Goal: Transaction & Acquisition: Purchase product/service

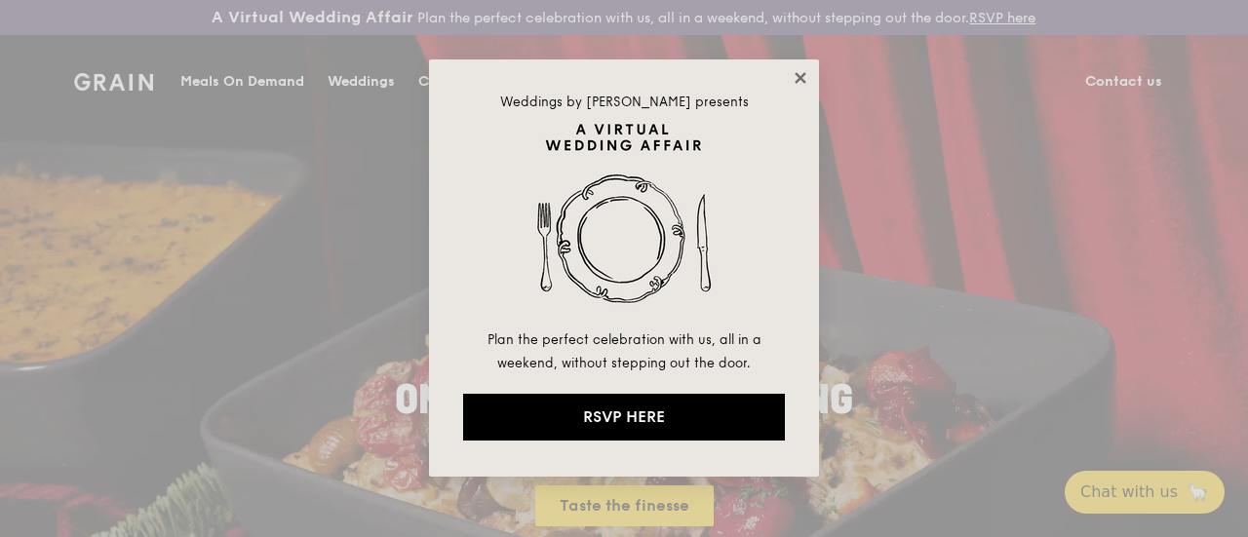
click at [797, 75] on icon at bounding box center [800, 77] width 11 height 11
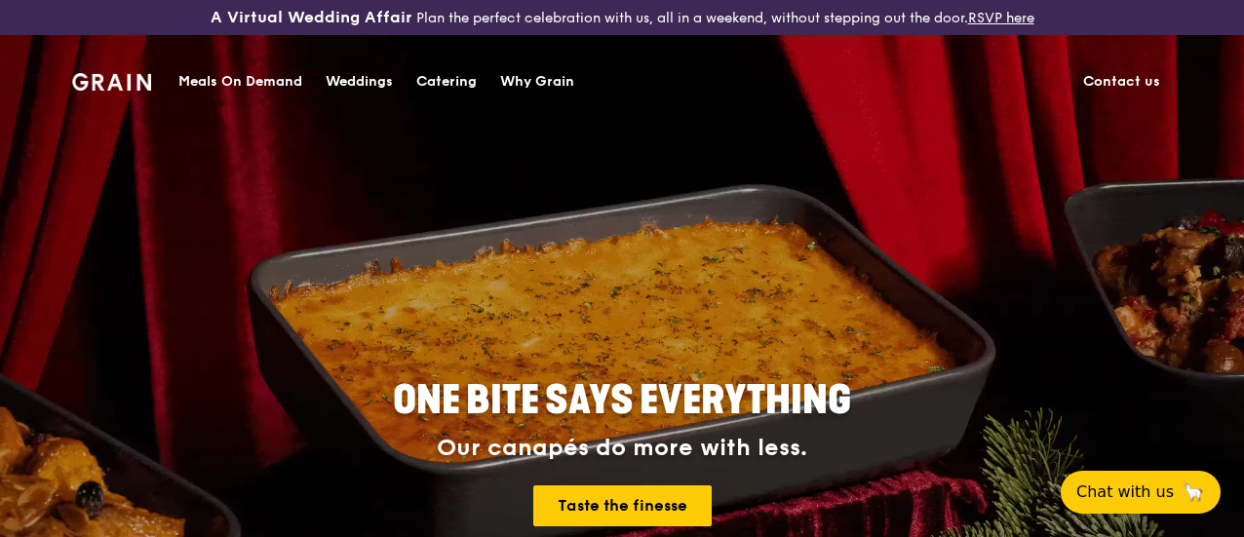
click at [228, 78] on div "Meals On Demand" at bounding box center [240, 82] width 124 height 58
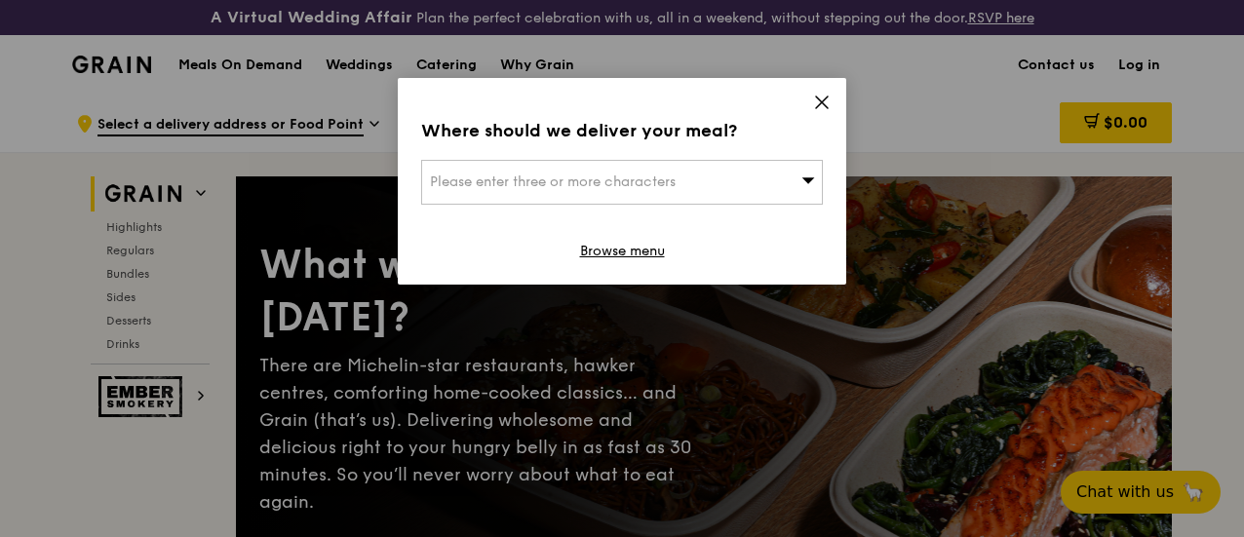
scroll to position [292, 0]
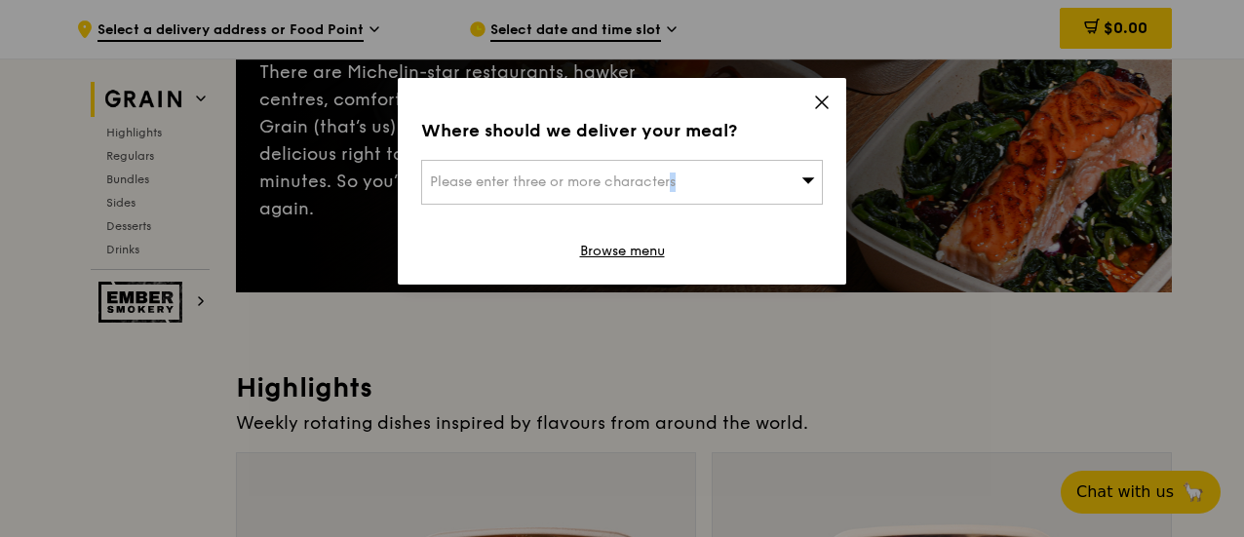
click at [612, 188] on span "Please enter three or more characters" at bounding box center [553, 182] width 246 height 17
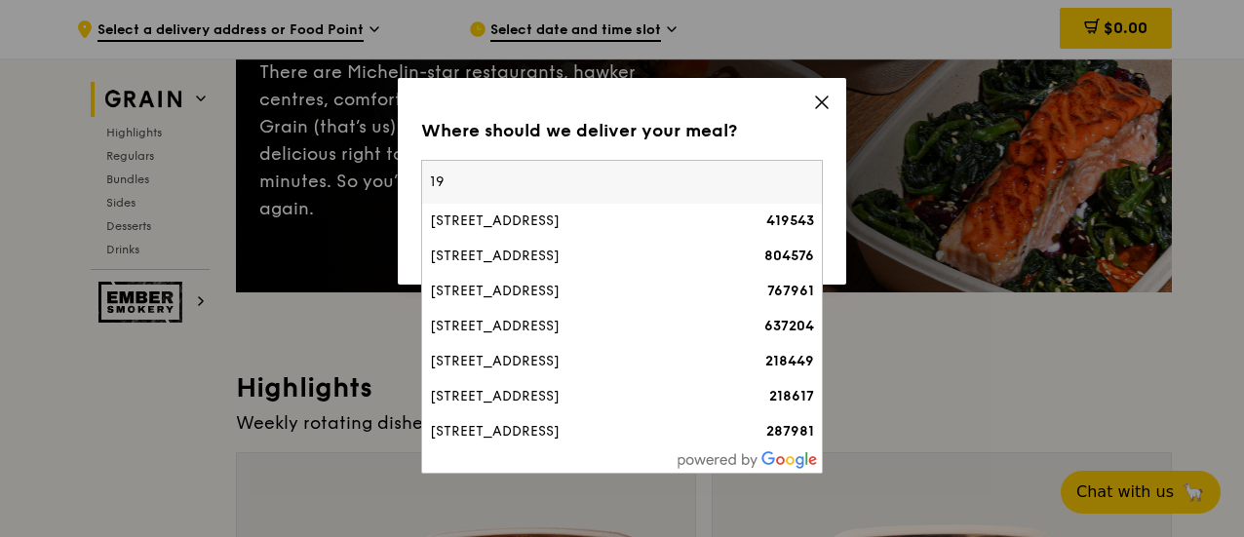
type input "1"
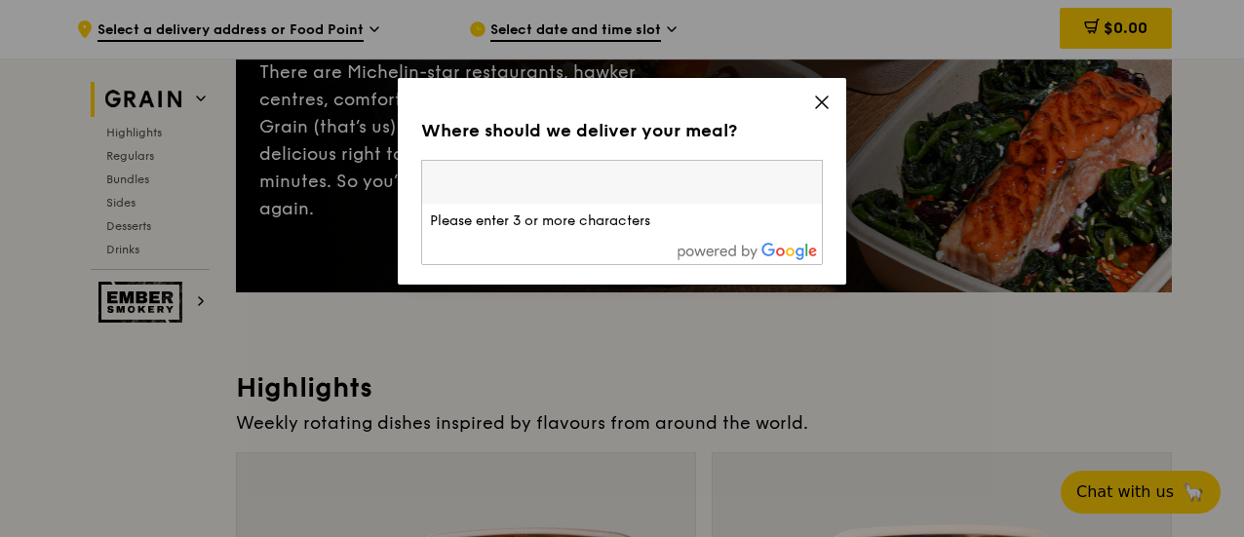
paste input "189767"
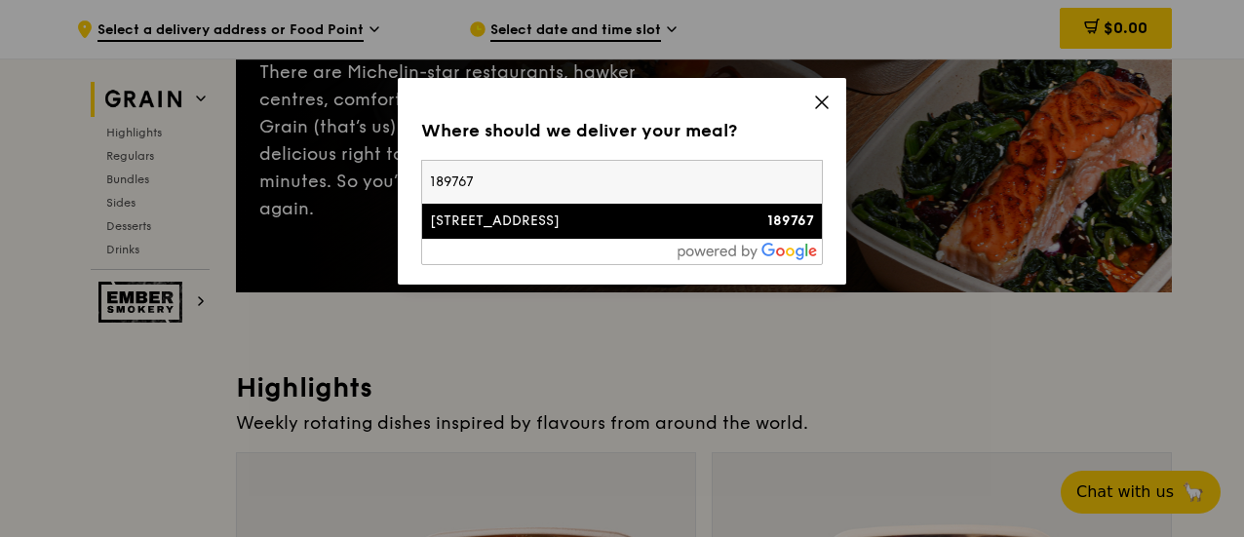
type input "189767"
click at [659, 226] on div "[STREET_ADDRESS]" at bounding box center [574, 221] width 289 height 19
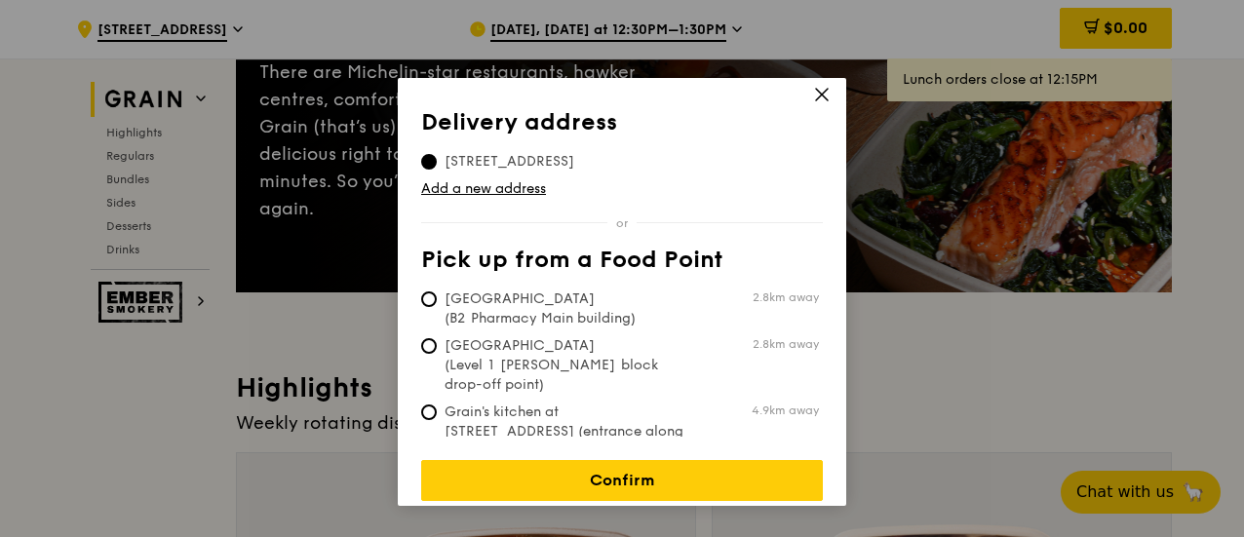
scroll to position [10, 0]
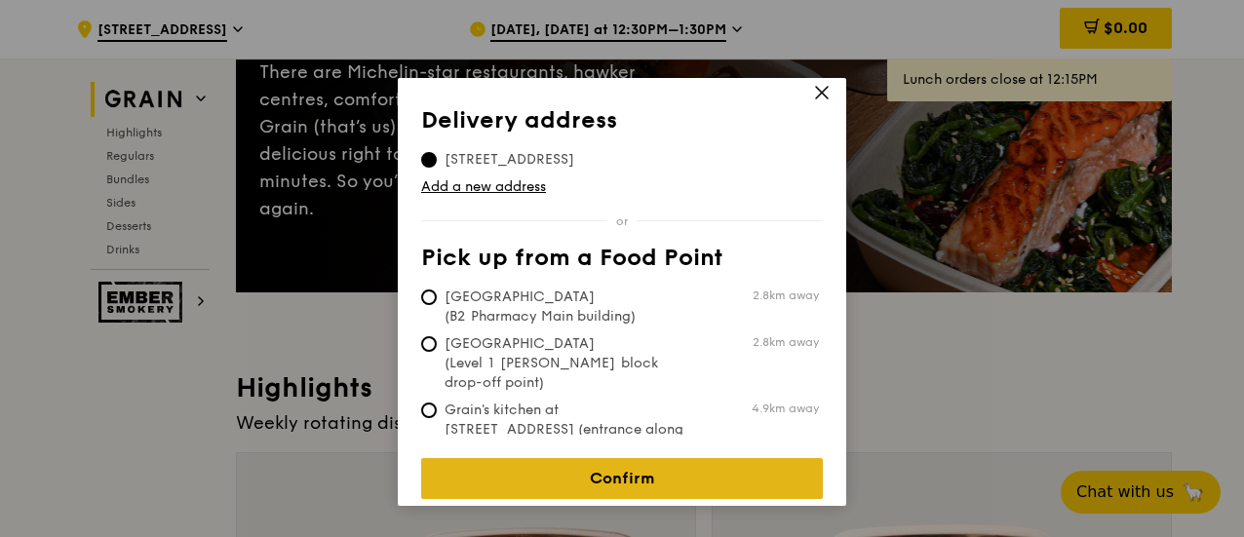
click at [657, 462] on link "Confirm" at bounding box center [622, 478] width 402 height 41
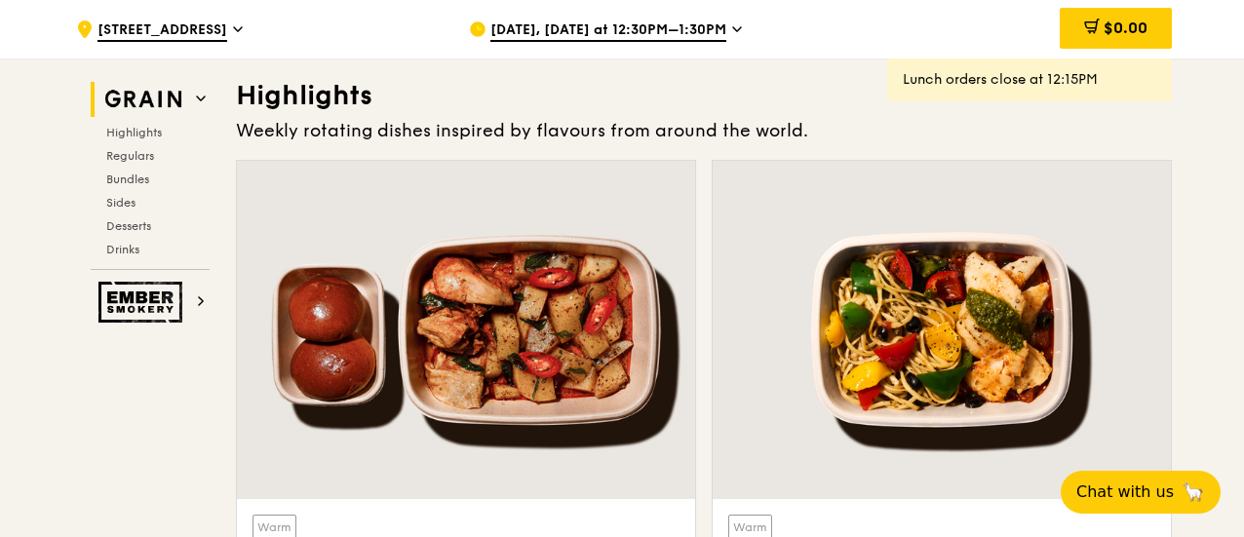
scroll to position [195, 0]
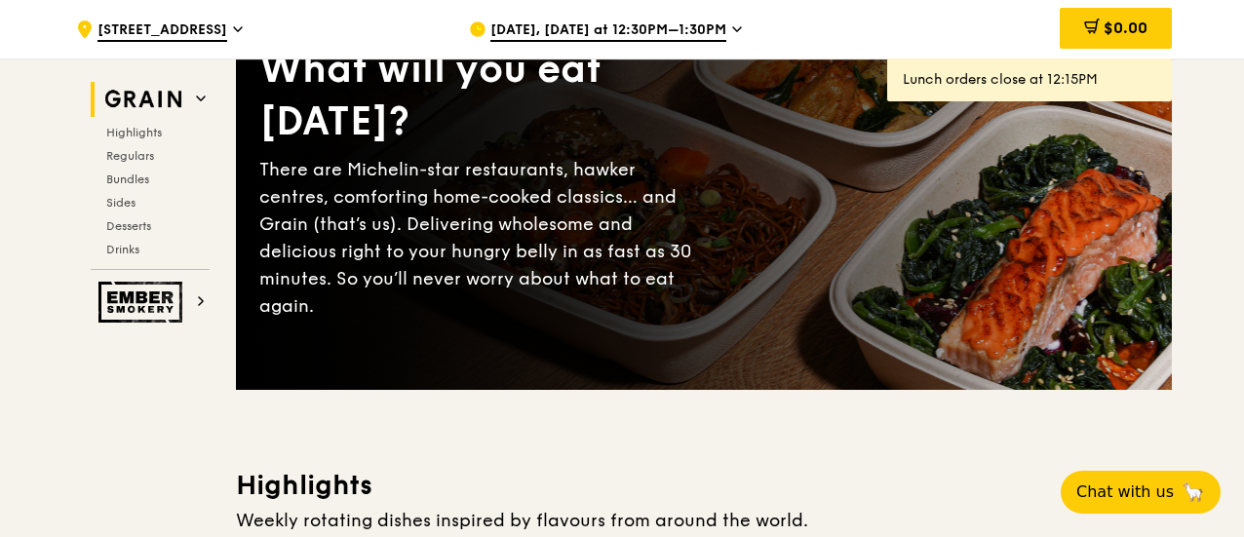
click at [510, 24] on span "[DATE], [DATE] at 12:30PM–1:30PM" at bounding box center [608, 30] width 236 height 21
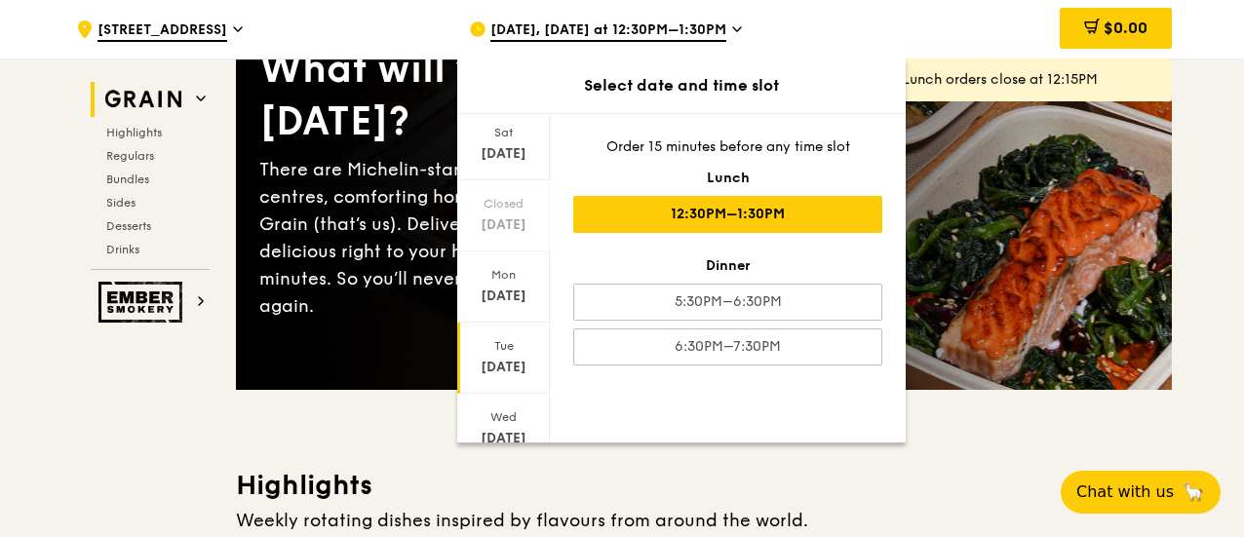
scroll to position [267, 0]
click at [516, 297] on div "[DATE]" at bounding box center [503, 298] width 87 height 19
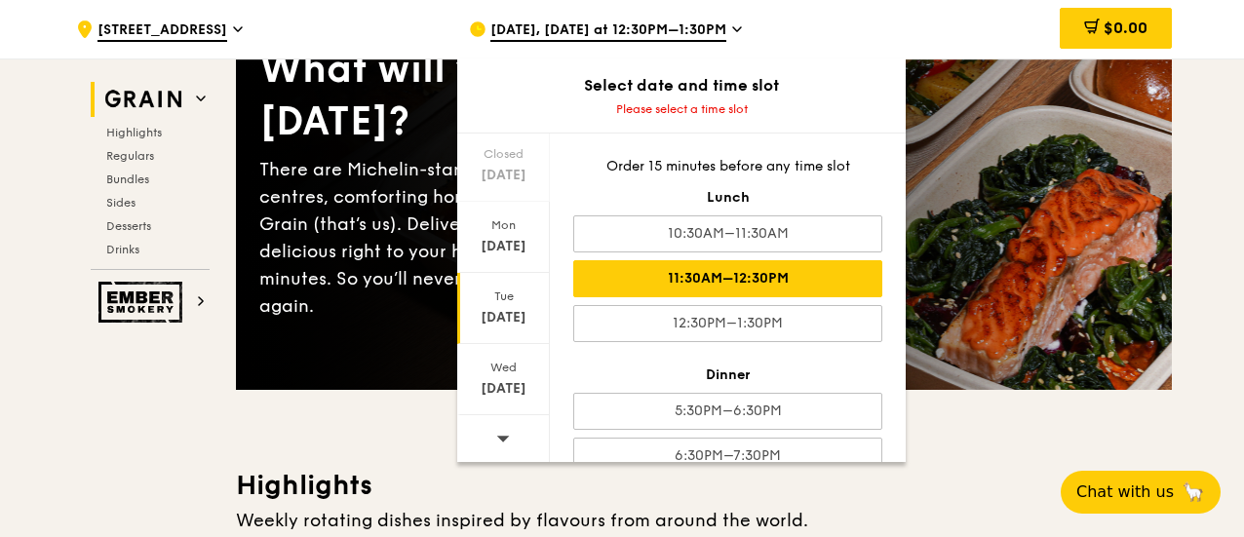
click at [736, 282] on div "11:30AM–12:30PM" at bounding box center [727, 278] width 309 height 37
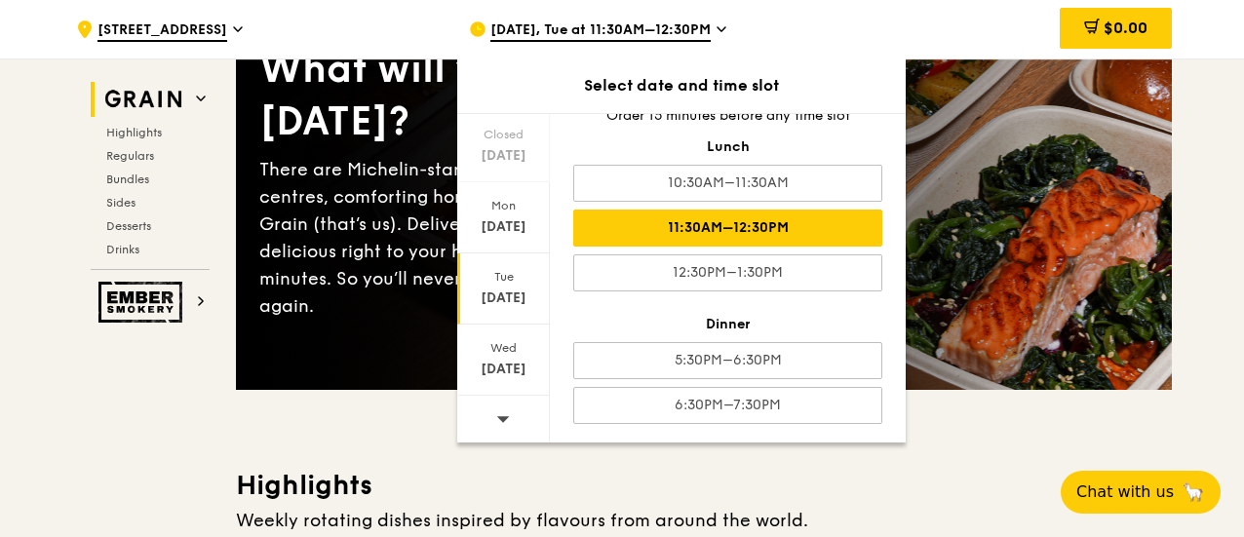
scroll to position [32, 0]
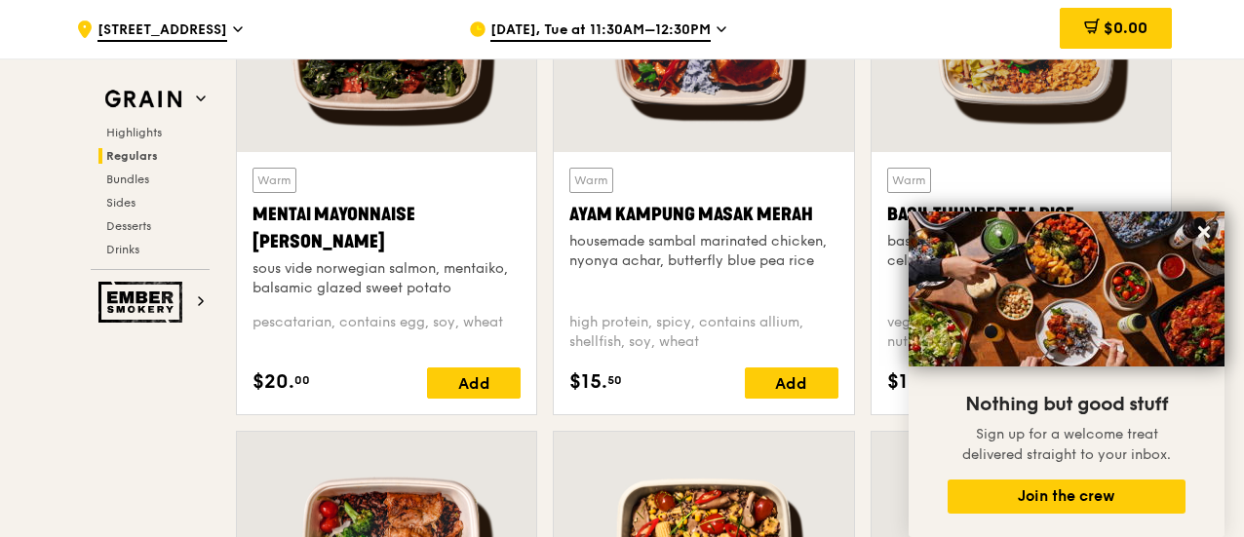
scroll to position [2047, 0]
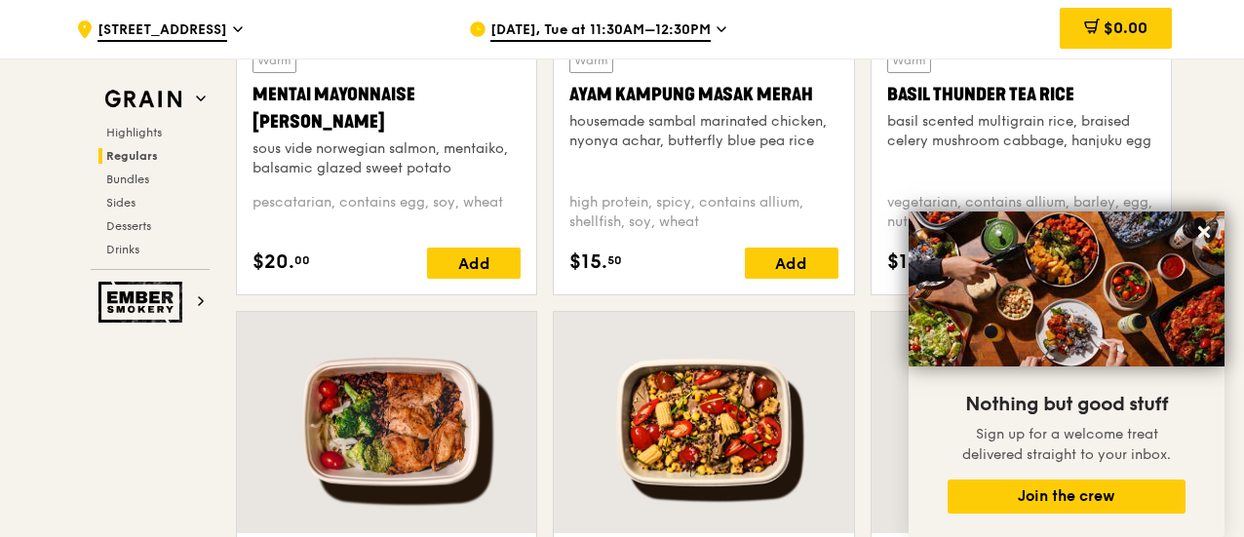
click at [857, 311] on div "Warm Ayam [GEOGRAPHIC_DATA] housemade sambal marinated chicken, nyonya achar, b…" at bounding box center [703, 60] width 317 height 501
click at [1210, 225] on icon at bounding box center [1204, 232] width 18 height 18
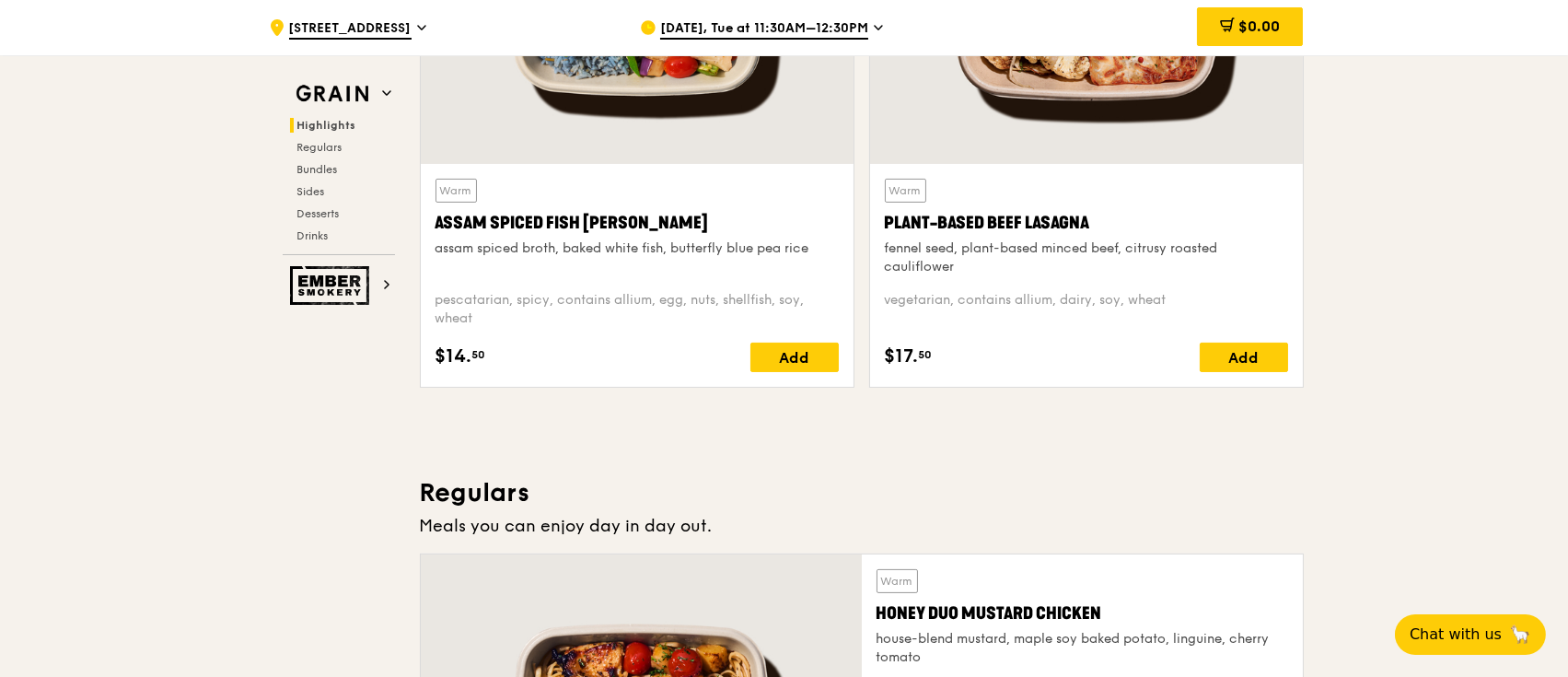
scroll to position [646, 0]
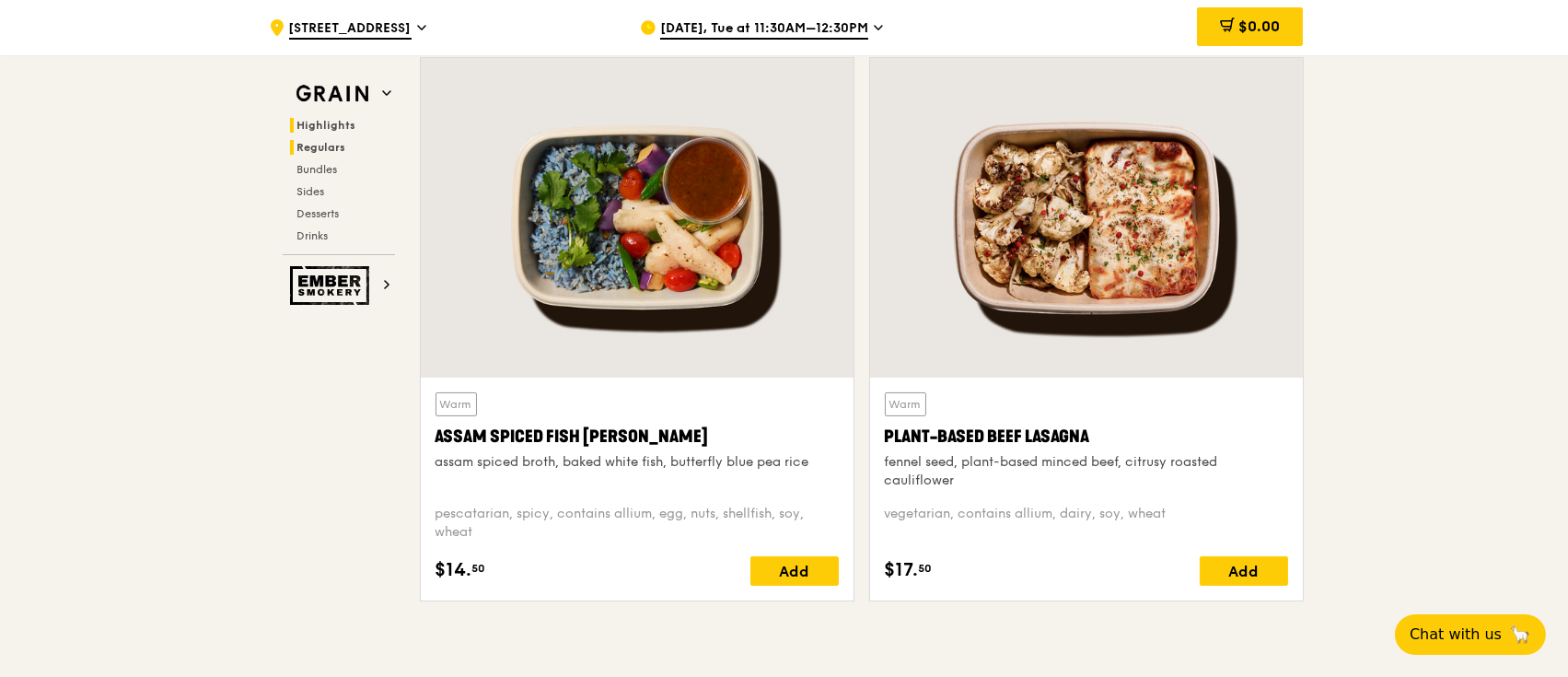
click at [314, 145] on span "Regulars" at bounding box center [322, 147] width 49 height 13
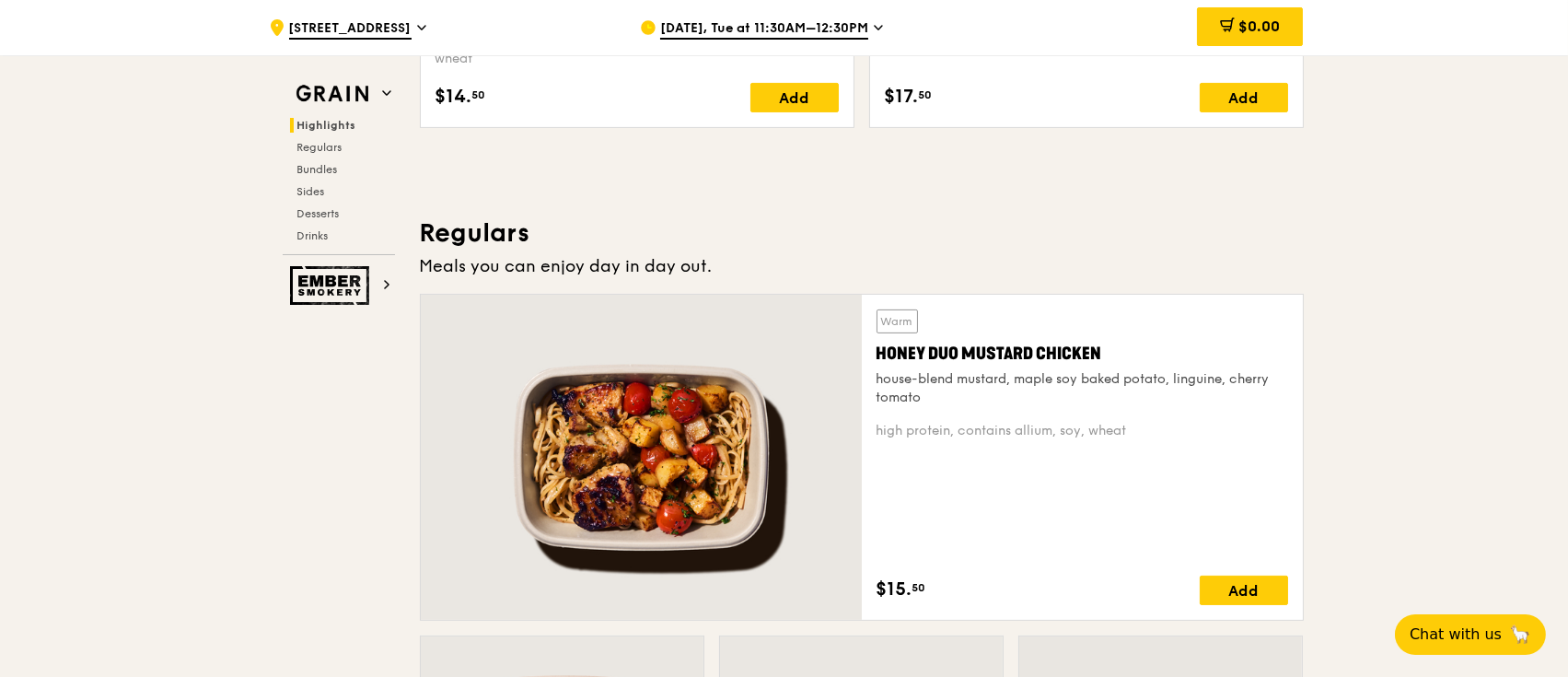
scroll to position [1261, 0]
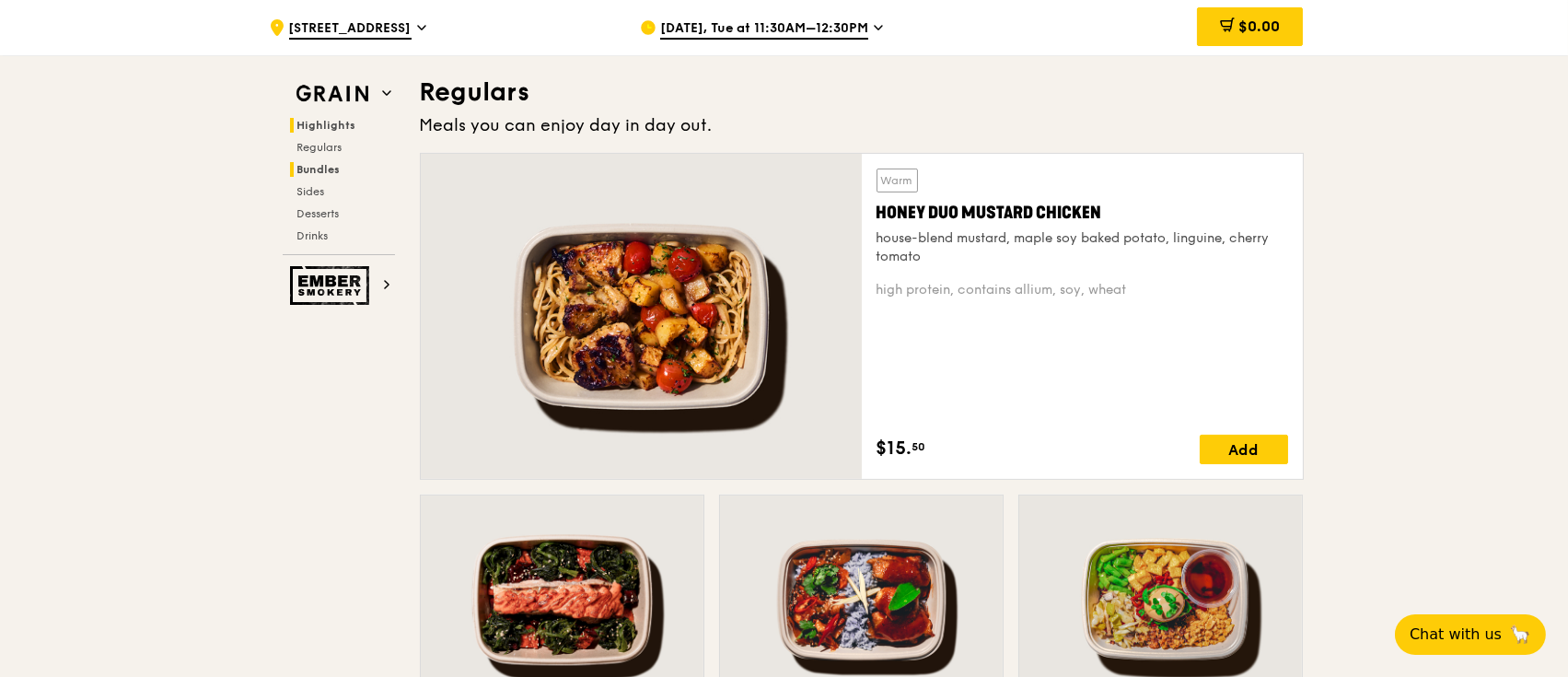
click at [304, 164] on span "Bundles" at bounding box center [319, 170] width 43 height 13
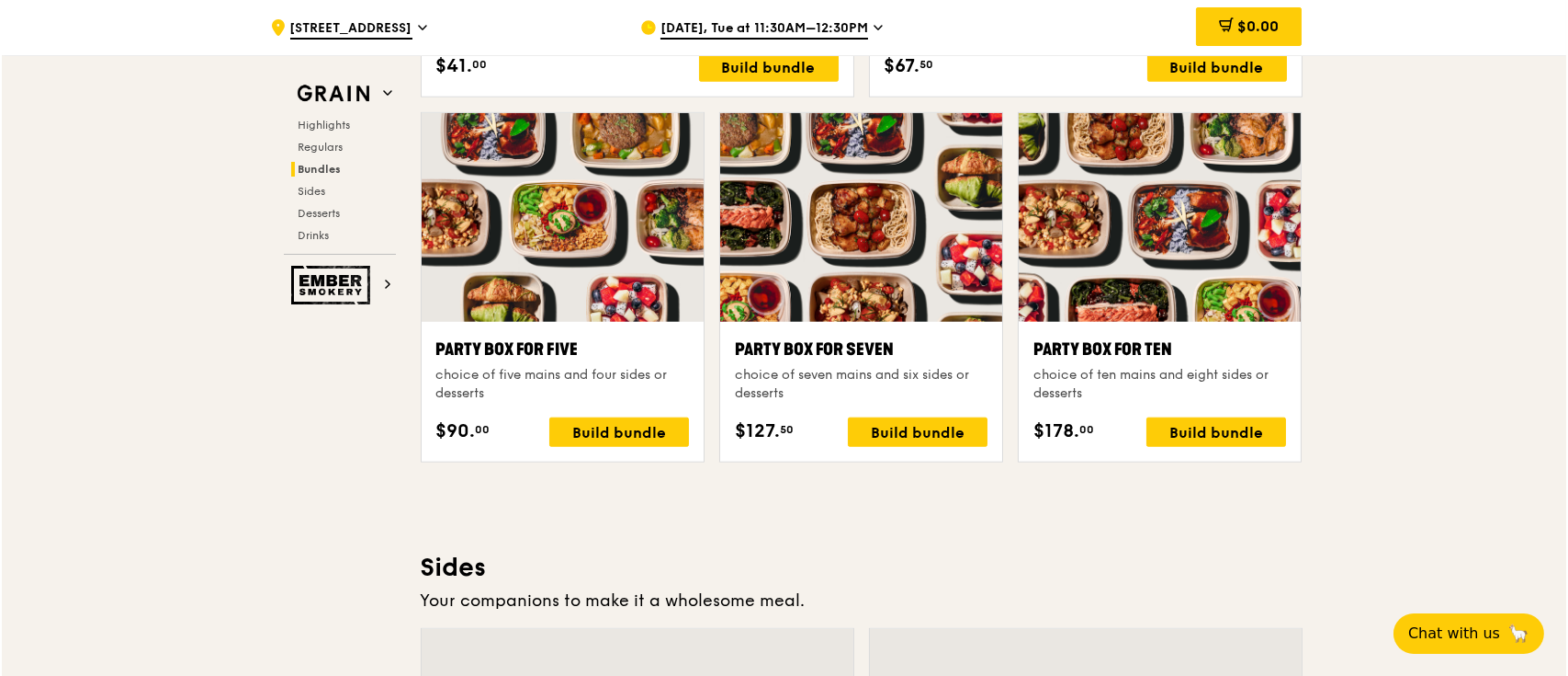
scroll to position [3678, 0]
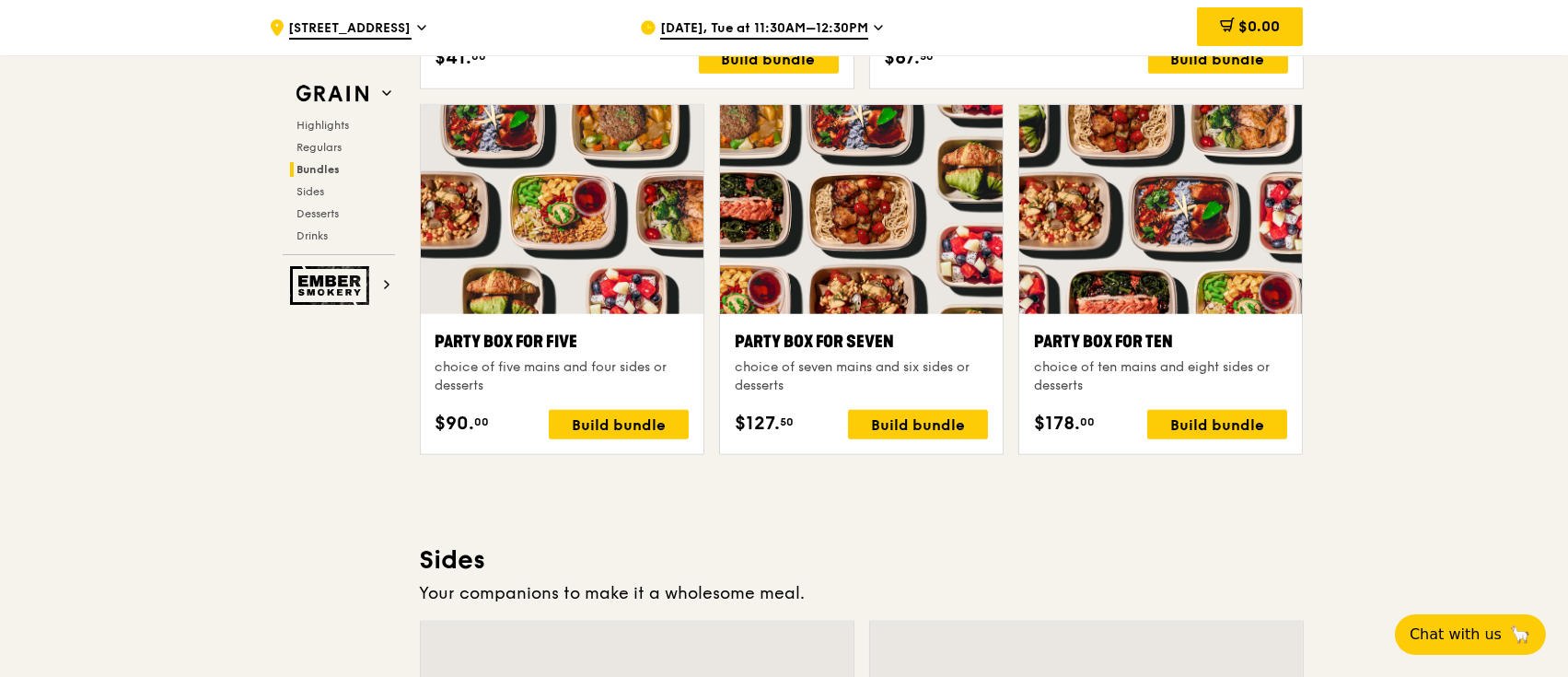
click at [1174, 294] on div at bounding box center [1160, 209] width 282 height 209
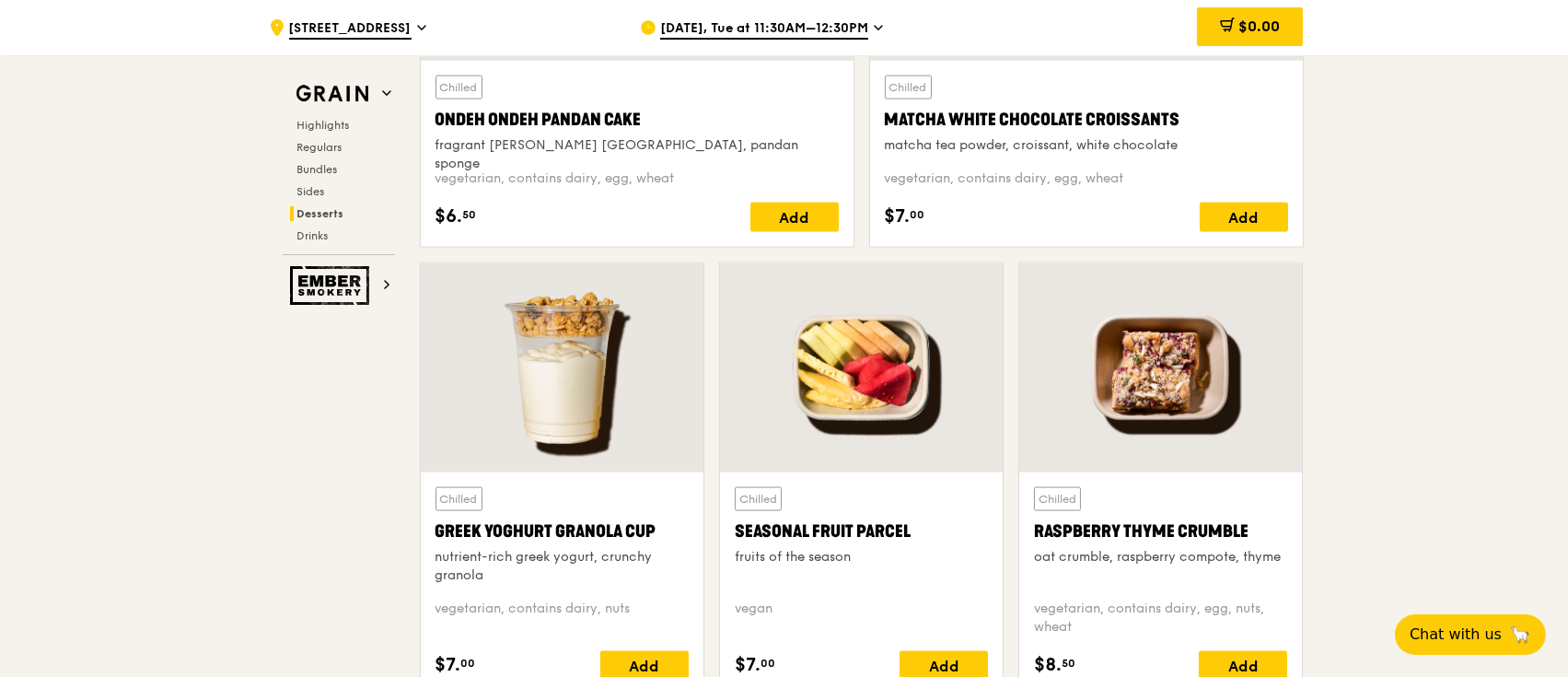
scroll to position [5891, 0]
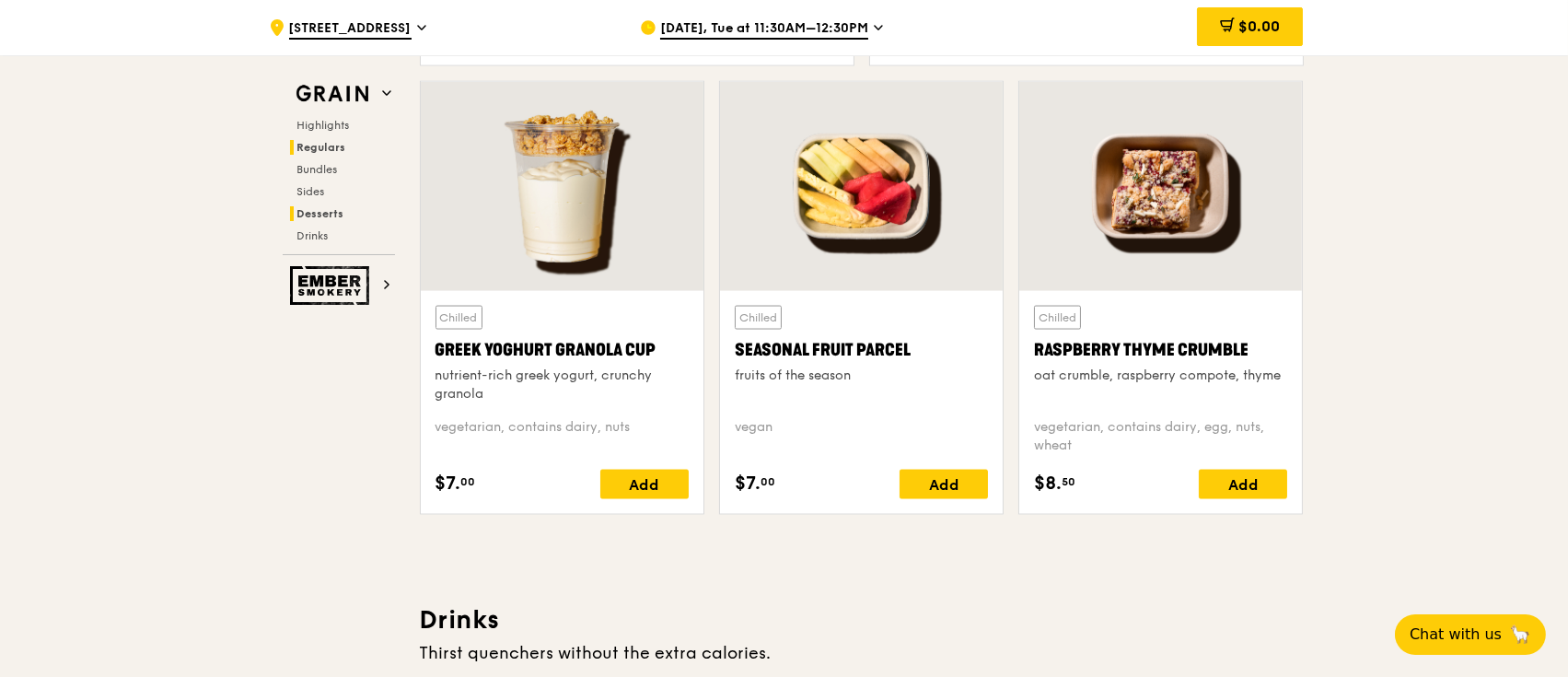
click at [341, 146] on span "Regulars" at bounding box center [322, 147] width 49 height 13
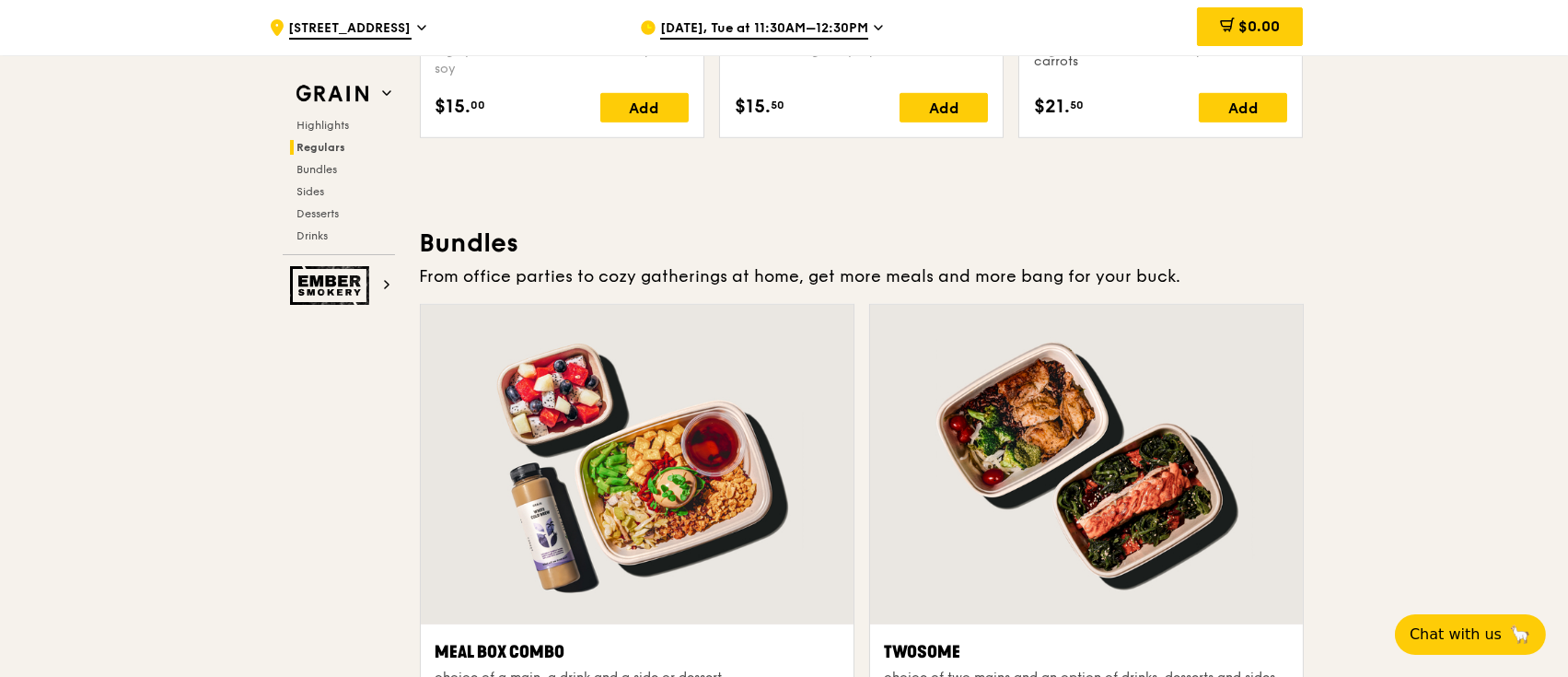
scroll to position [2611, 0]
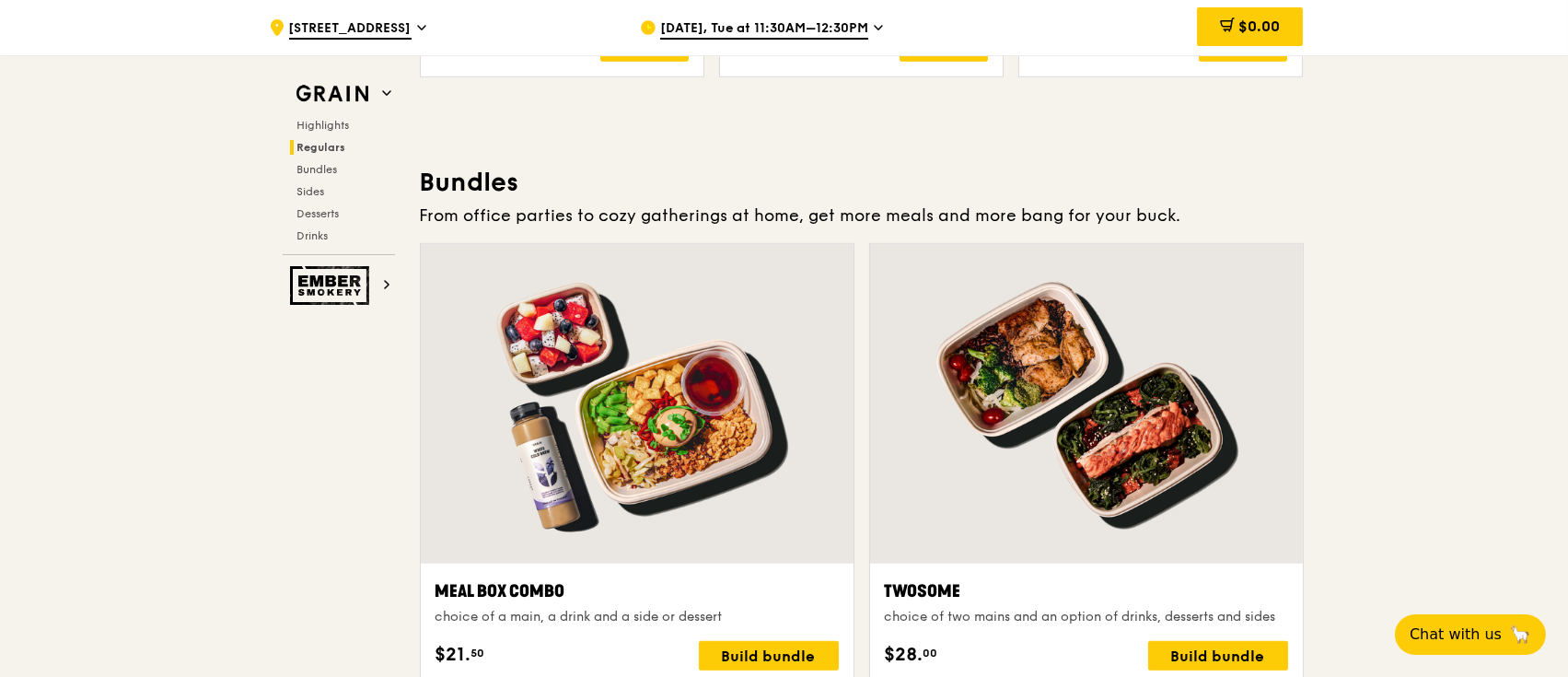
click at [299, 161] on div "Highlights Regulars Bundles Sides Desserts Drinks" at bounding box center [338, 180] width 112 height 126
click at [306, 165] on span "Bundles" at bounding box center [319, 170] width 43 height 13
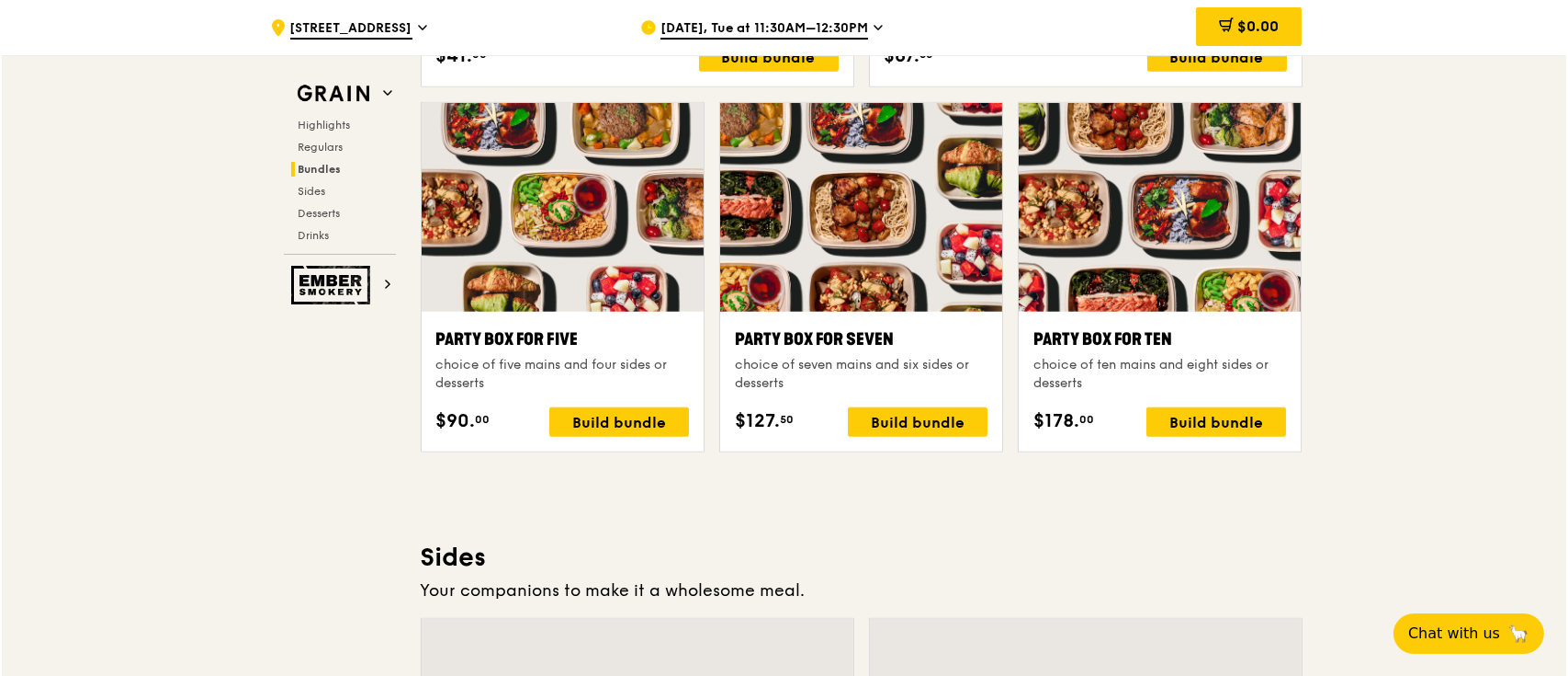
scroll to position [3678, 0]
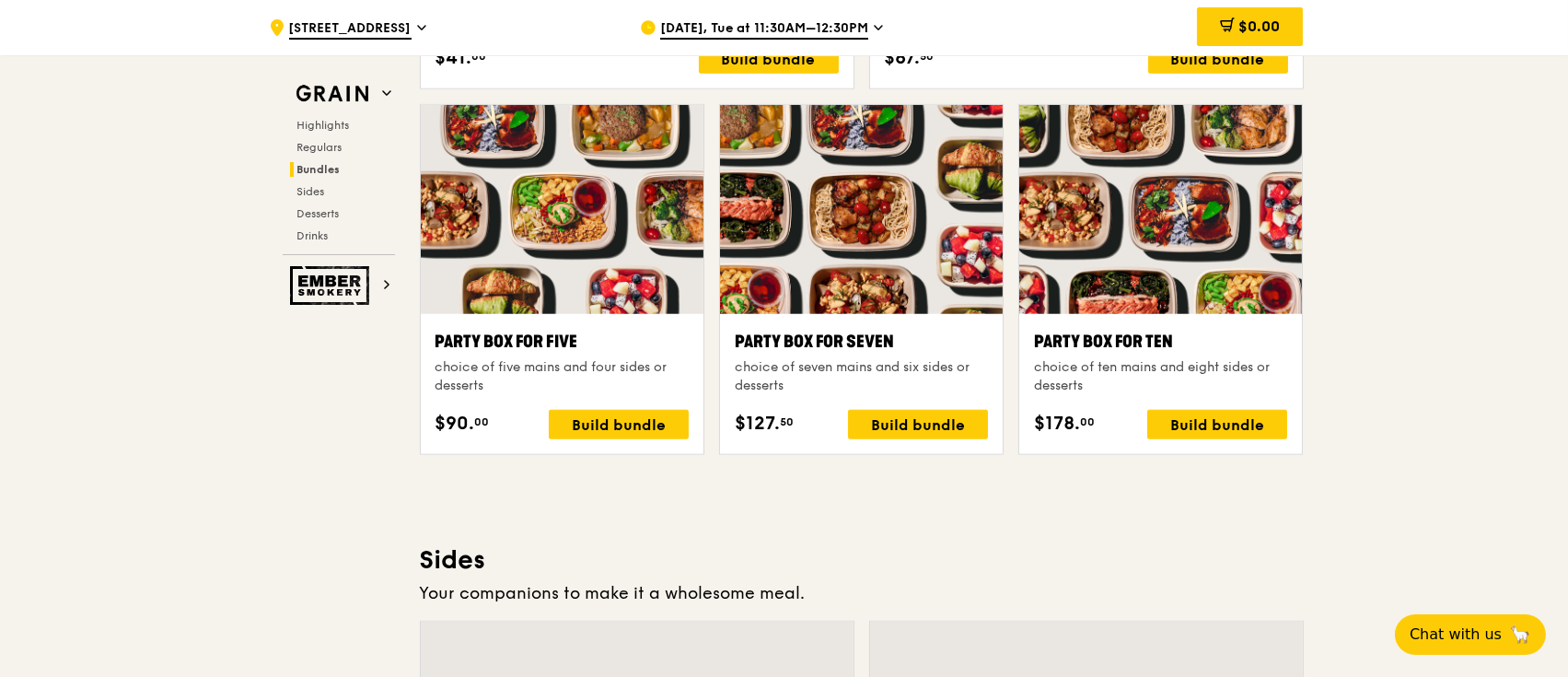
click at [1174, 206] on div at bounding box center [1160, 209] width 282 height 209
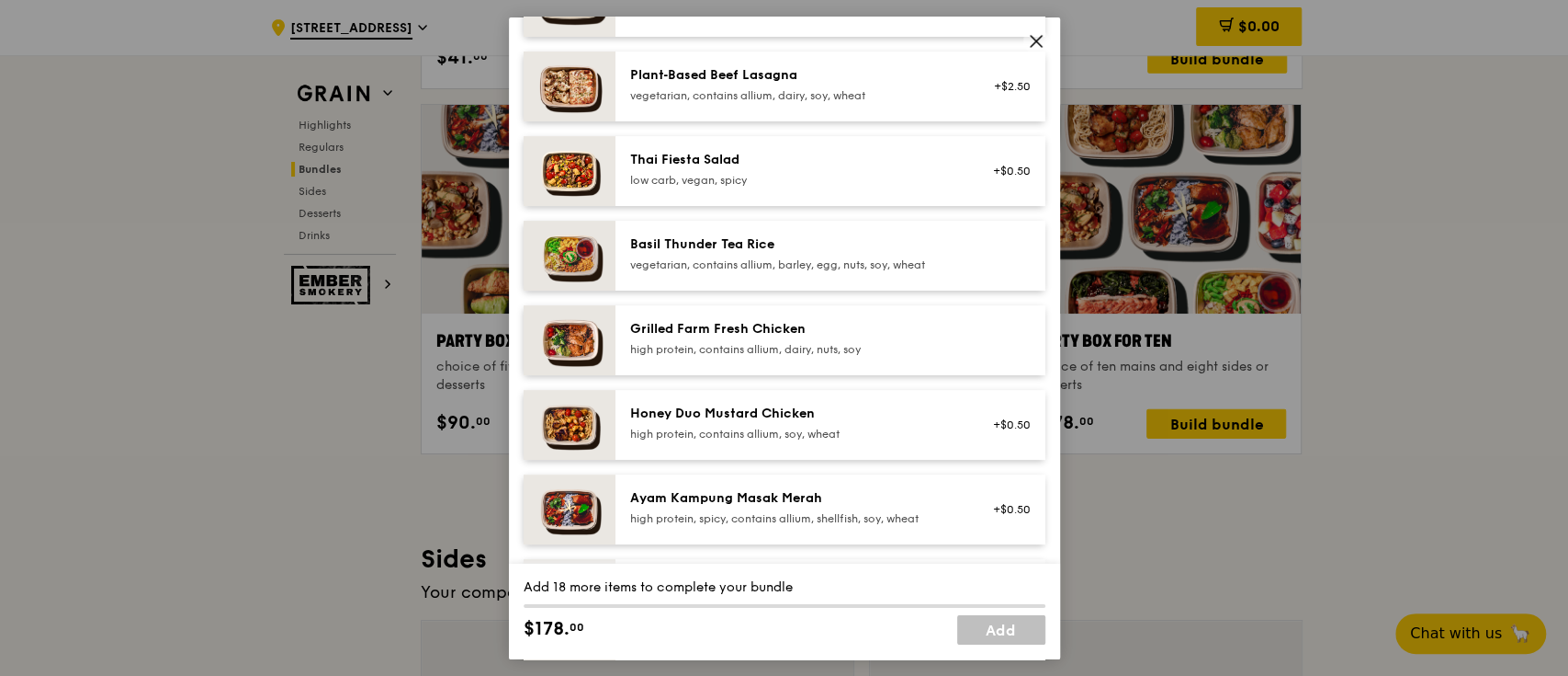
scroll to position [368, 0]
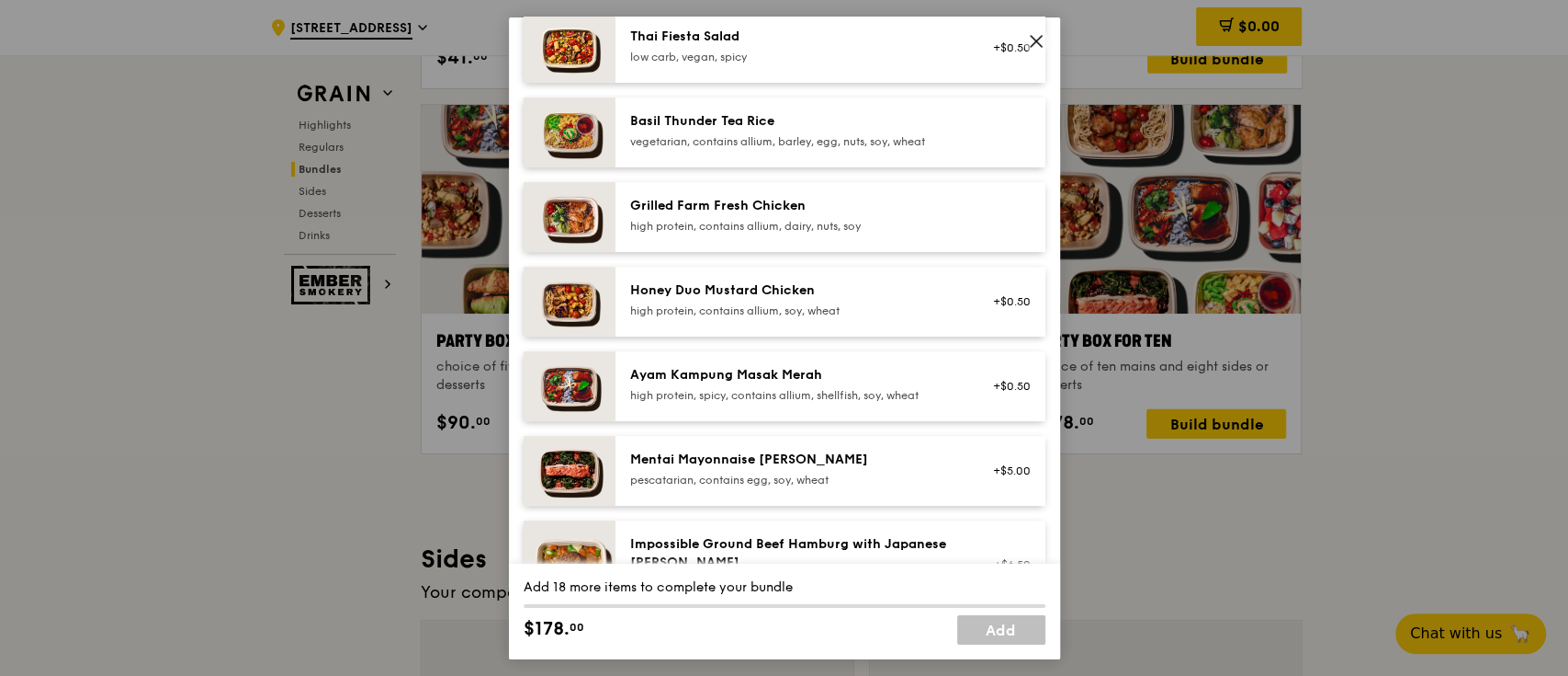
click at [819, 306] on div "high protein, contains allium, soy, wheat" at bounding box center [795, 310] width 330 height 15
click at [742, 316] on div "high protein, contains allium, soy, wheat" at bounding box center [795, 310] width 330 height 15
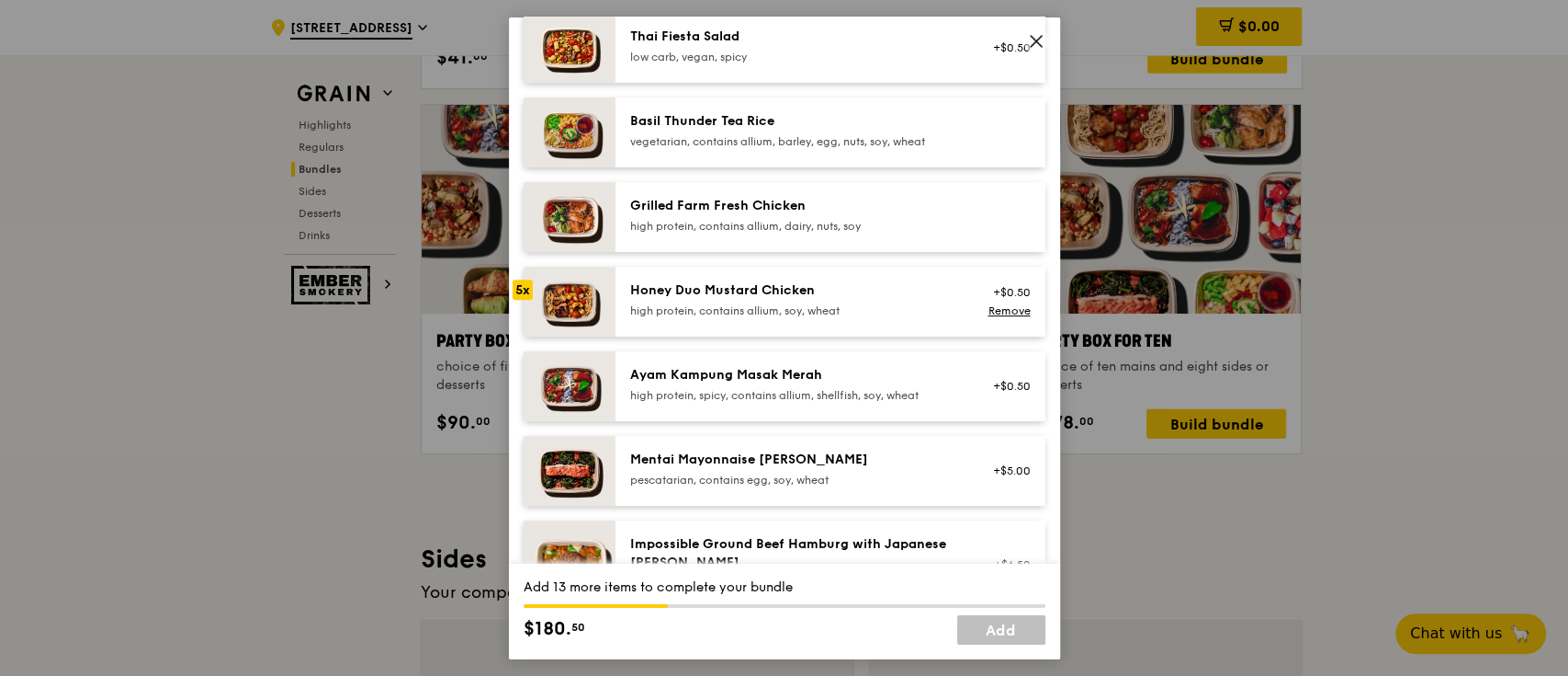
click at [739, 463] on div "Mentai Mayonnaise [PERSON_NAME]" at bounding box center [795, 458] width 330 height 18
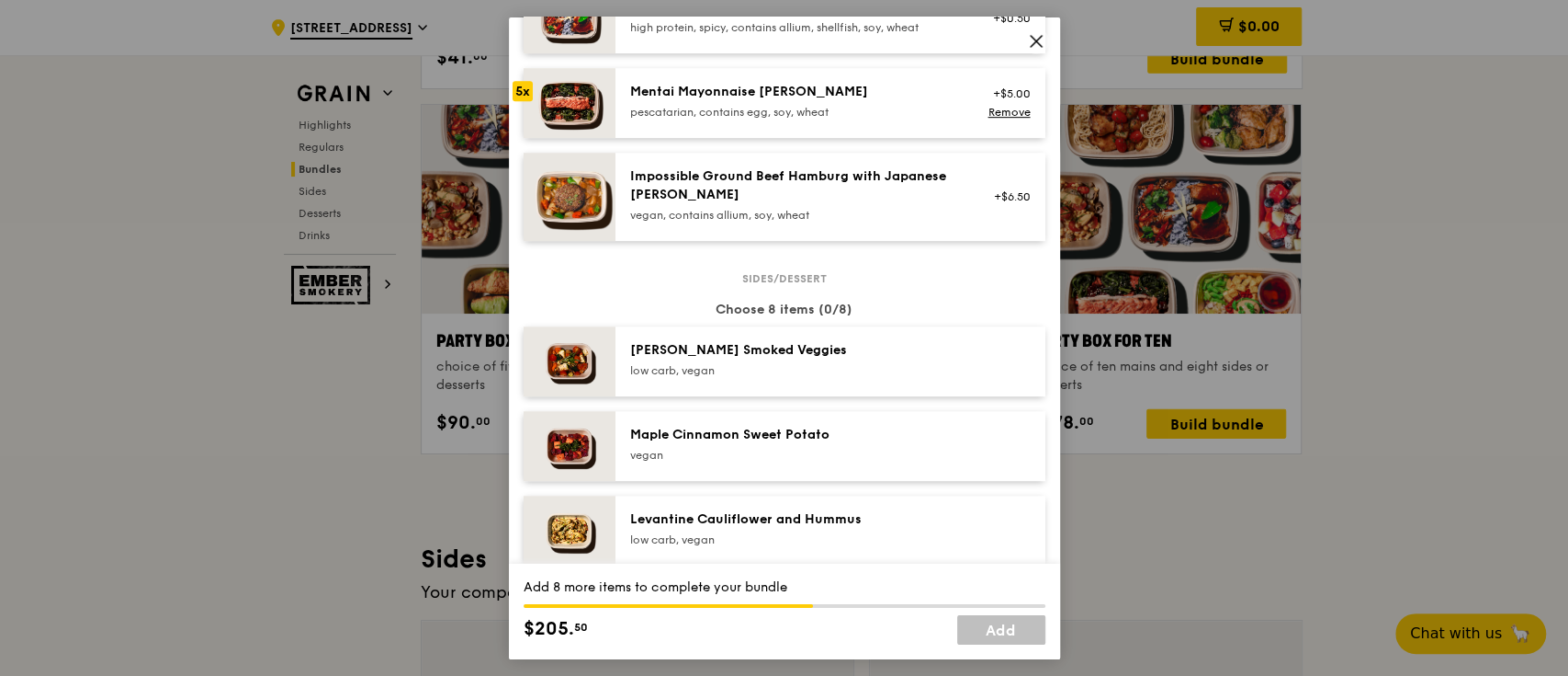
scroll to position [858, 0]
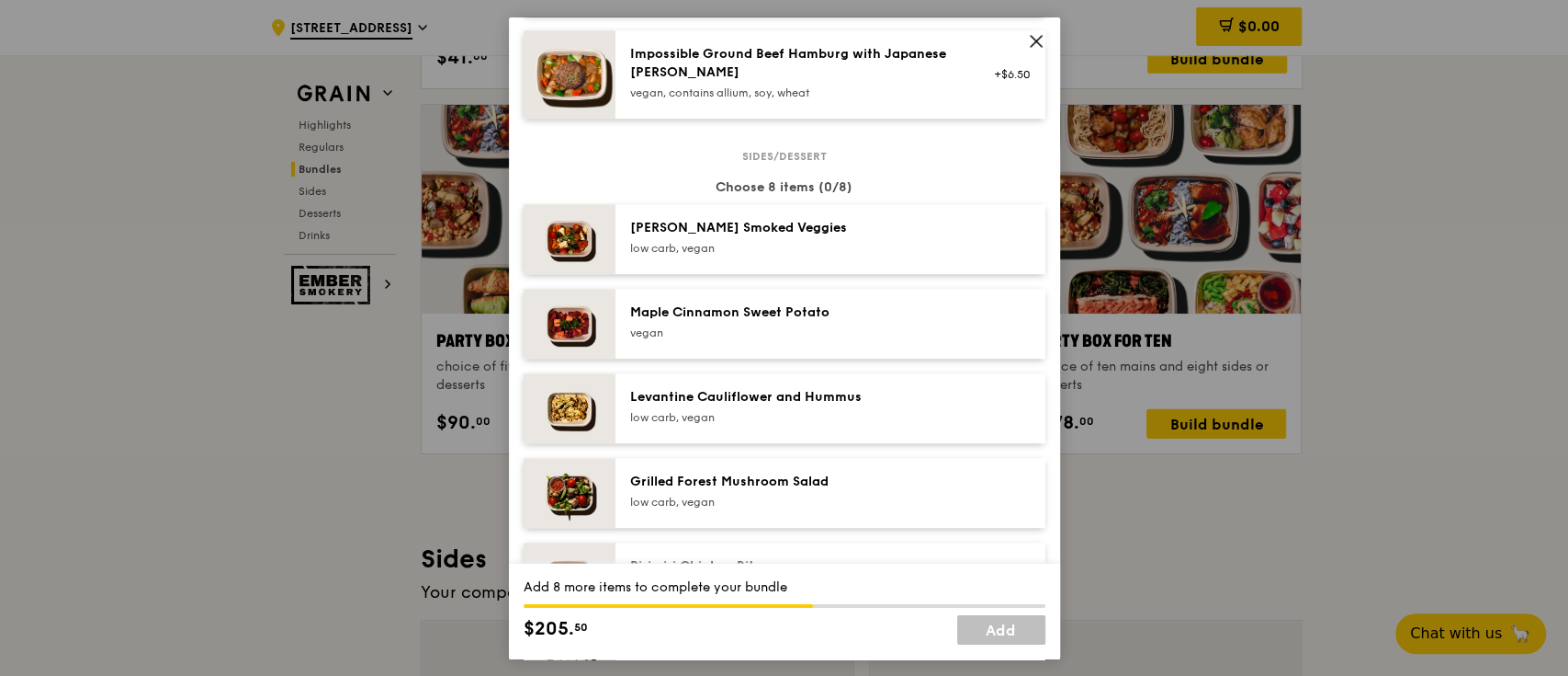
click at [825, 303] on div "Maple Cinnamon Sweet Potato" at bounding box center [795, 311] width 330 height 18
click at [840, 420] on div "low carb, vegan" at bounding box center [795, 417] width 330 height 15
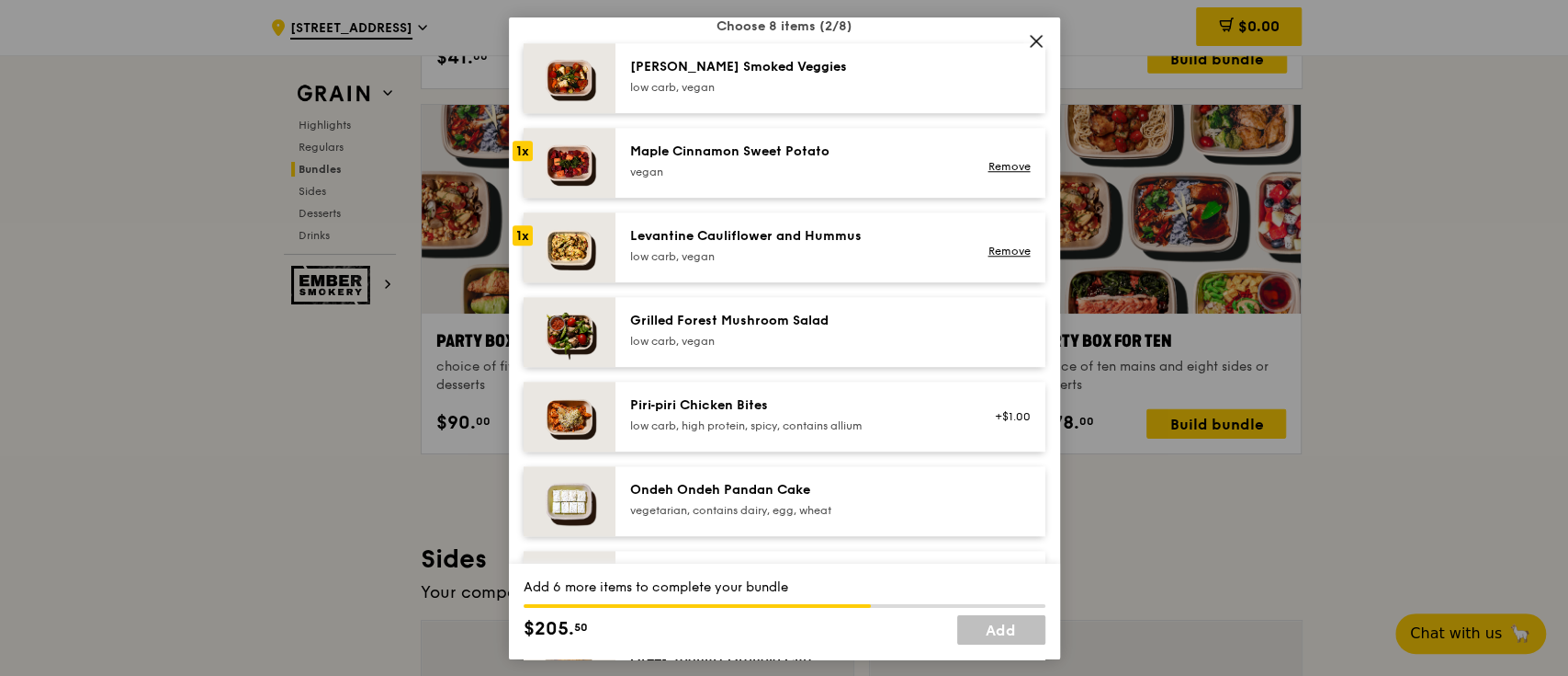
scroll to position [980, 0]
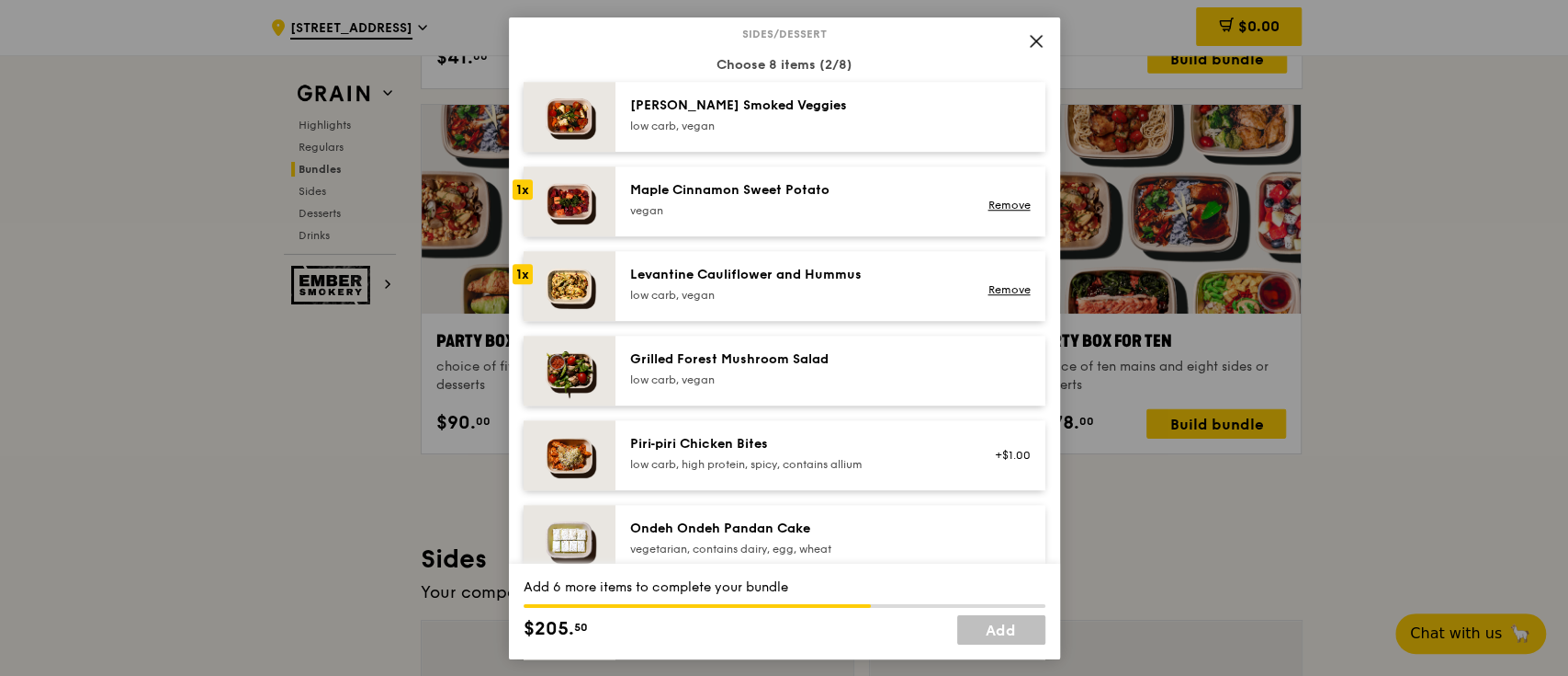
click at [786, 374] on div "low carb, vegan" at bounding box center [795, 379] width 330 height 15
click at [772, 138] on div "[PERSON_NAME] Smoked Veggies low carb, vegan" at bounding box center [830, 116] width 430 height 70
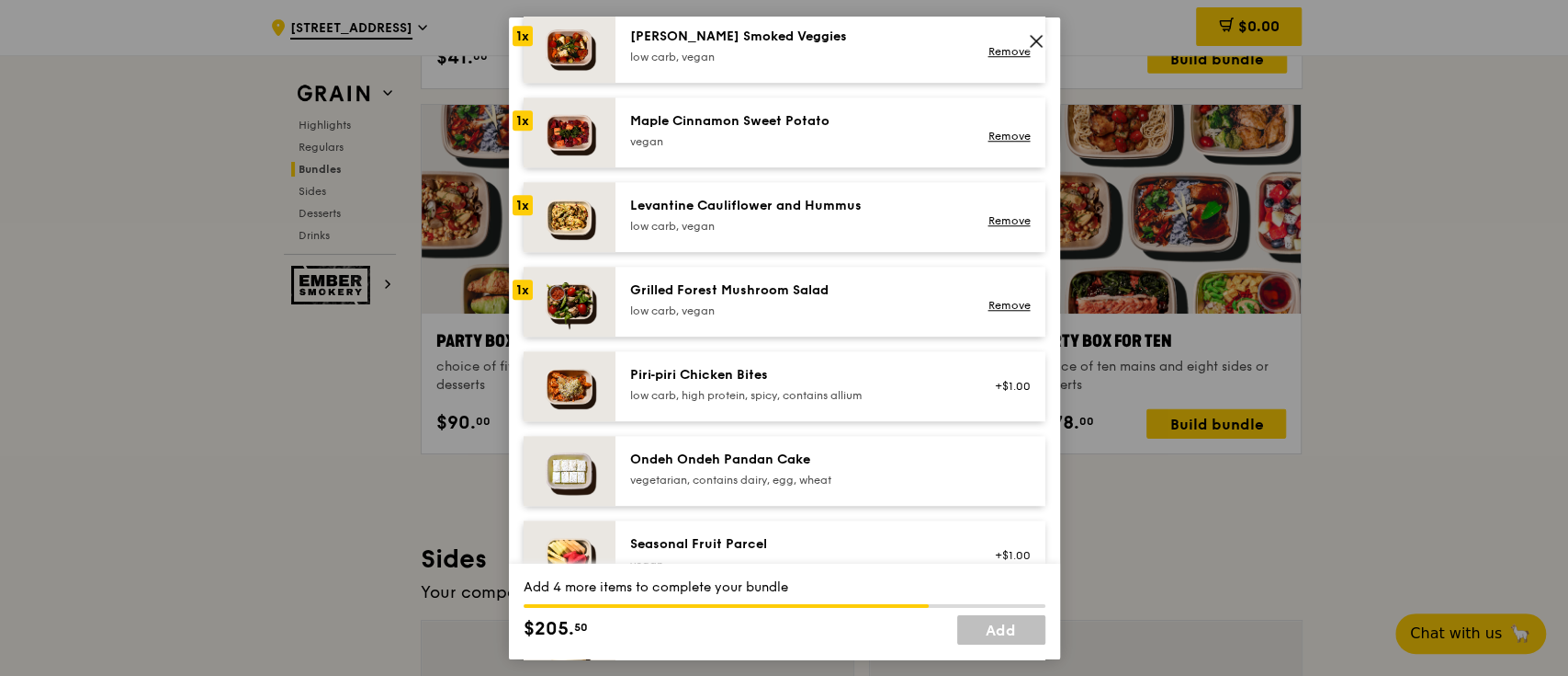
scroll to position [1103, 0]
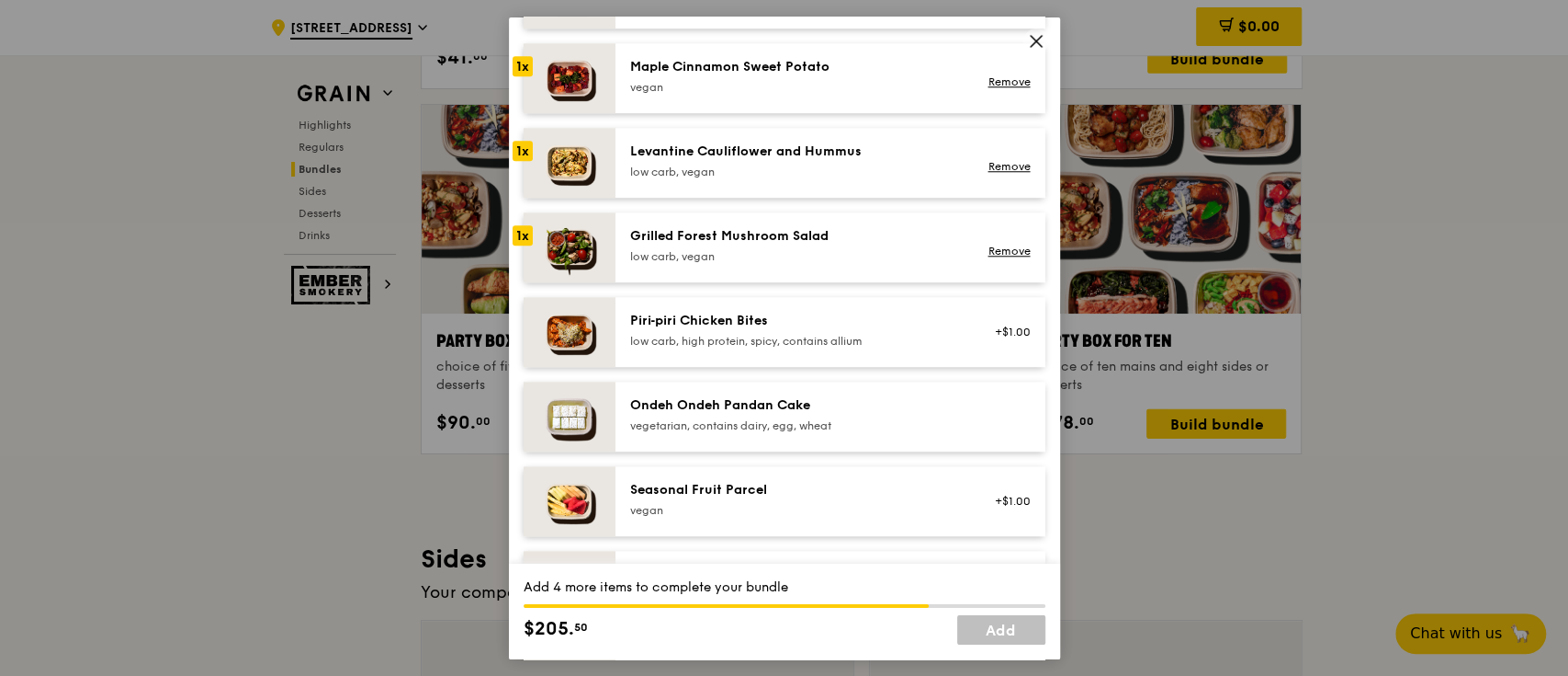
click at [768, 403] on div "Ondeh Ondeh Pandan Cake" at bounding box center [795, 404] width 330 height 18
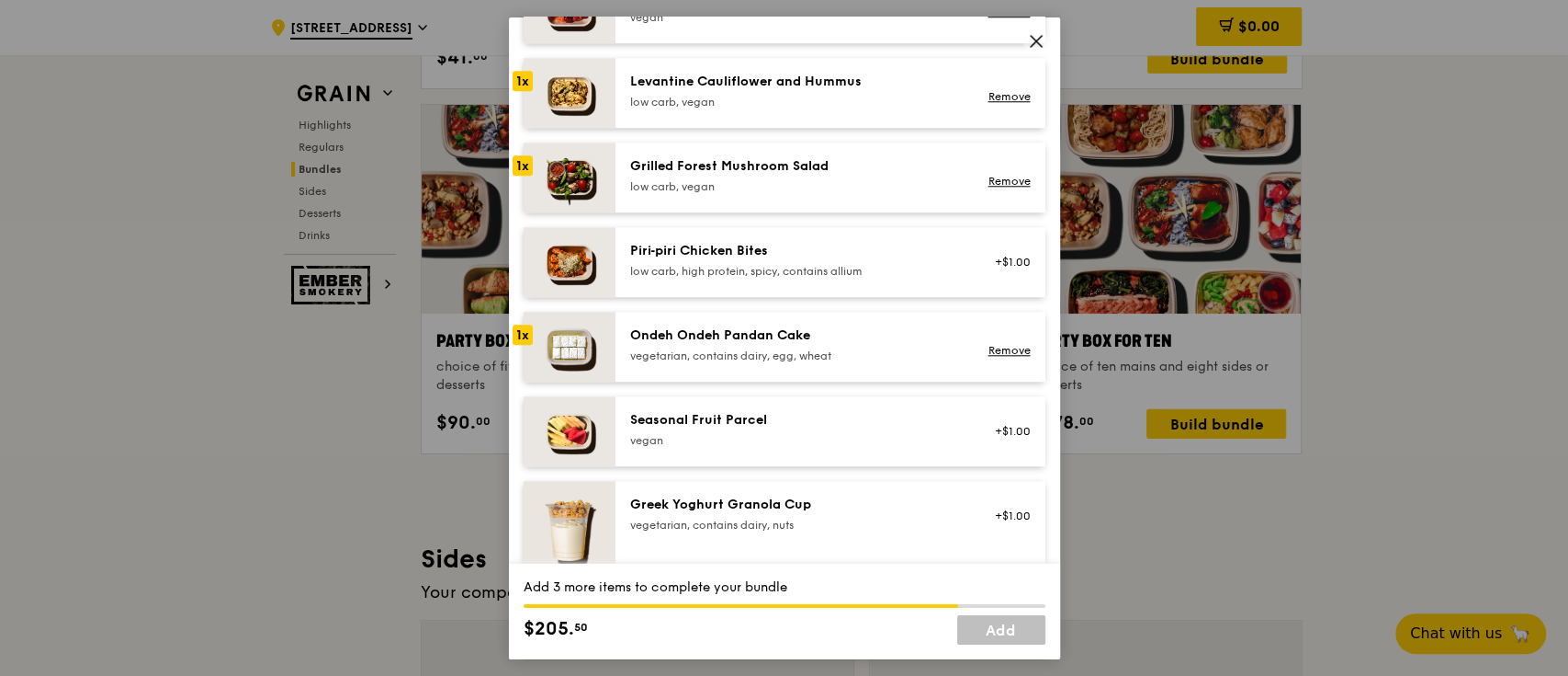
scroll to position [1226, 0]
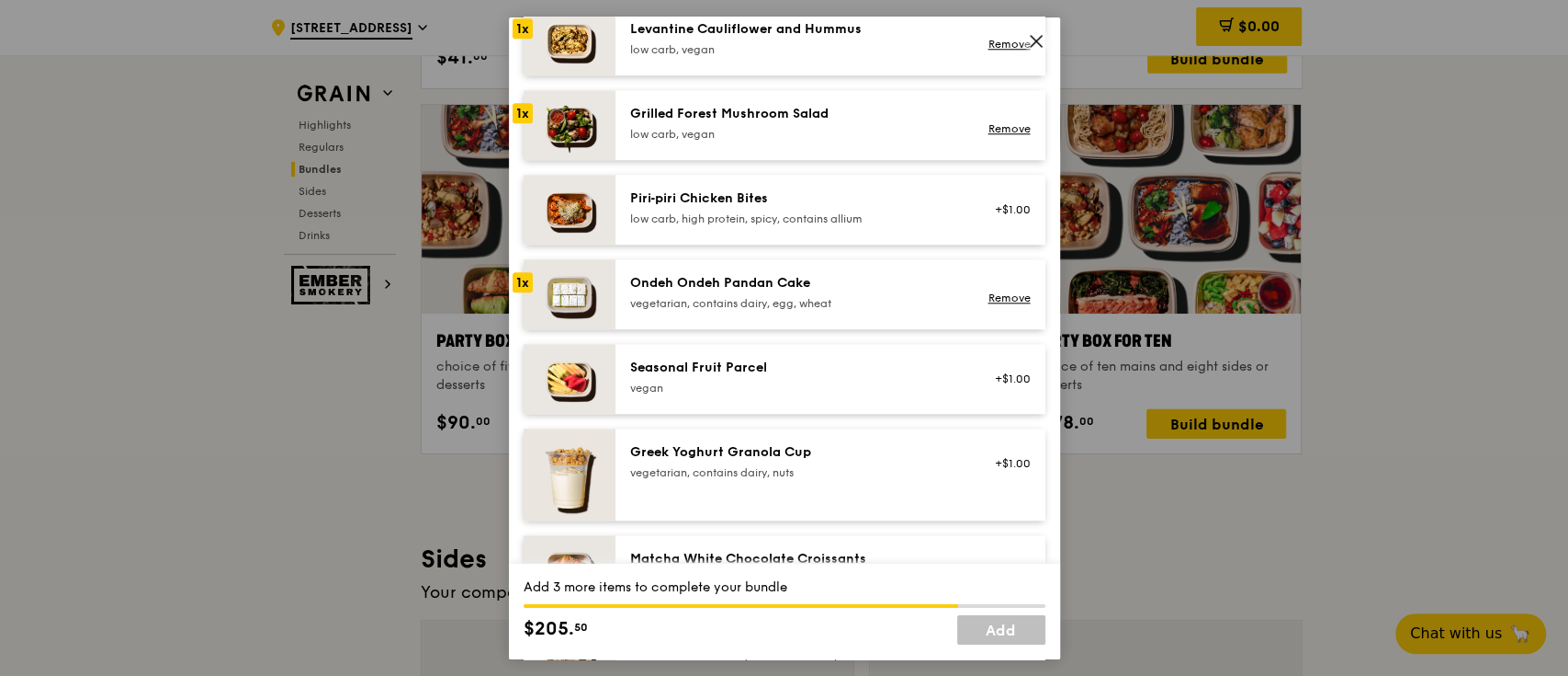
click at [786, 387] on div "vegan" at bounding box center [795, 387] width 330 height 15
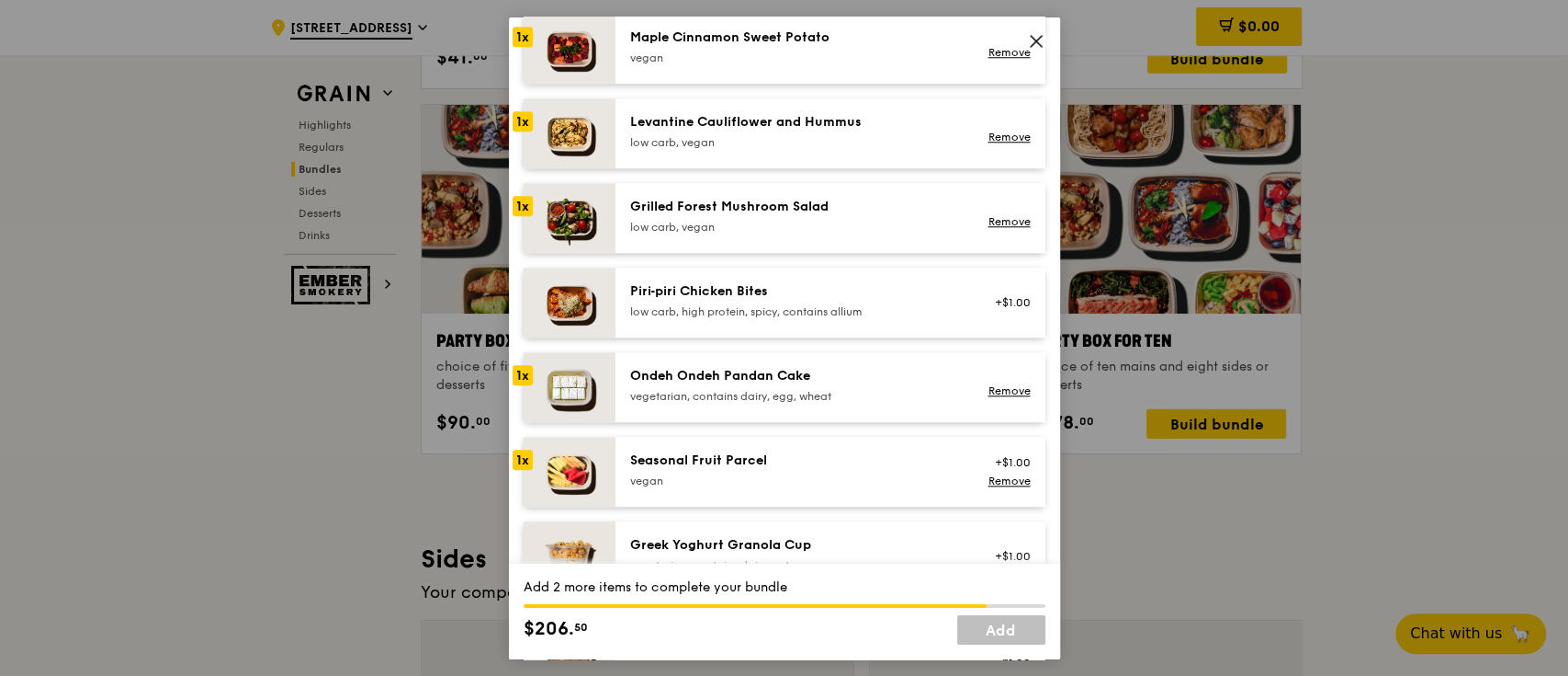
scroll to position [1103, 0]
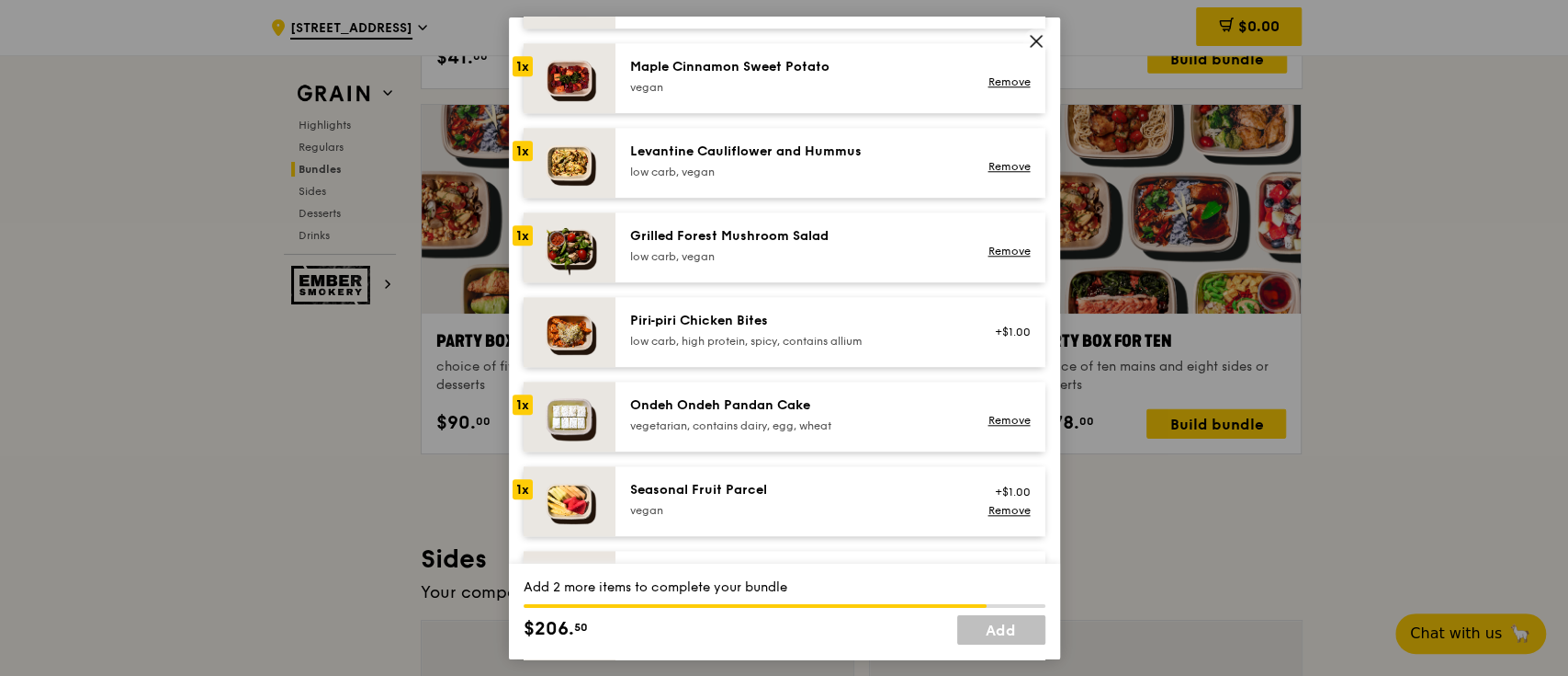
click at [821, 408] on div "Ondeh Ondeh Pandan Cake" at bounding box center [795, 404] width 330 height 18
click at [812, 505] on div "vegan" at bounding box center [795, 509] width 330 height 15
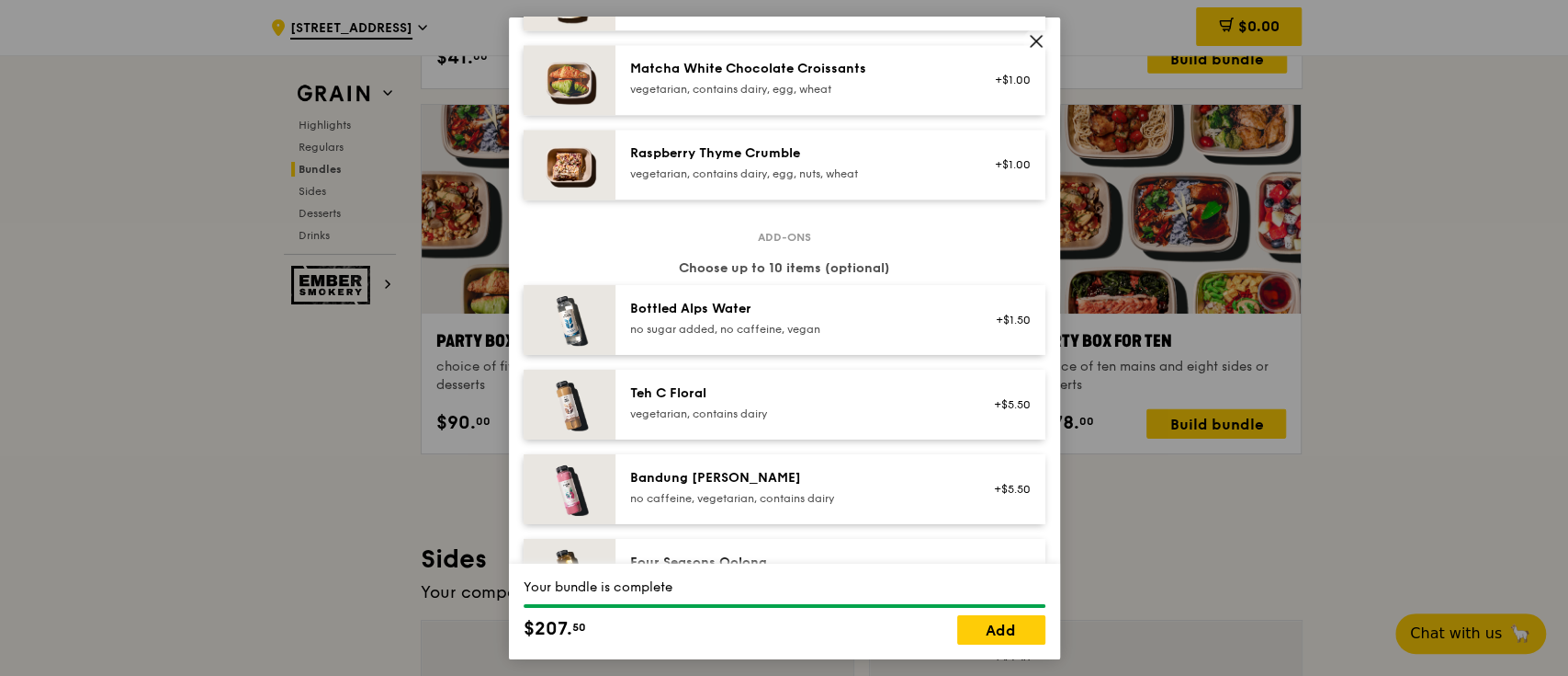
scroll to position [1347, 0]
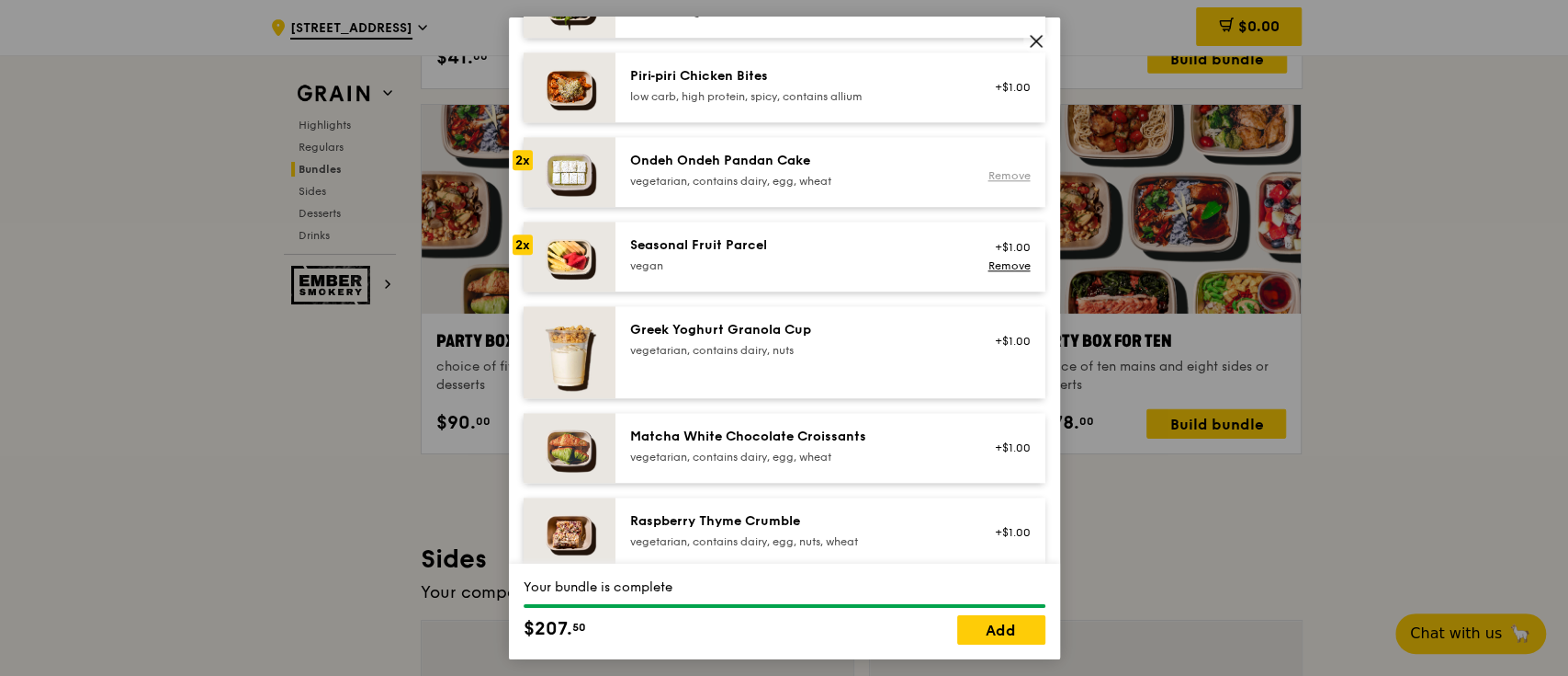
click at [988, 171] on link "Remove" at bounding box center [1008, 175] width 42 height 13
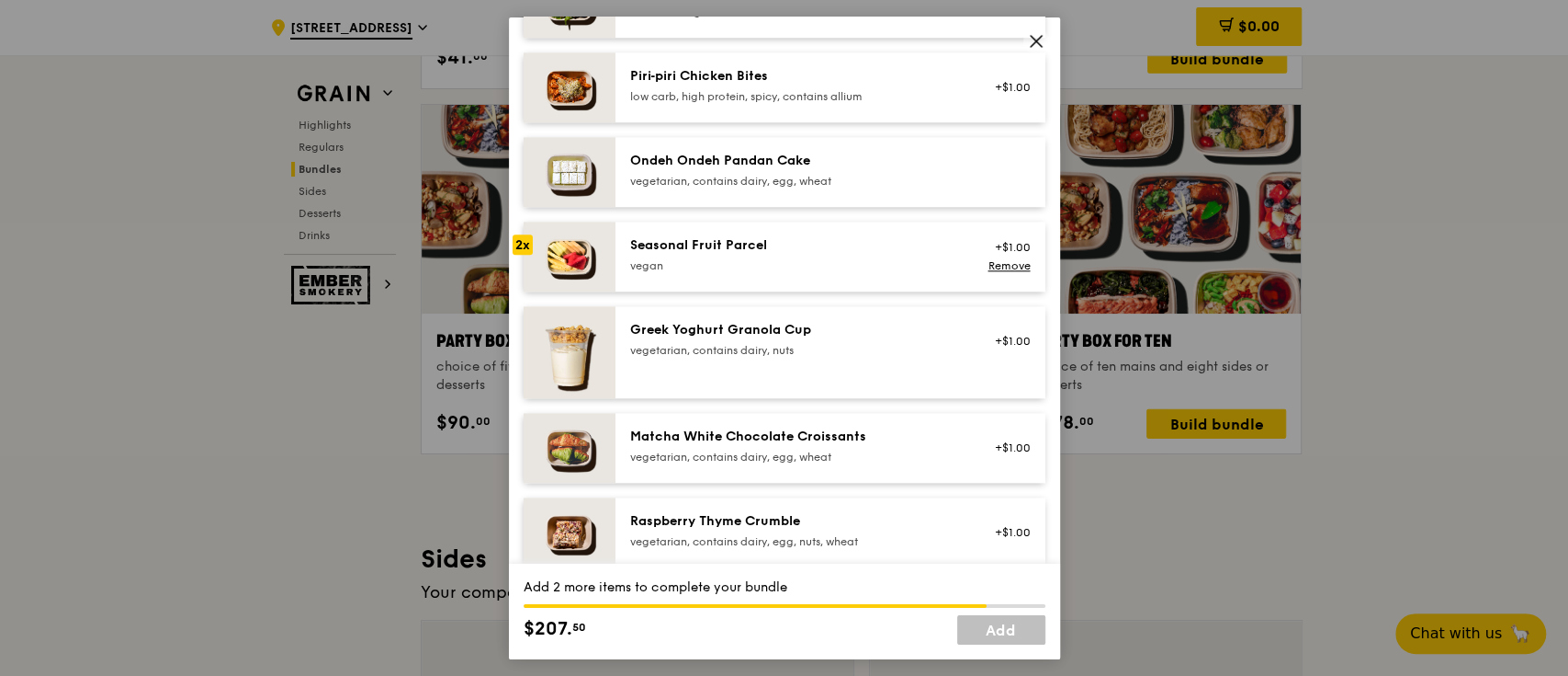
click at [825, 266] on div "vegan" at bounding box center [795, 265] width 330 height 15
click at [813, 183] on div "vegetarian, contains dairy, egg, wheat" at bounding box center [795, 180] width 330 height 15
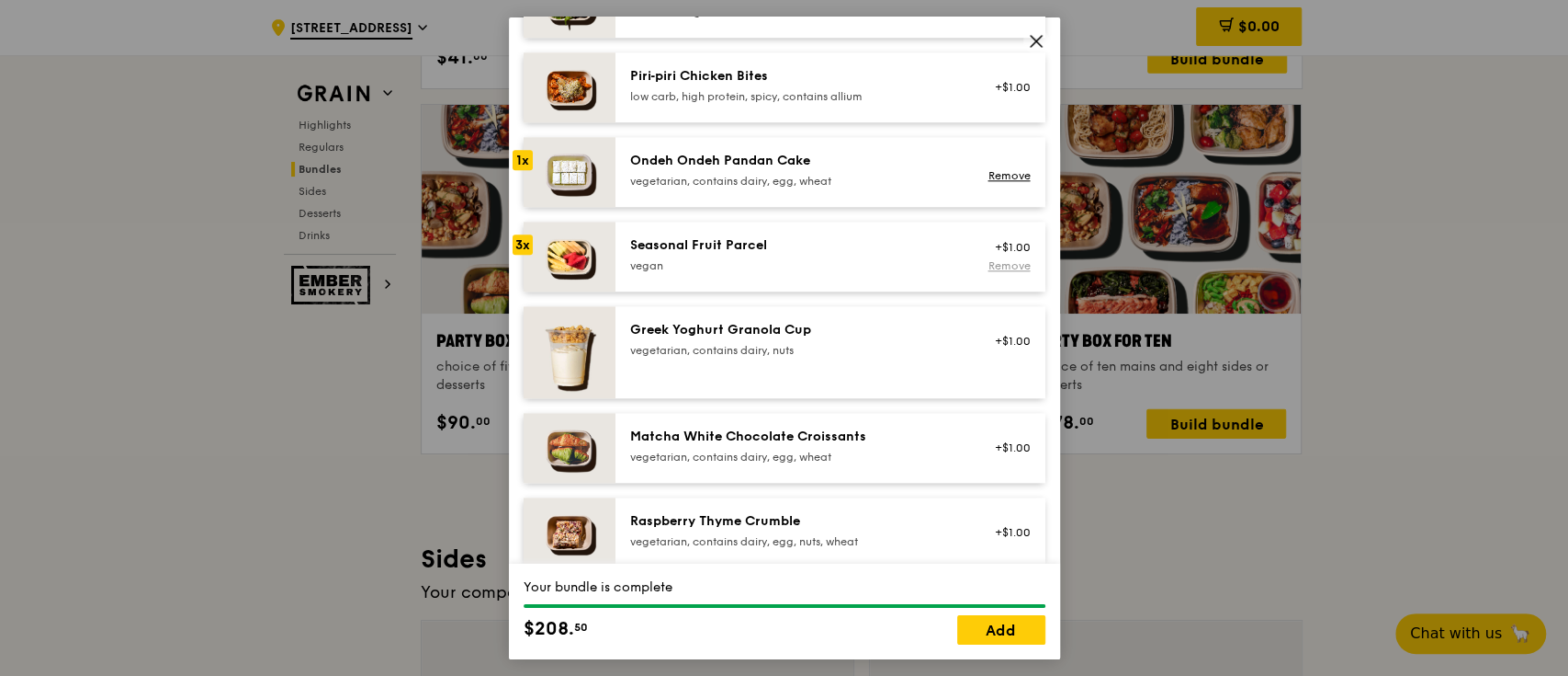
click at [988, 261] on link "Remove" at bounding box center [1008, 265] width 42 height 13
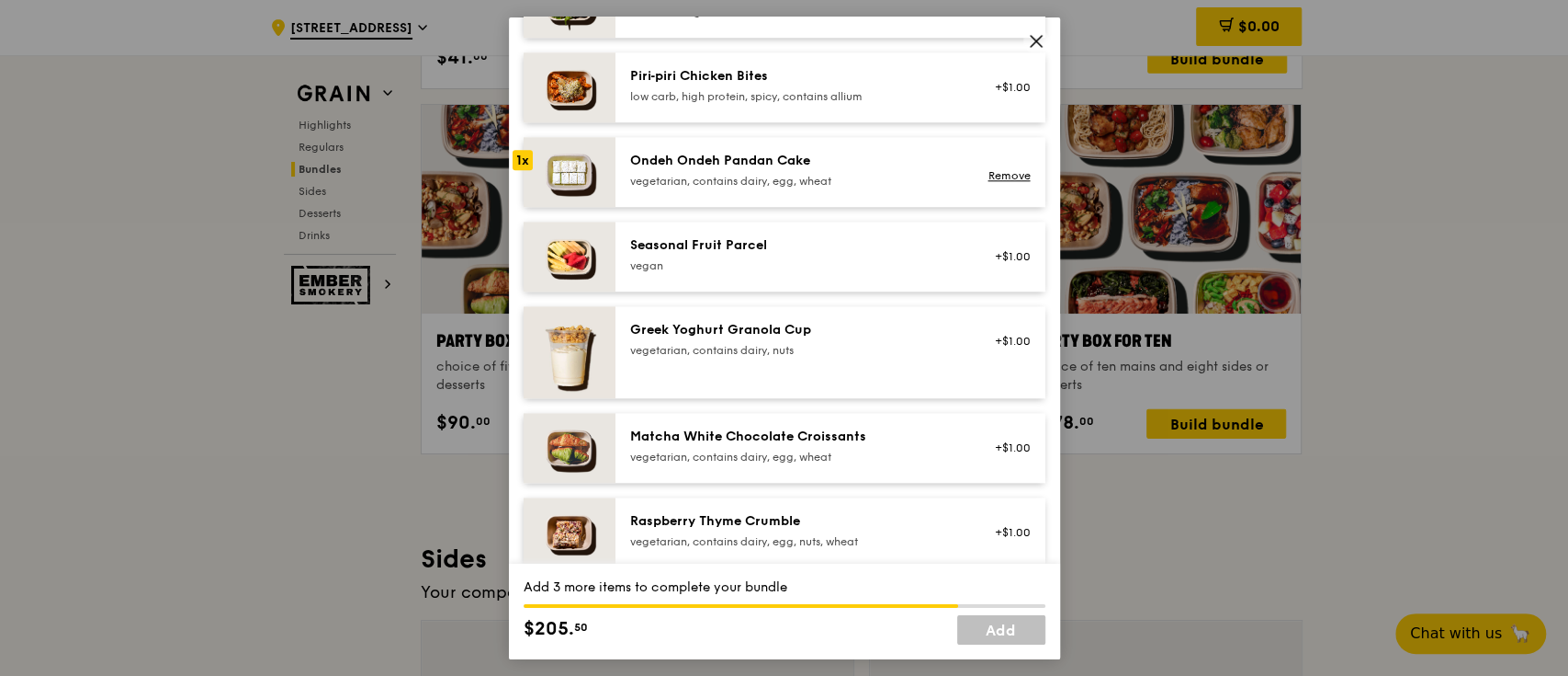
drag, startPoint x: 972, startPoint y: 173, endPoint x: 865, endPoint y: 176, distance: 107.0
click at [988, 174] on link "Remove" at bounding box center [1008, 175] width 42 height 13
click at [867, 175] on div "vegetarian, contains dairy, egg, wheat" at bounding box center [795, 180] width 330 height 15
click at [858, 190] on div "Ondeh Ondeh Pandan Cake vegetarian, contains dairy, egg, wheat" at bounding box center [794, 171] width 351 height 41
click at [841, 274] on div "Seasonal Fruit Parcel [GEOGRAPHIC_DATA]" at bounding box center [794, 256] width 351 height 41
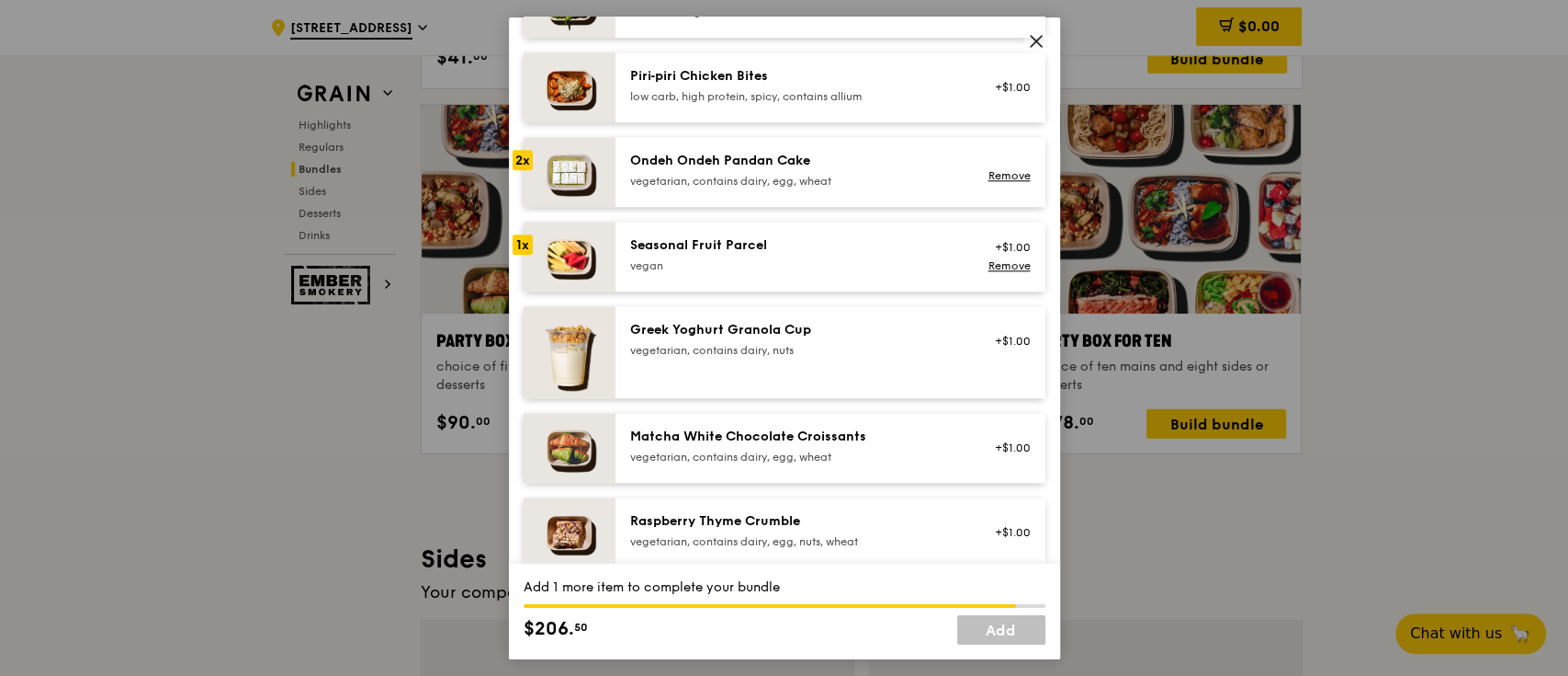
click at [841, 274] on div "Seasonal Fruit Parcel [GEOGRAPHIC_DATA]" at bounding box center [794, 256] width 351 height 41
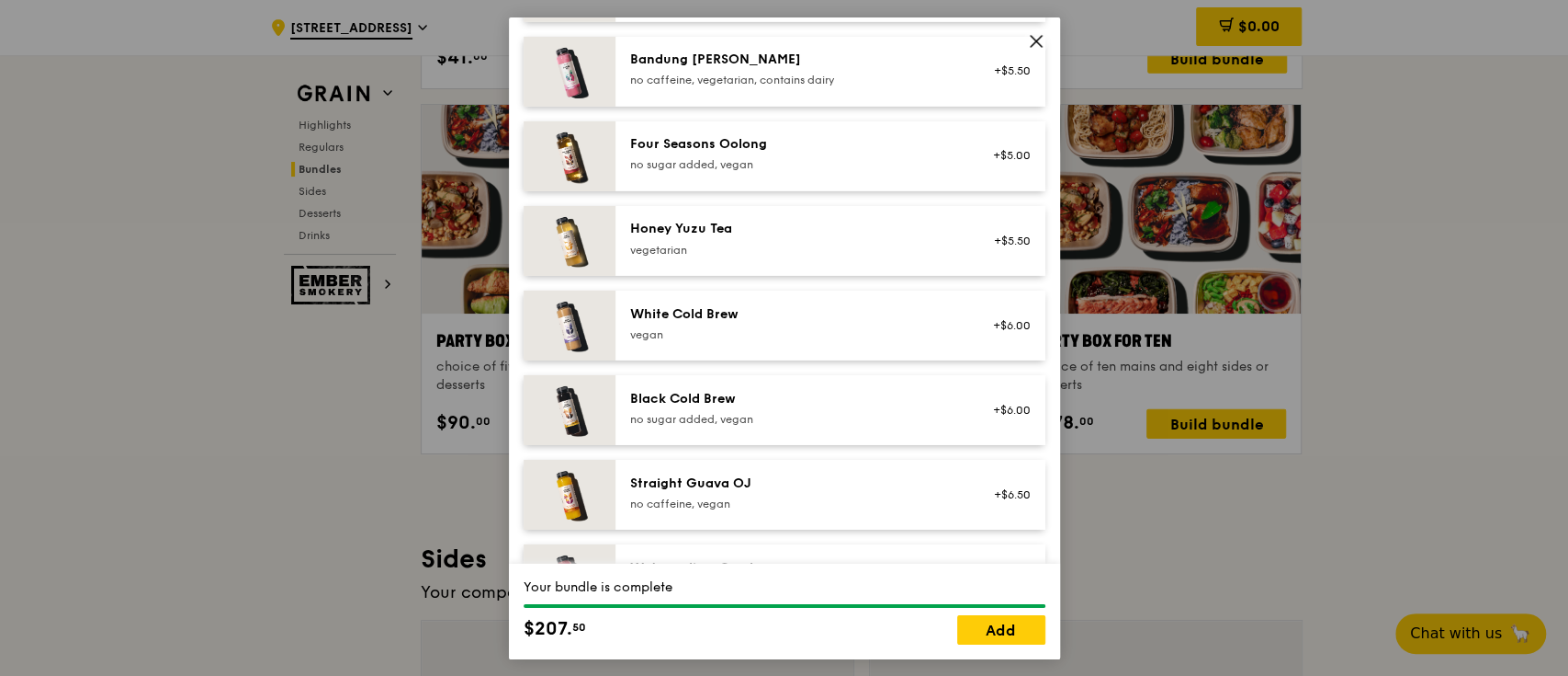
scroll to position [2197, 0]
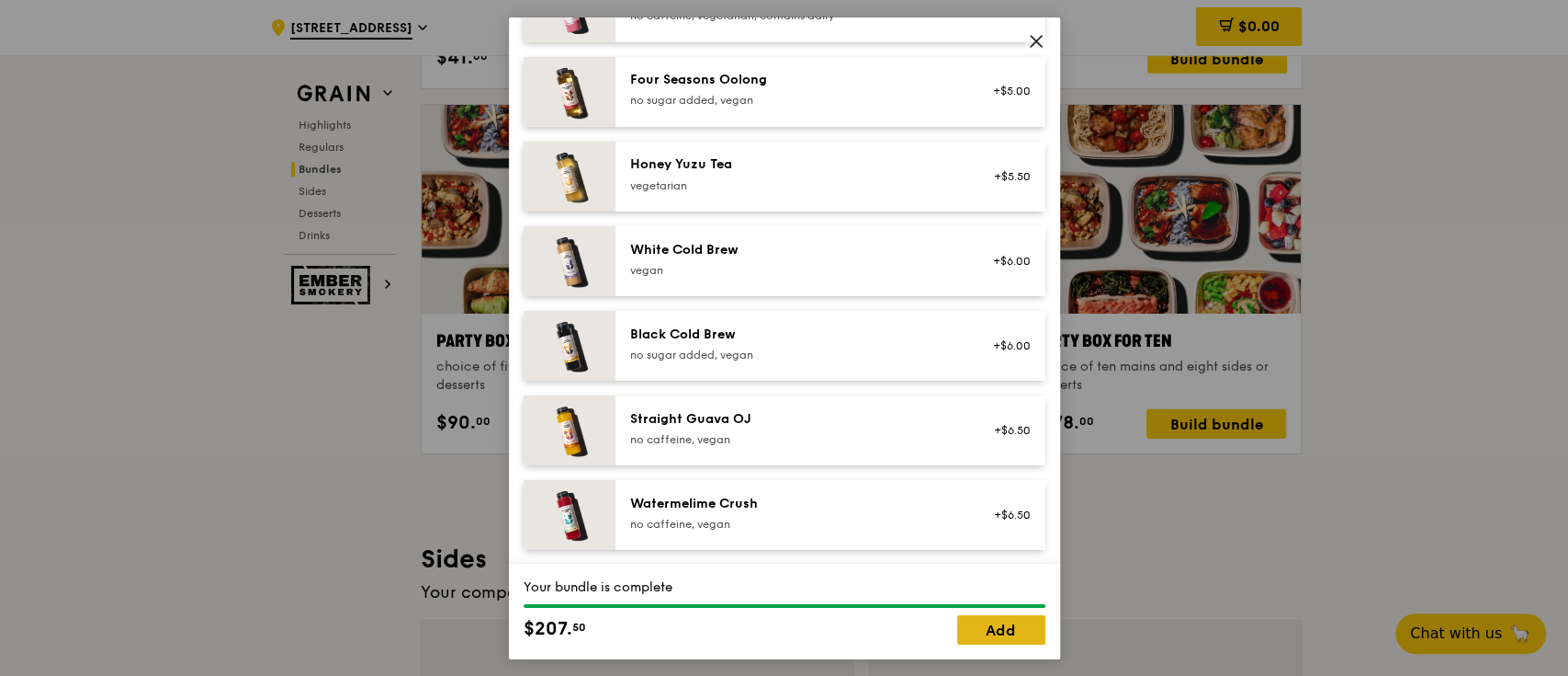
click at [1008, 505] on link "Add" at bounding box center [1002, 629] width 89 height 29
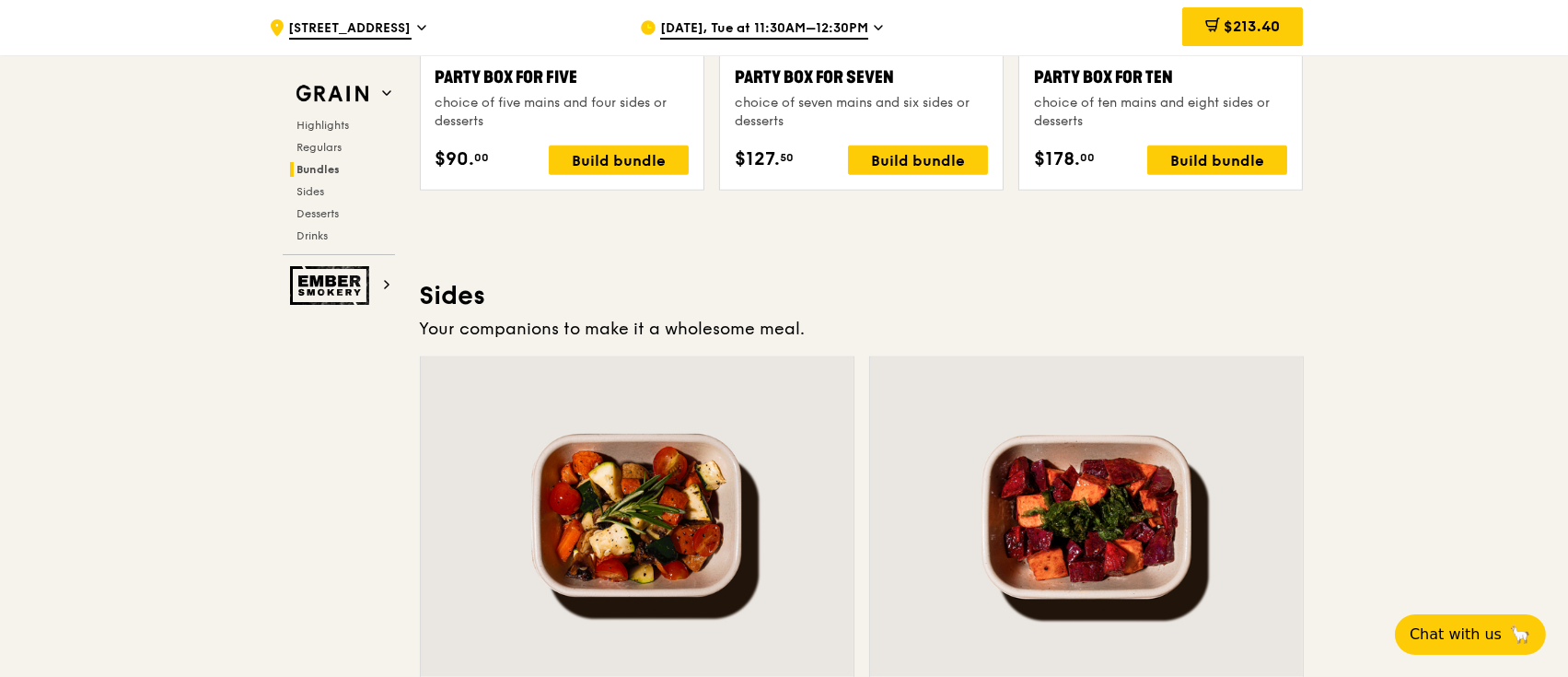
scroll to position [3805, 0]
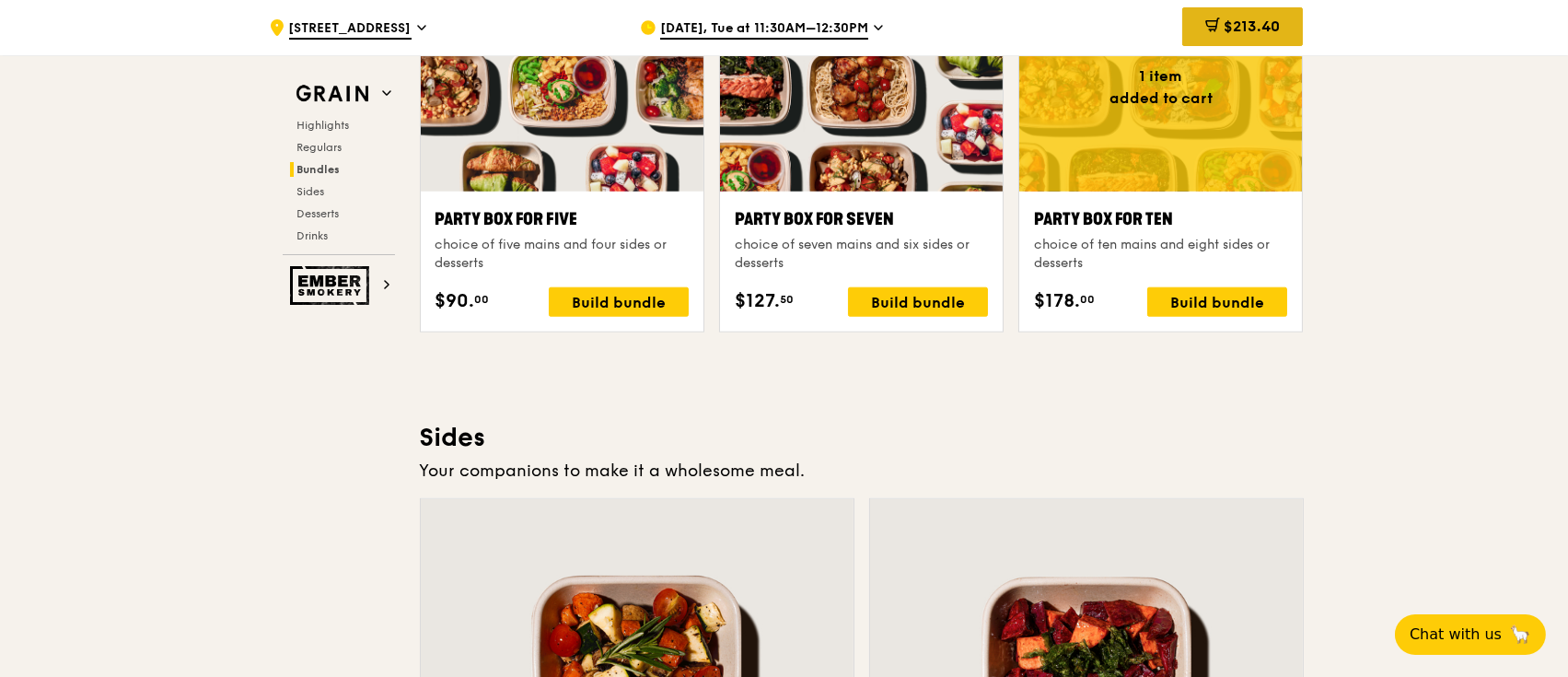
click at [1174, 15] on div "$213.40" at bounding box center [1243, 26] width 121 height 39
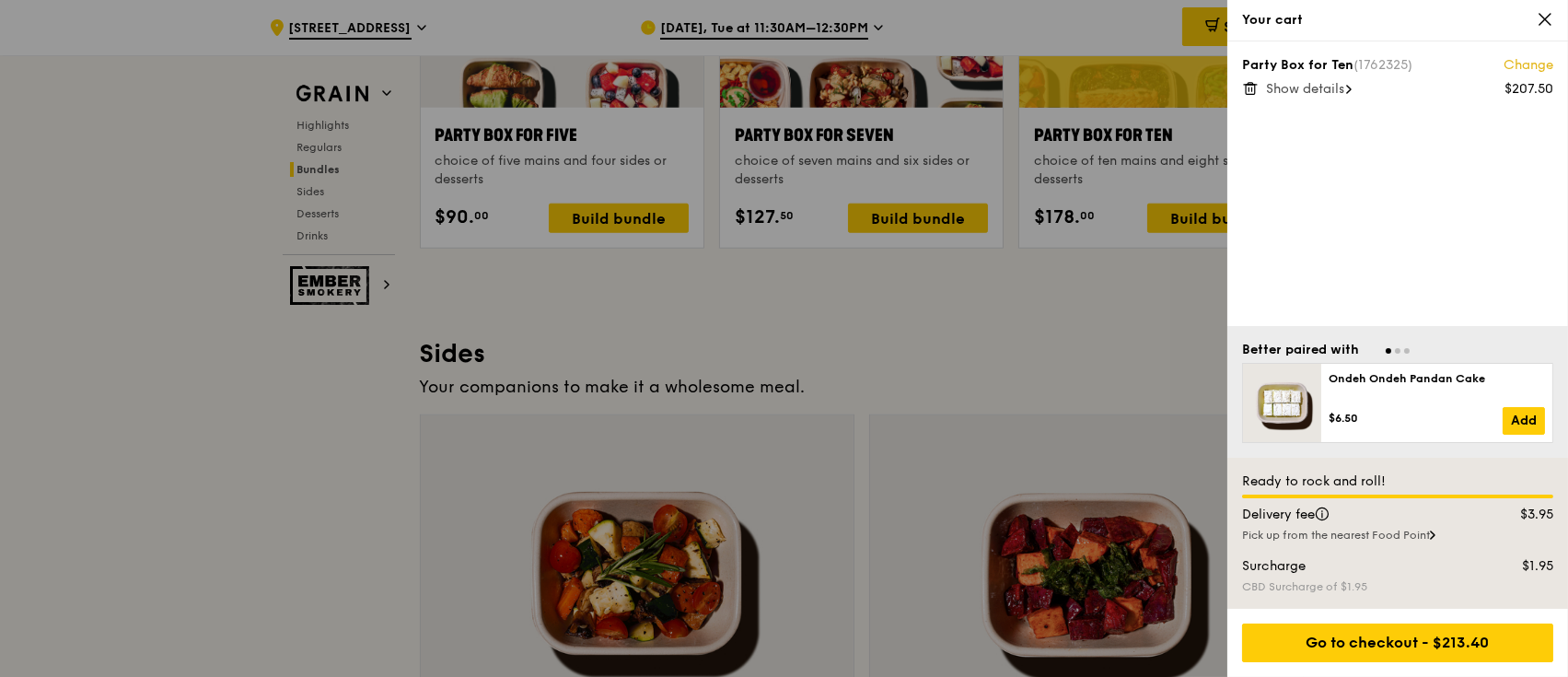
scroll to position [3928, 0]
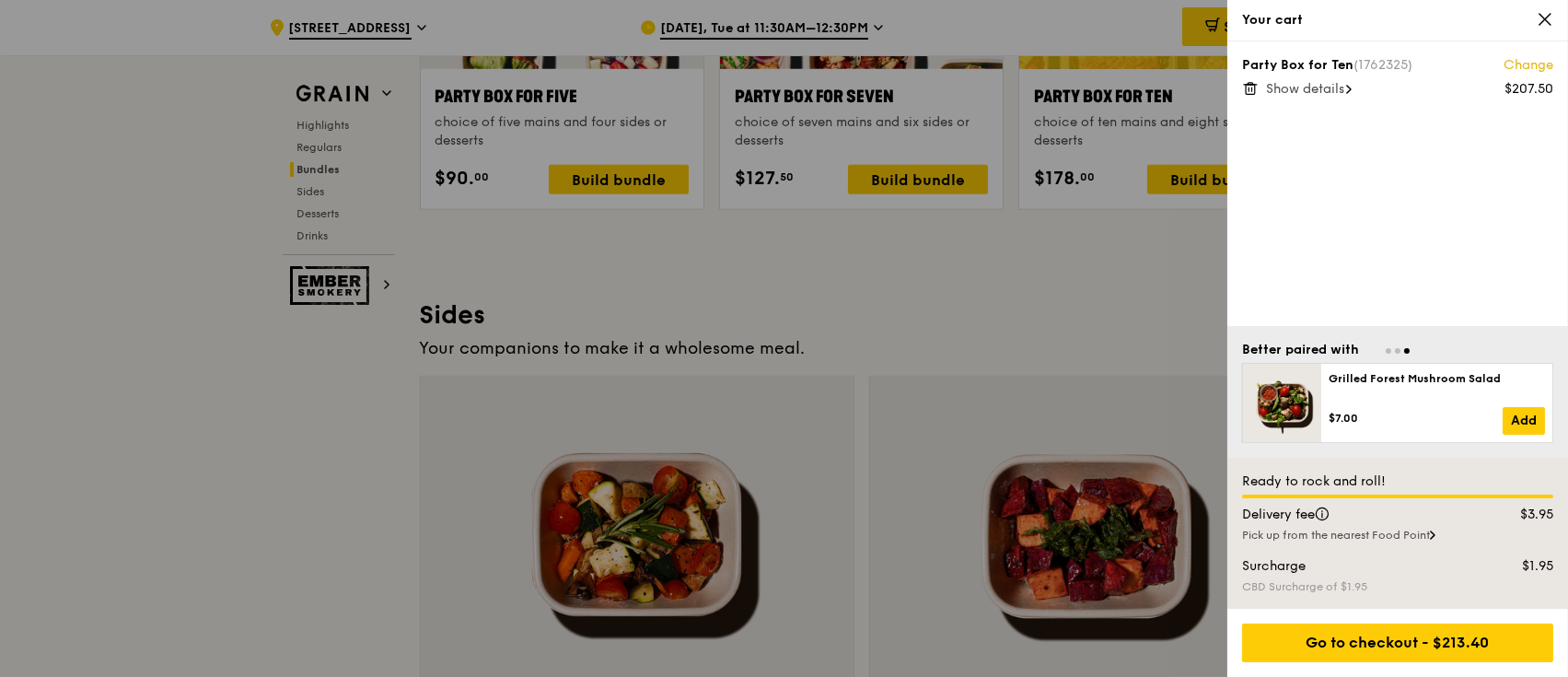
click at [147, 288] on div at bounding box center [784, 338] width 1568 height 677
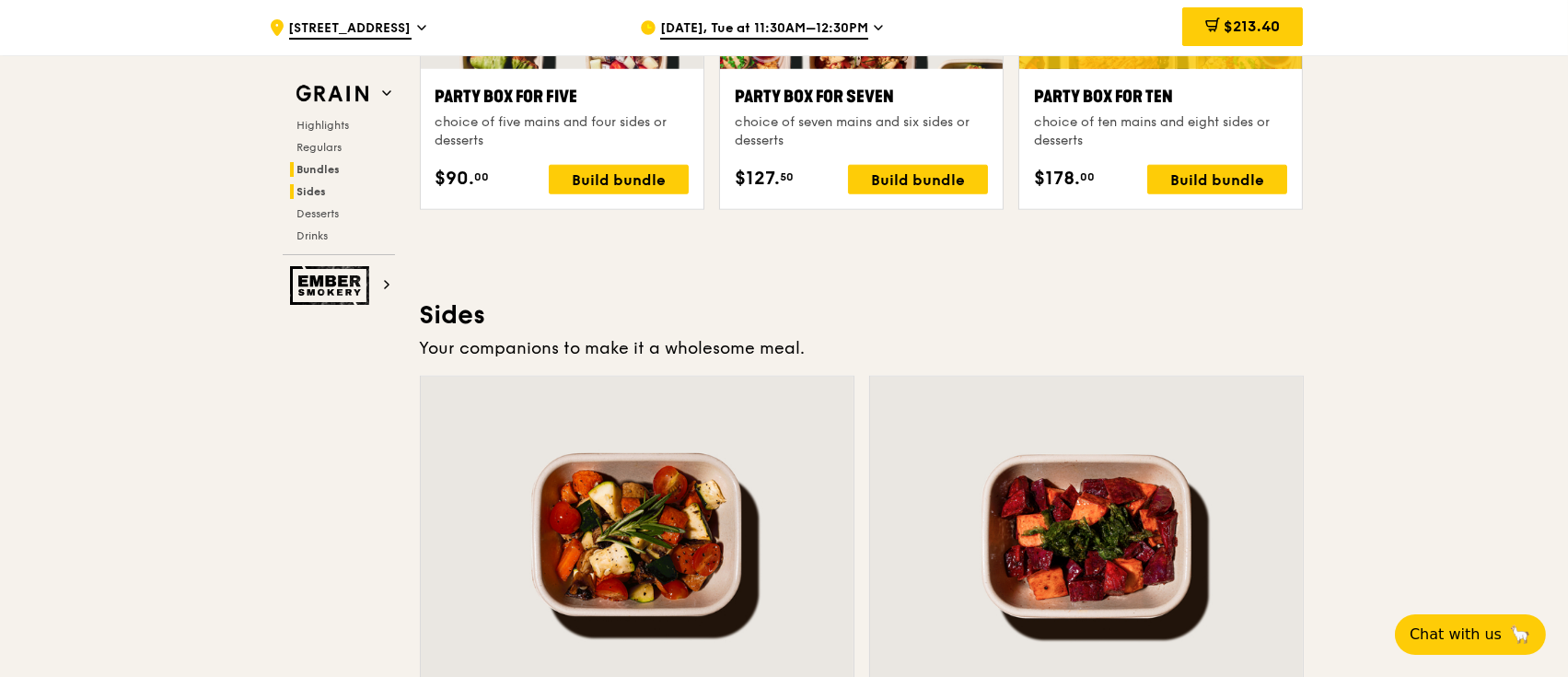
click at [312, 186] on span "Sides" at bounding box center [312, 192] width 29 height 13
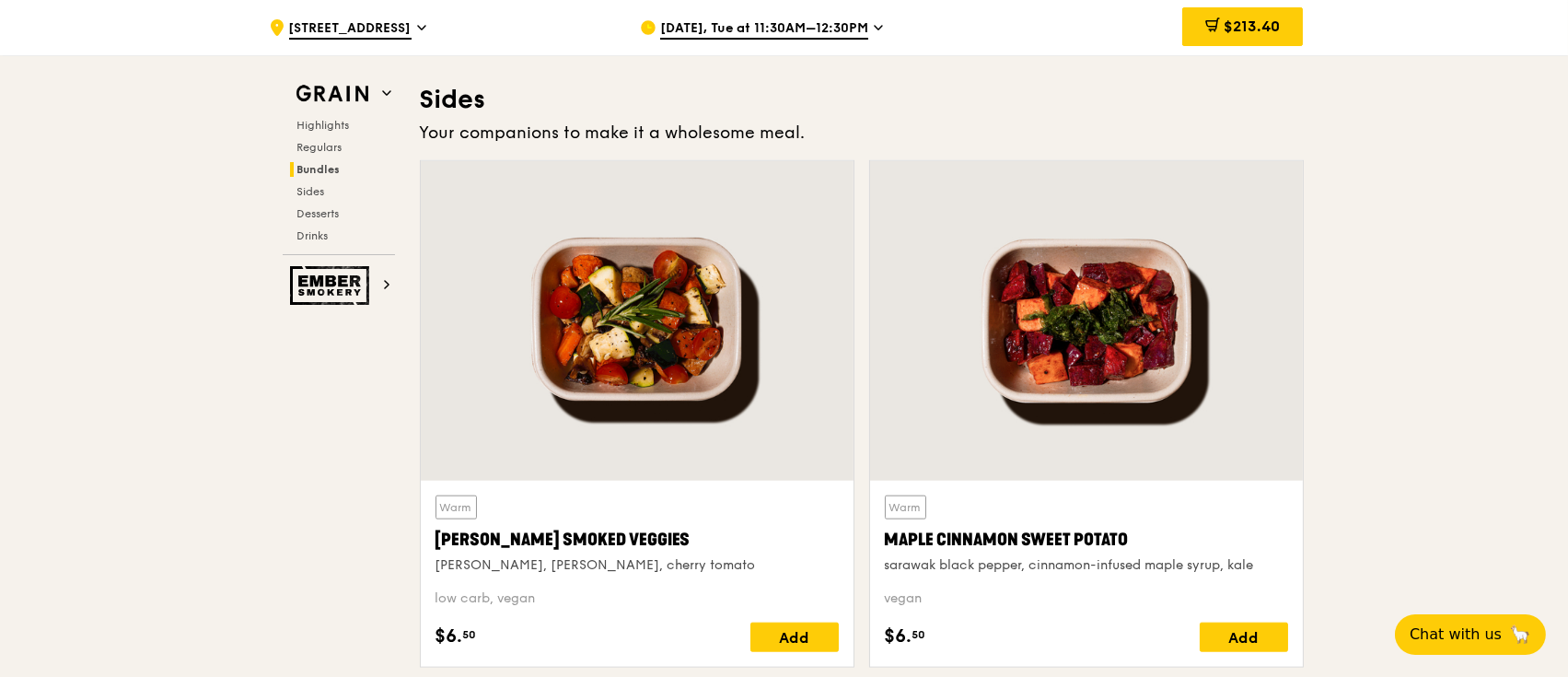
scroll to position [4152, 0]
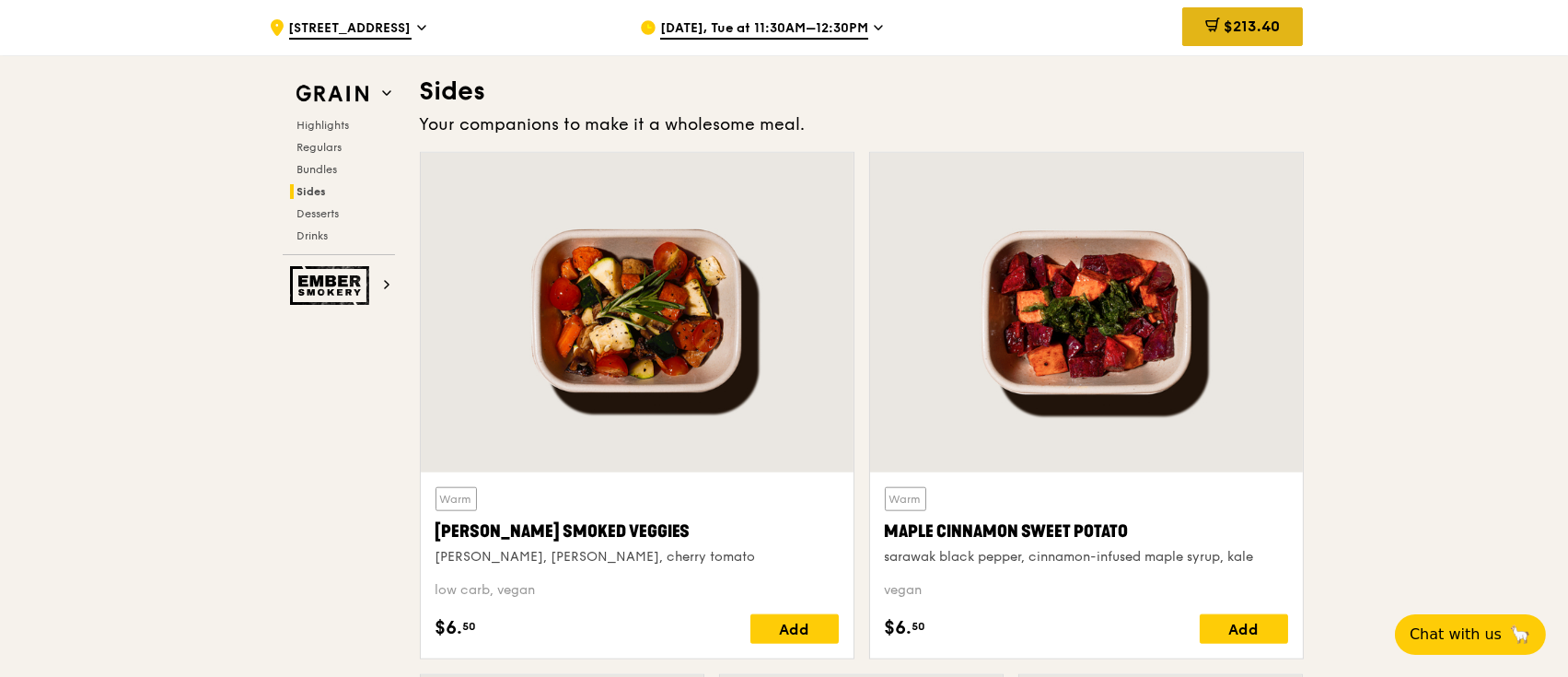
click at [1174, 33] on span "$213.40" at bounding box center [1252, 26] width 56 height 18
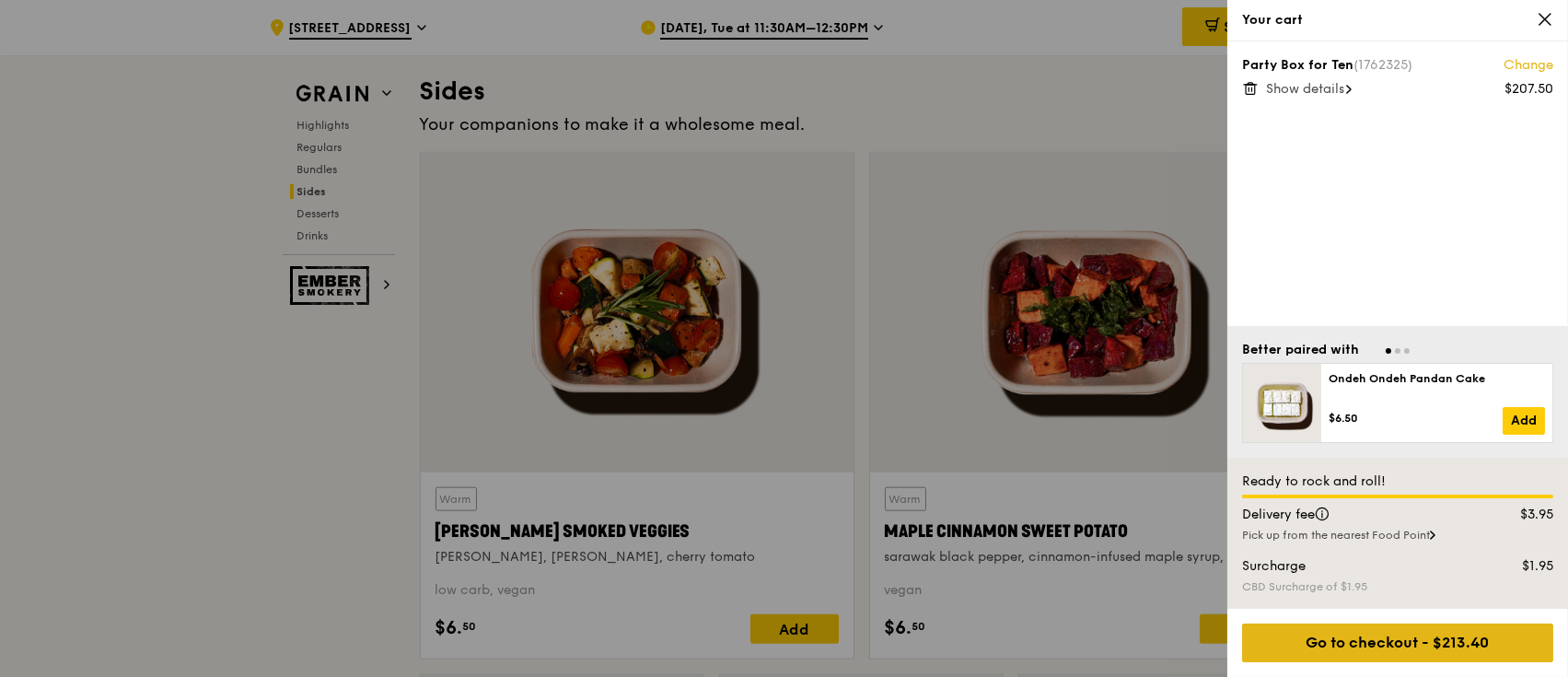
click at [1174, 506] on div "Go to checkout - $213.40" at bounding box center [1398, 642] width 312 height 39
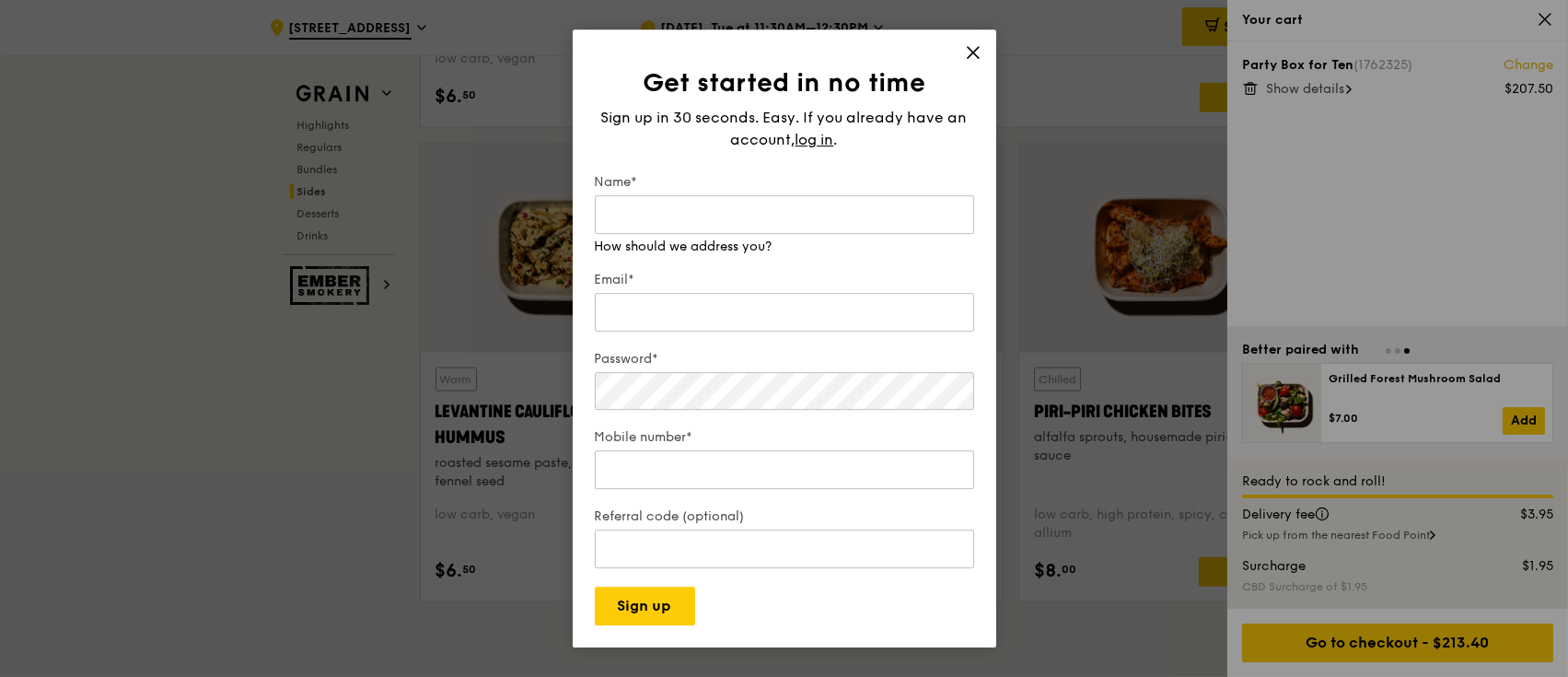
scroll to position [4764, 0]
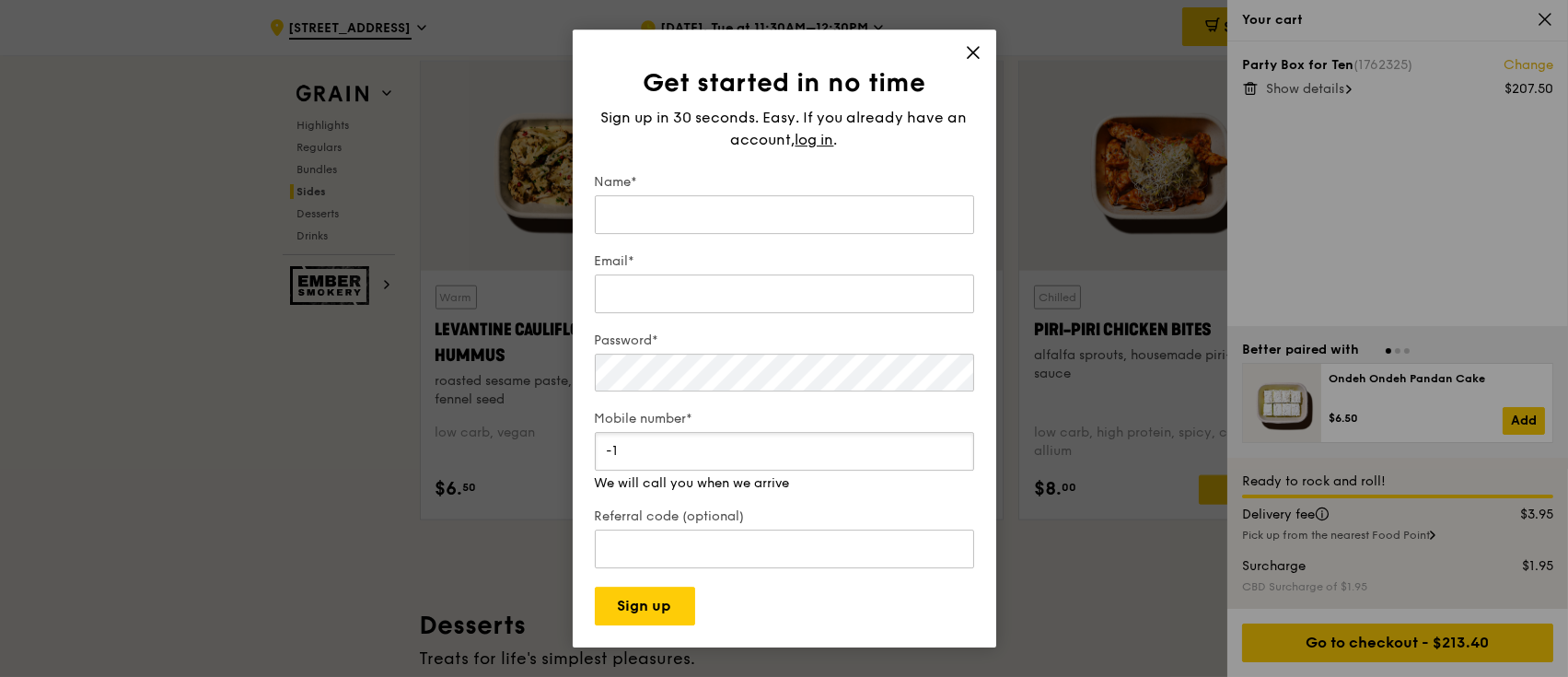
click at [954, 460] on input "-1" at bounding box center [785, 450] width 380 height 39
type input "-2"
click at [955, 458] on input "-2" at bounding box center [785, 450] width 380 height 39
type input "6"
type input "86202130"
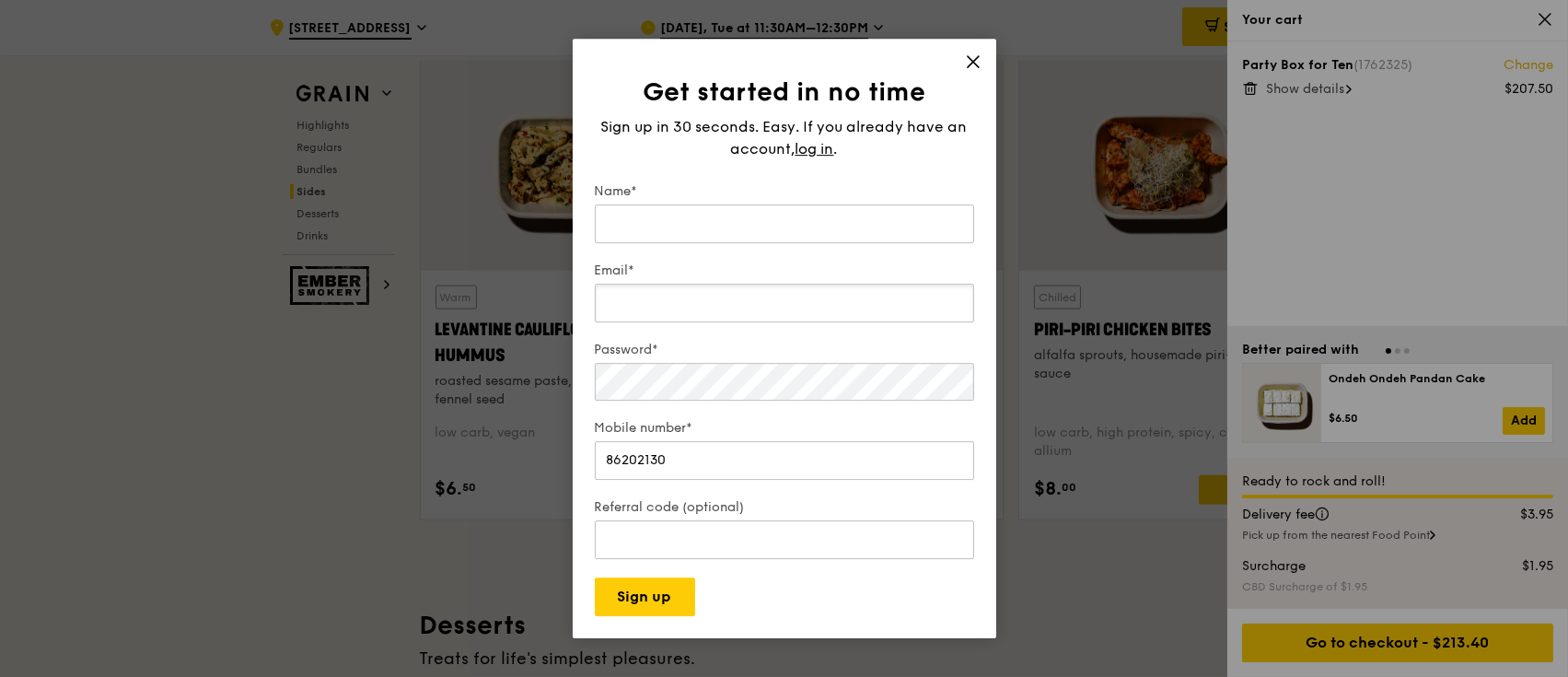
click at [892, 322] on form "Name* Email* Password* Mobile number* [PHONE_NUMBER] Referral code (optional) S…" at bounding box center [785, 399] width 380 height 434
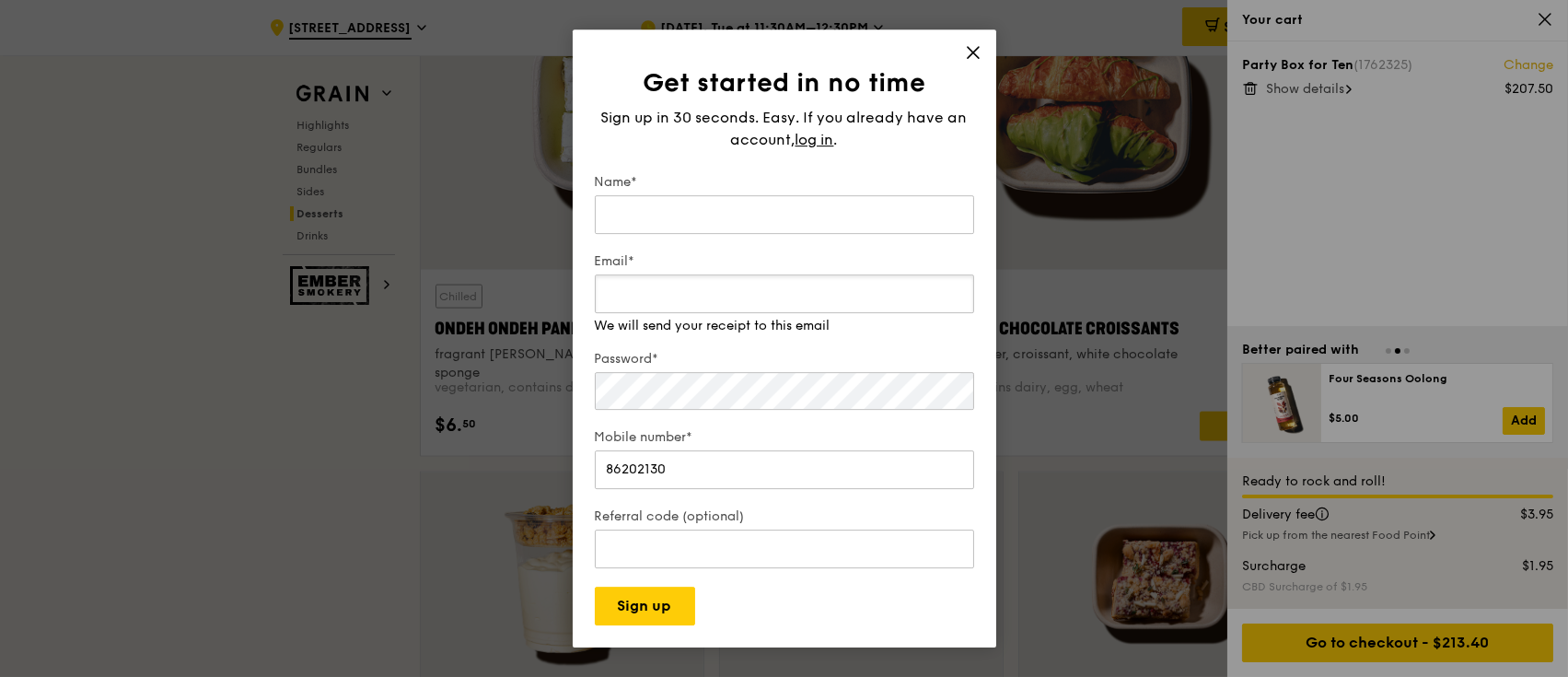
scroll to position [5746, 0]
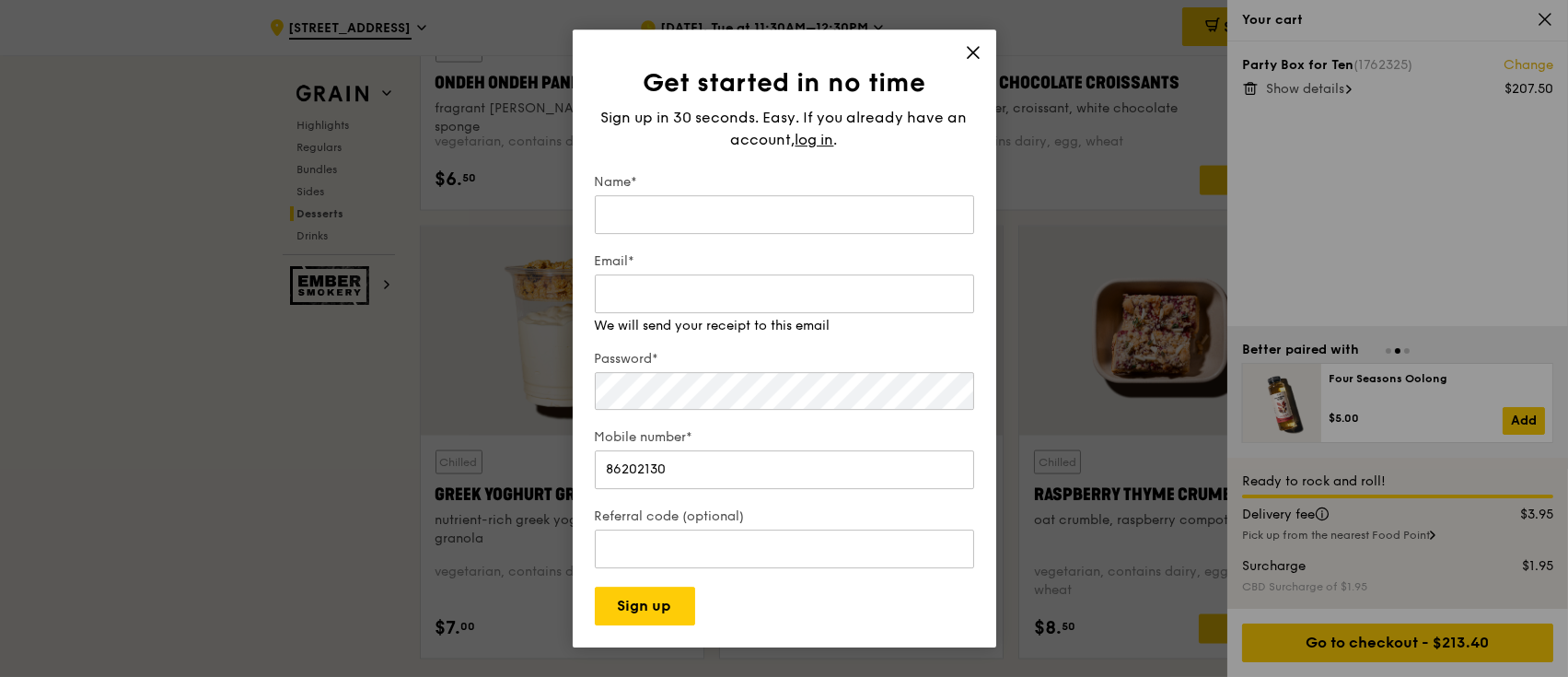
click at [957, 55] on div "Get started in no time Sign up in 30 seconds. Easy. If you already have an acco…" at bounding box center [784, 338] width 423 height 618
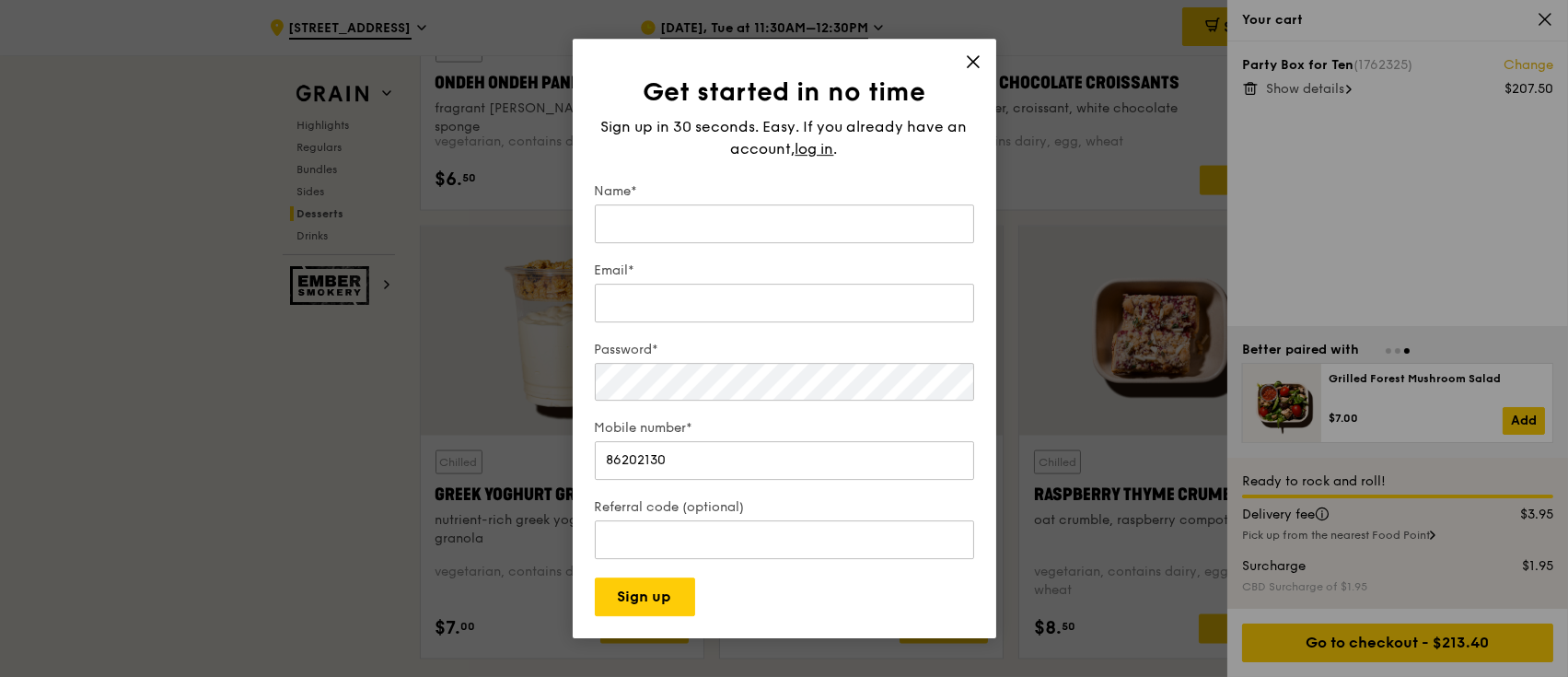
click at [979, 59] on icon at bounding box center [974, 62] width 17 height 17
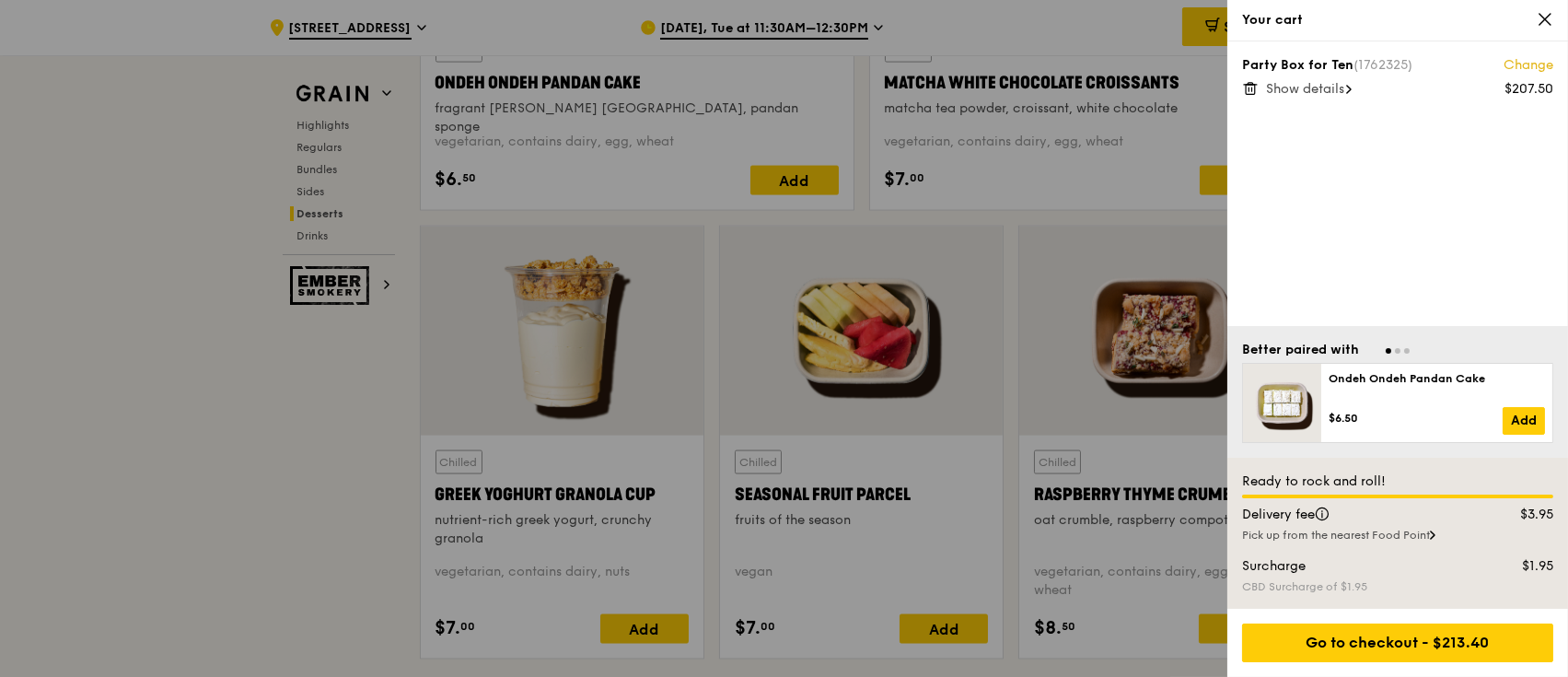
click at [1174, 92] on icon at bounding box center [1251, 89] width 17 height 17
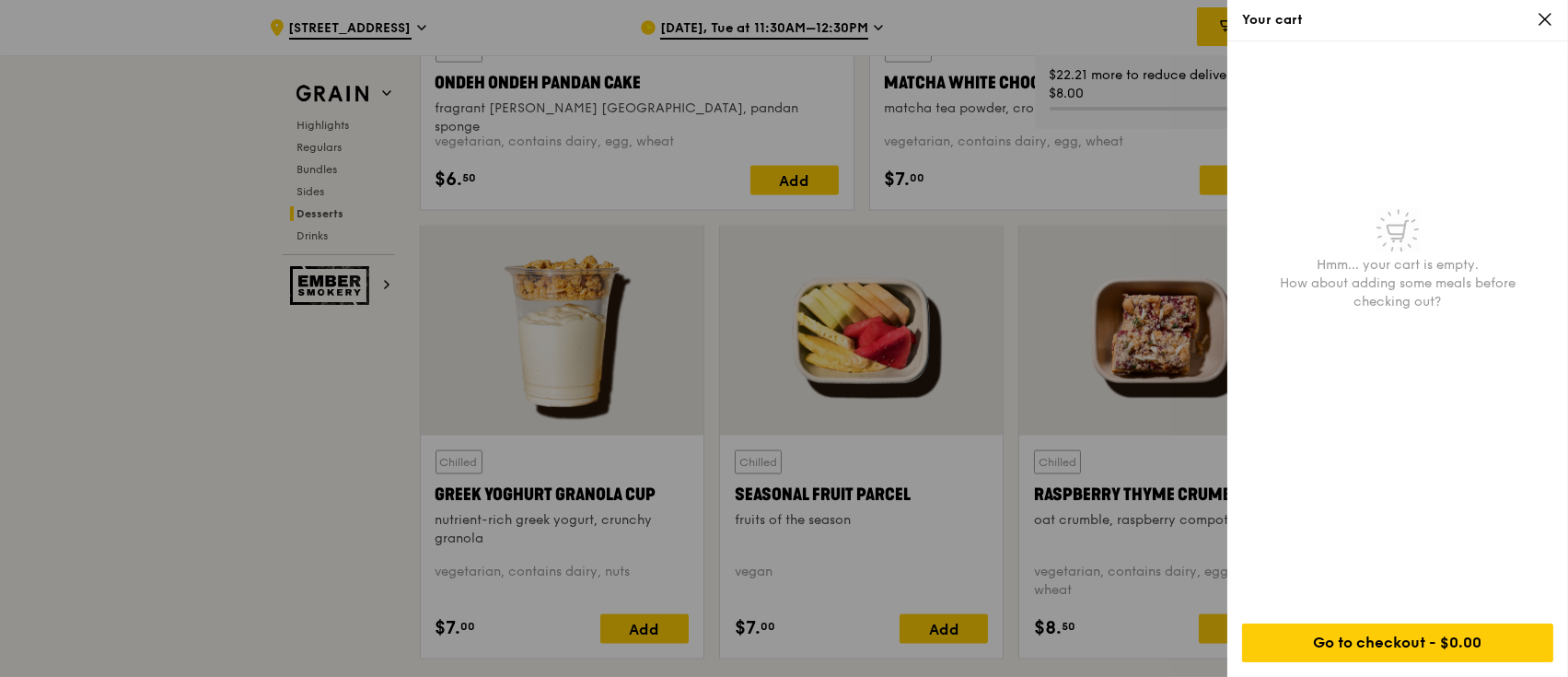
click at [1174, 17] on div "Your cart" at bounding box center [1398, 20] width 312 height 18
drag, startPoint x: 1540, startPoint y: 20, endPoint x: 1322, endPoint y: 141, distance: 249.3
click at [1174, 23] on icon at bounding box center [1545, 20] width 17 height 17
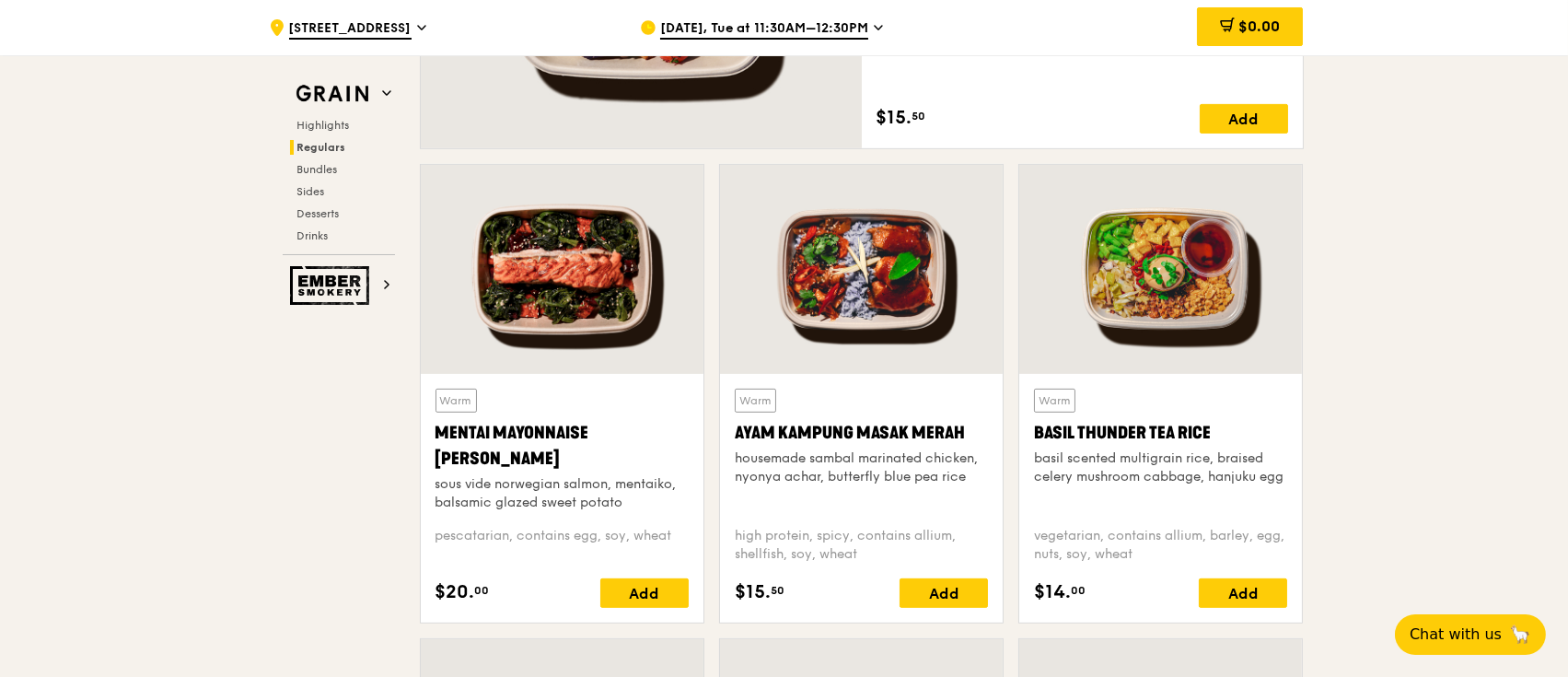
scroll to position [1574, 0]
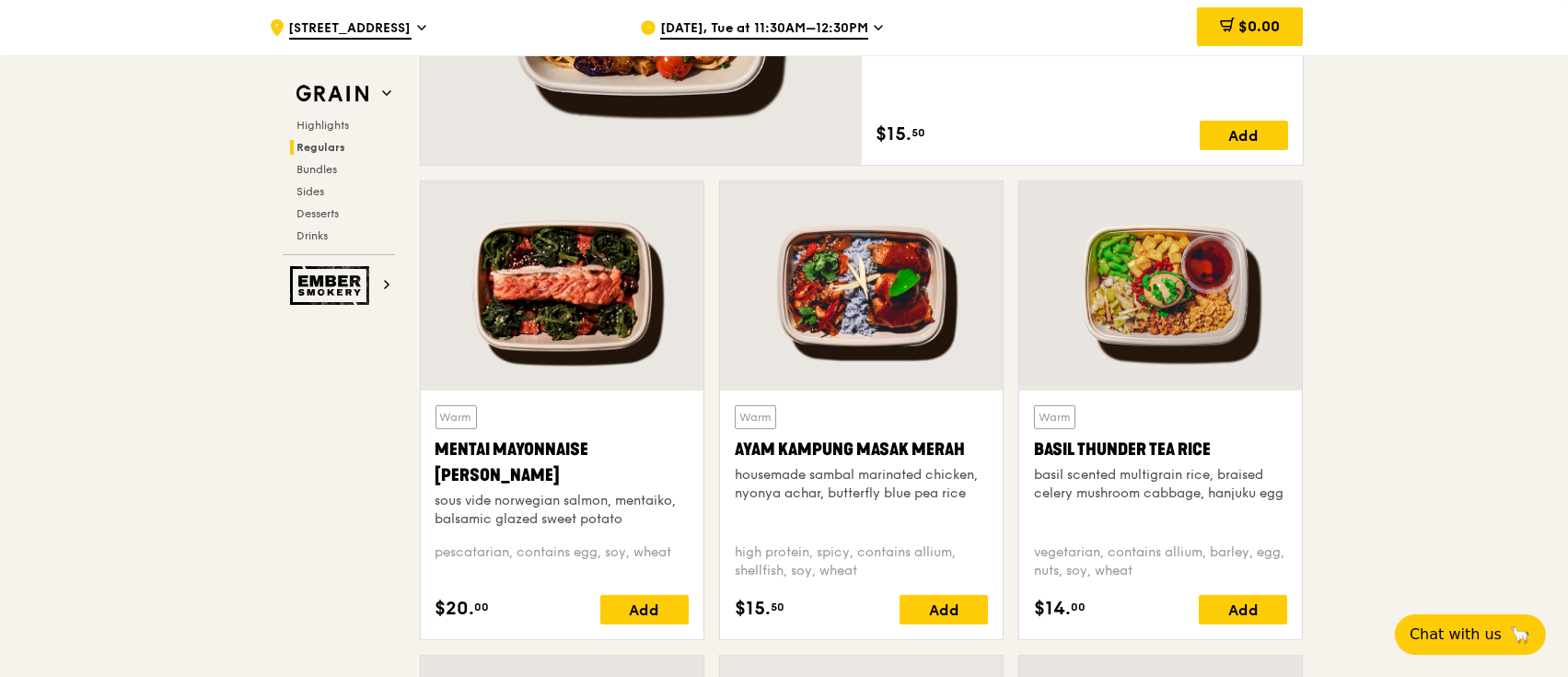
click at [320, 159] on div "Highlights Regulars Bundles Sides Desserts Drinks" at bounding box center [338, 180] width 112 height 126
click at [322, 165] on span "Bundles" at bounding box center [319, 170] width 43 height 13
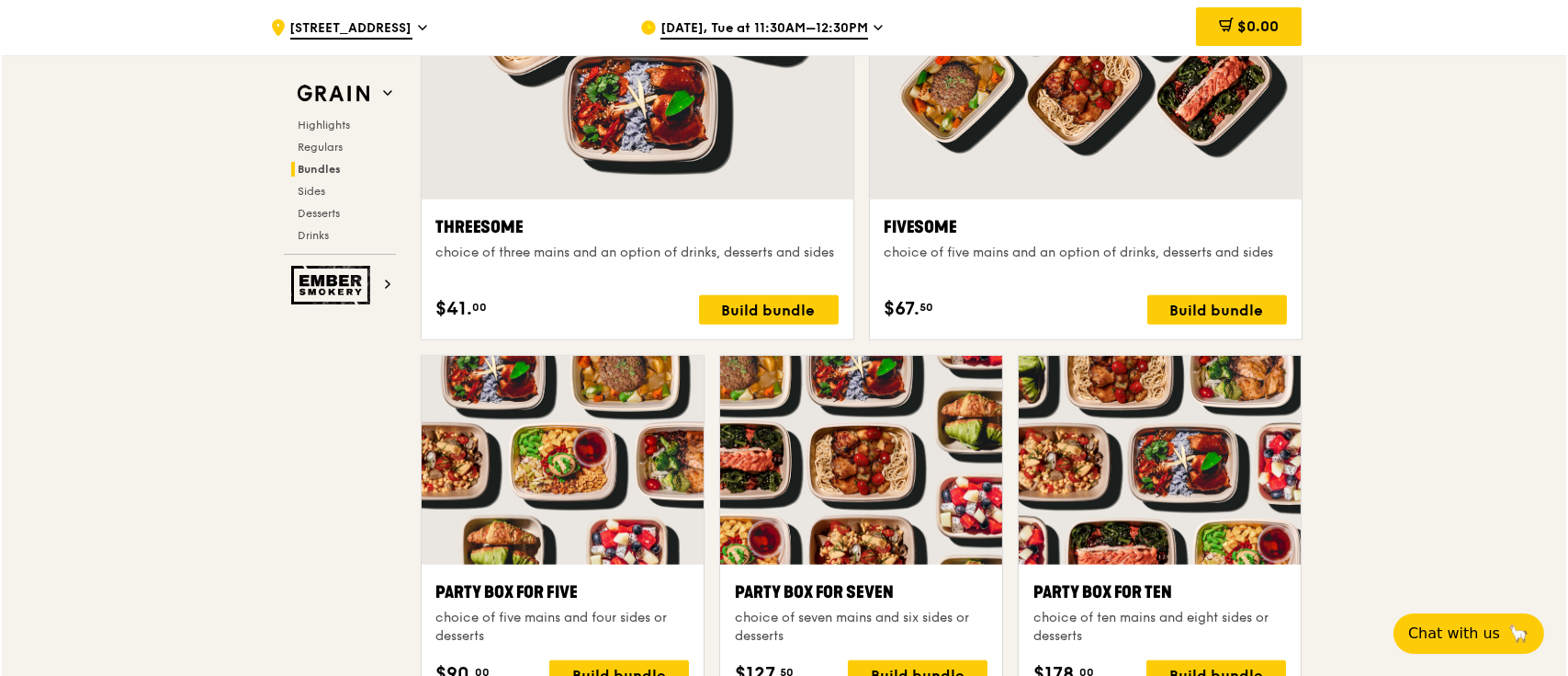
scroll to position [3310, 0]
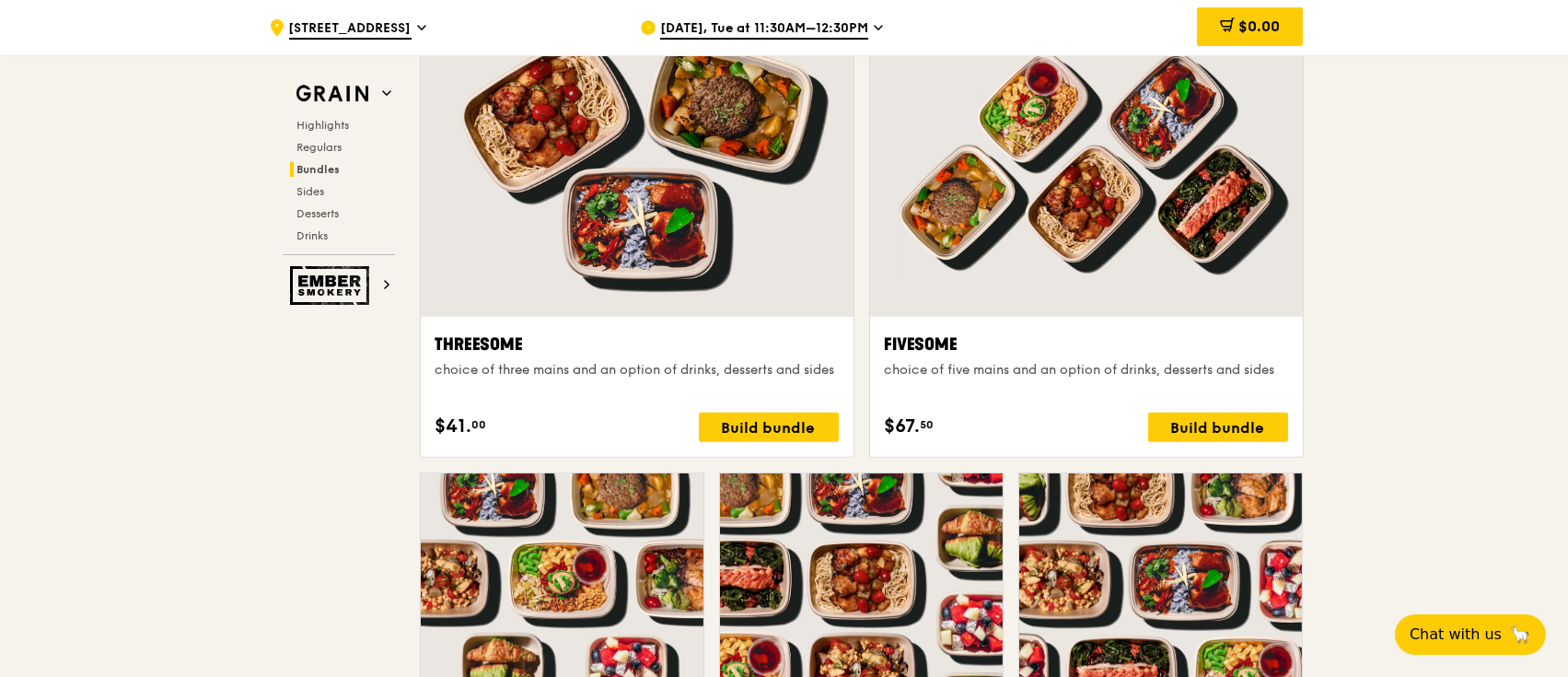
click at [981, 142] on div at bounding box center [1086, 157] width 433 height 319
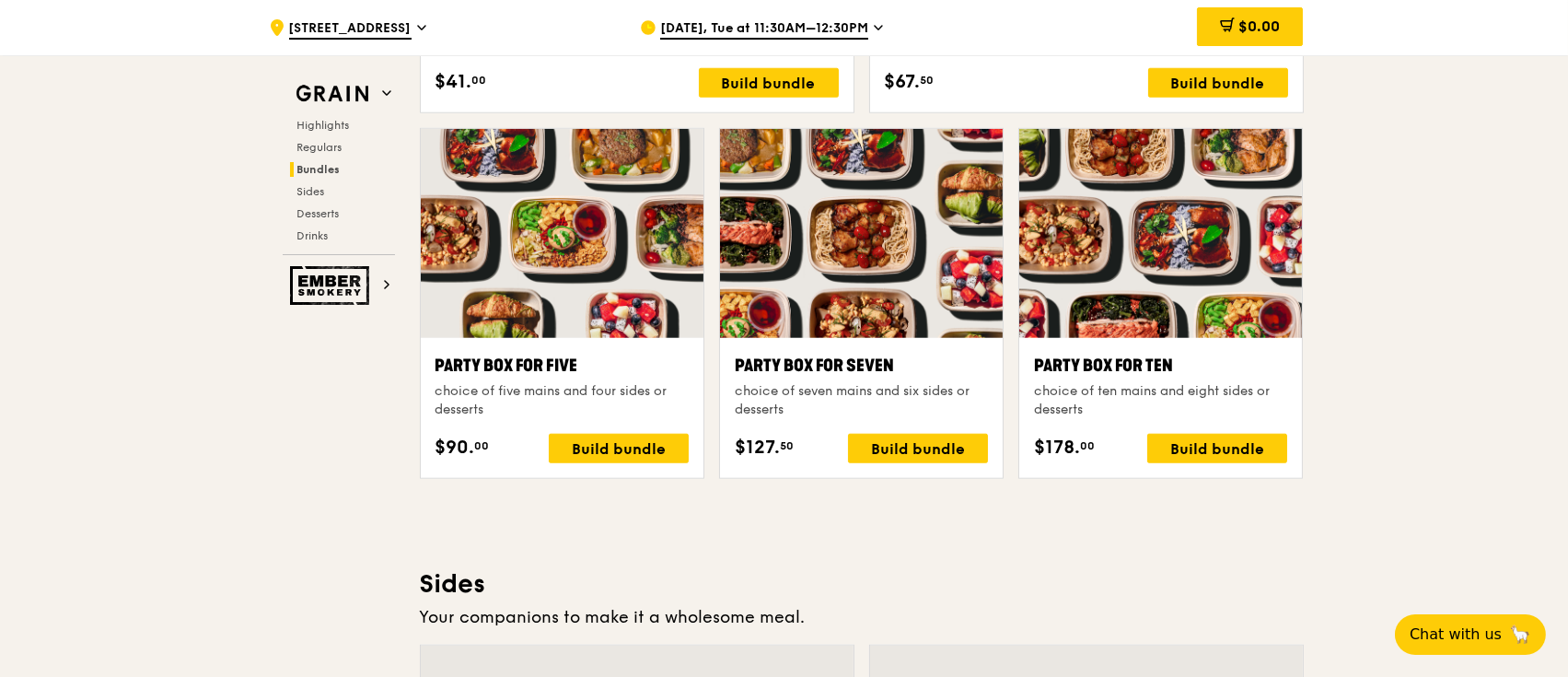
scroll to position [3682, 0]
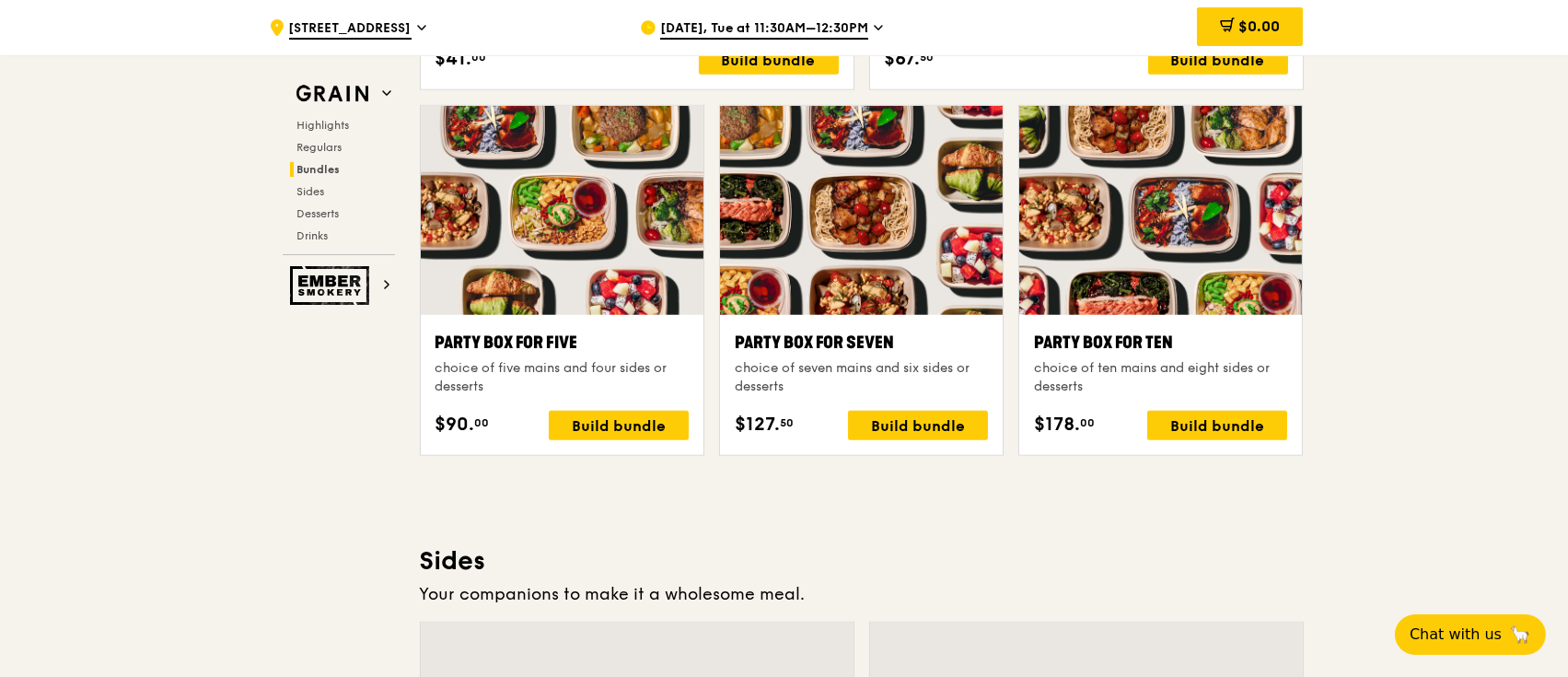
click at [1174, 217] on div ".cls-1 { fill: none; stroke: #fff; stroke-linecap: round; stroke-linejoin: roun…" at bounding box center [784, 301] width 1568 height 7791
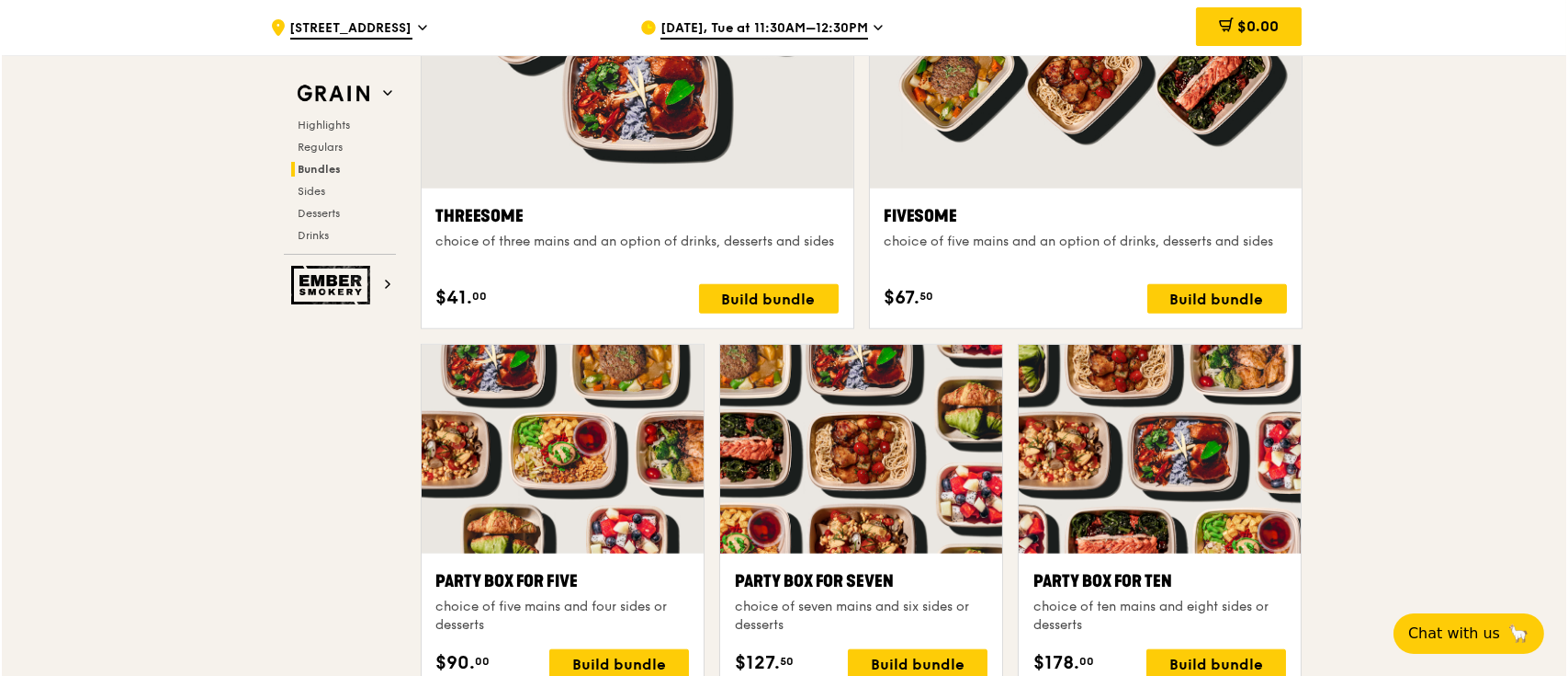
scroll to position [3554, 0]
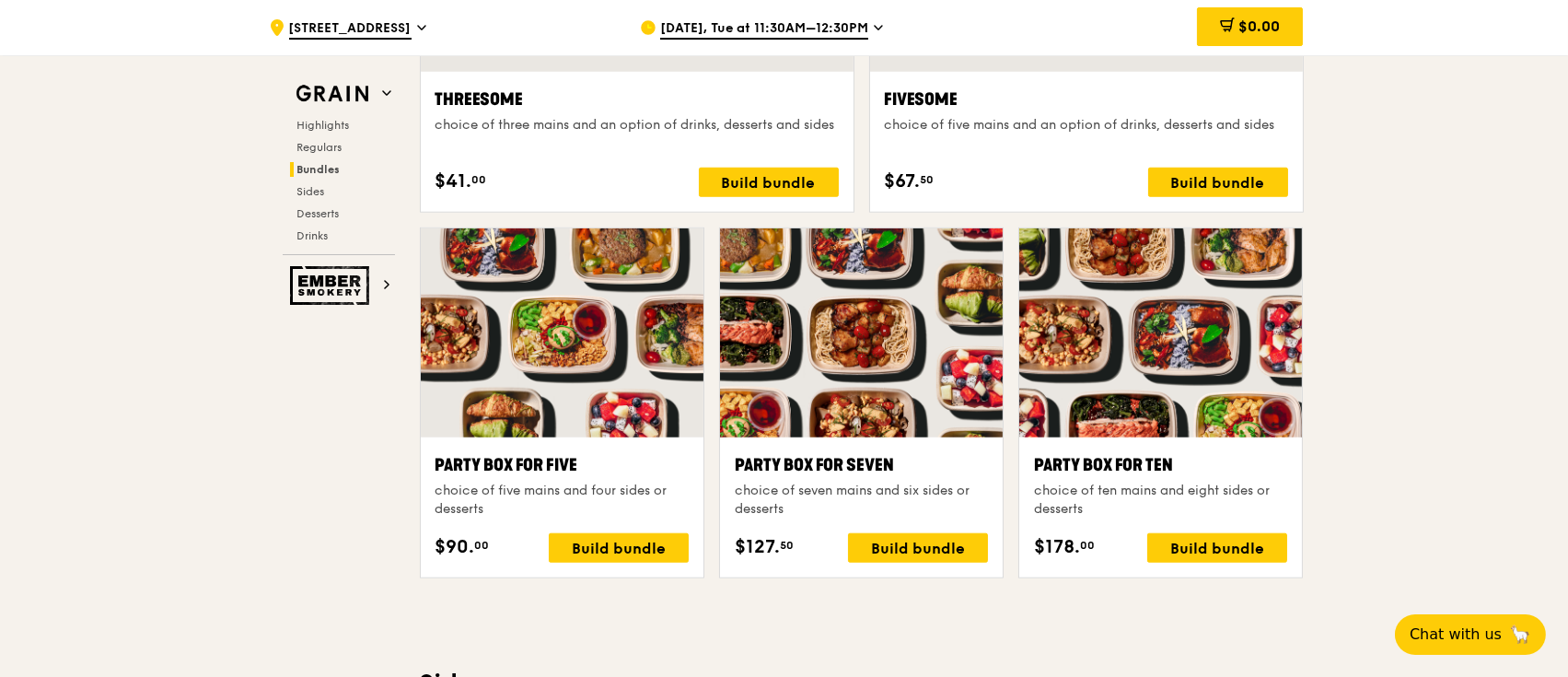
click at [465, 302] on div at bounding box center [562, 332] width 282 height 209
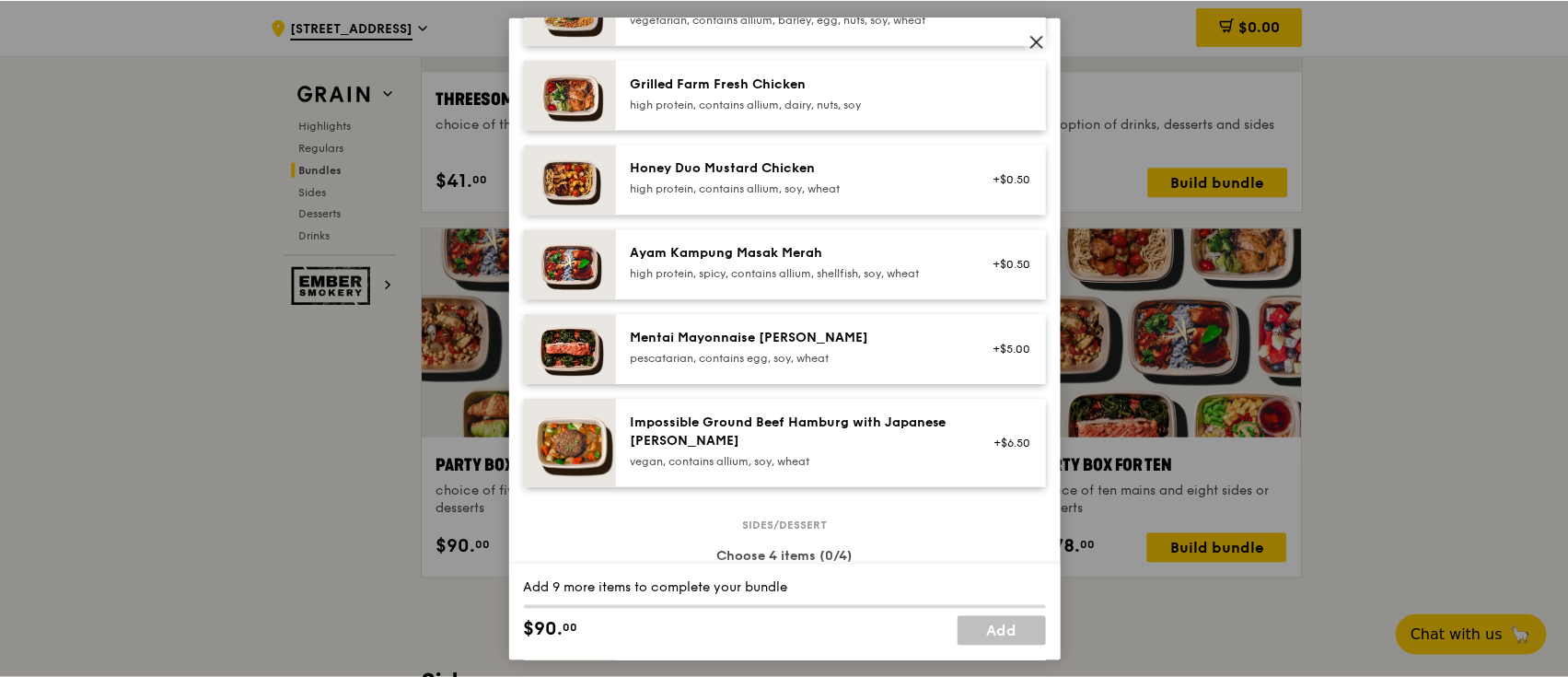
scroll to position [3559, 0]
drag, startPoint x: 1488, startPoint y: 267, endPoint x: 1257, endPoint y: 257, distance: 231.2
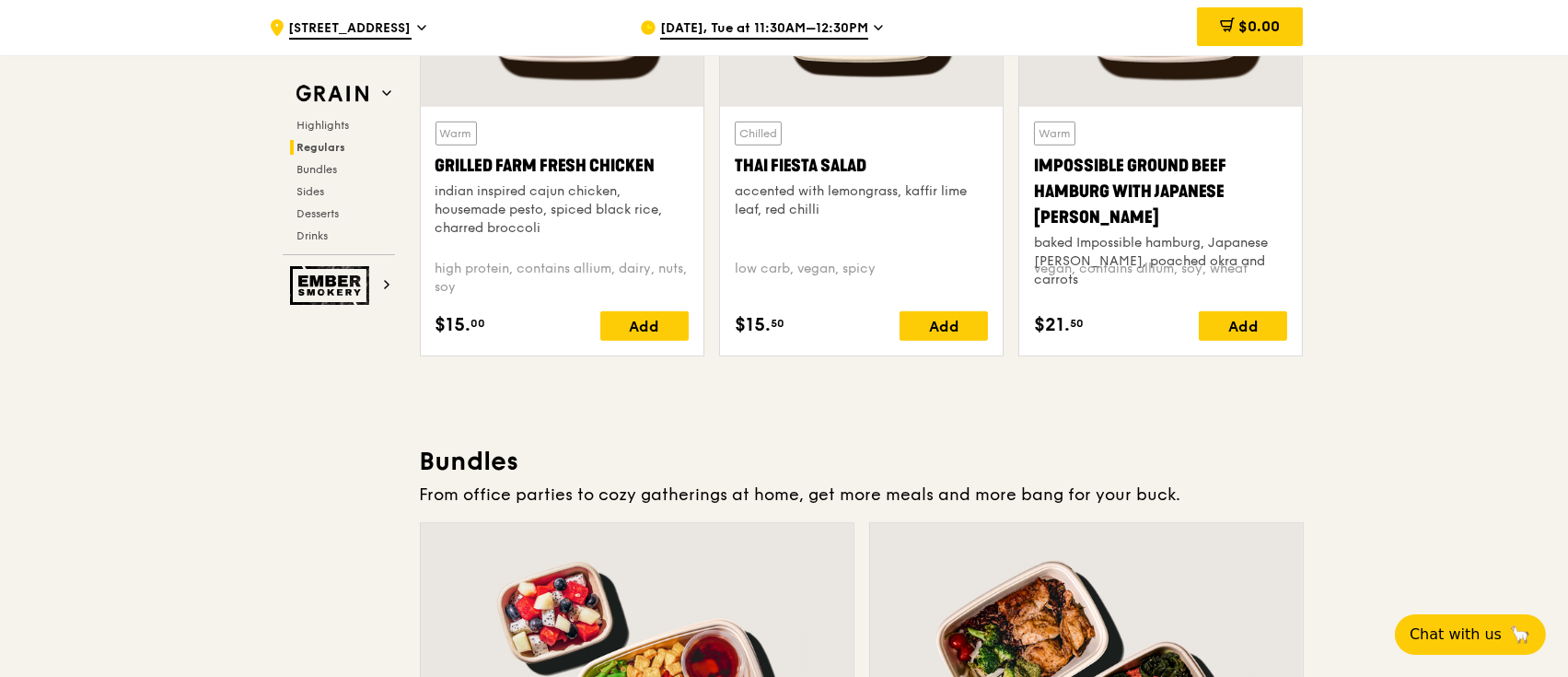
scroll to position [1841, 0]
